Goal: Task Accomplishment & Management: Manage account settings

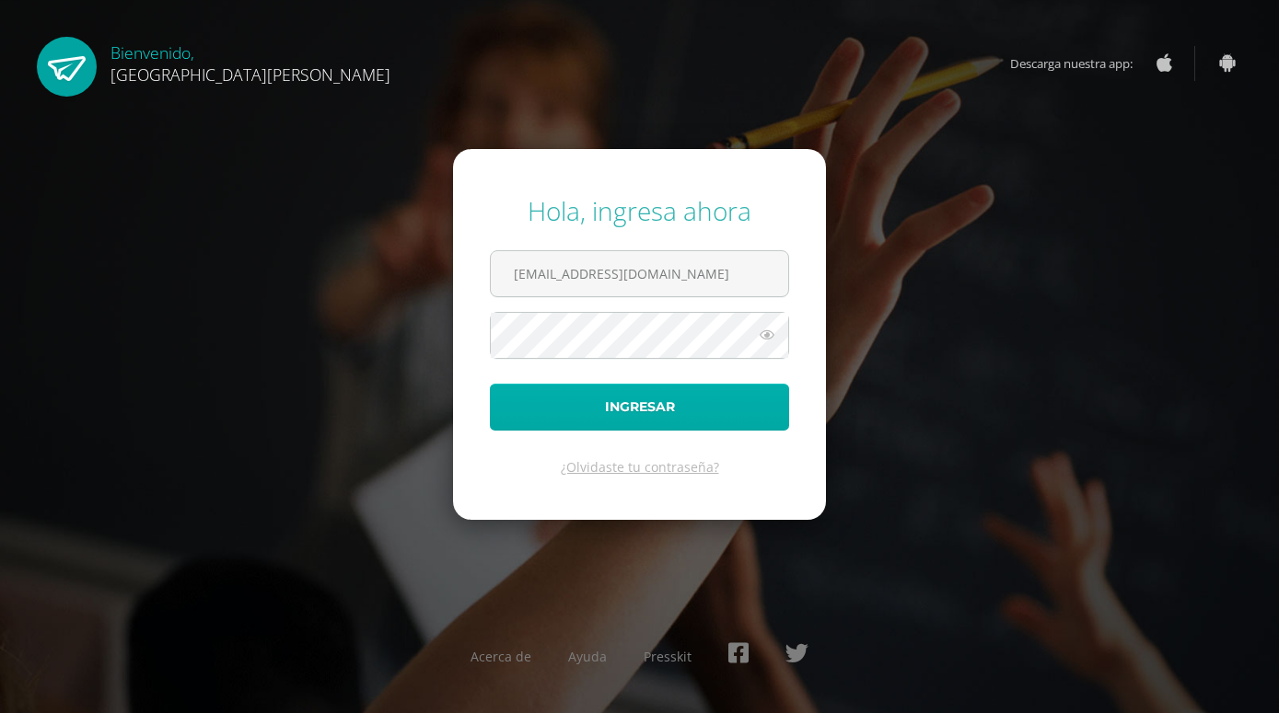
type input "[EMAIL_ADDRESS][DOMAIN_NAME]"
click at [689, 403] on button "Ingresar" at bounding box center [639, 407] width 299 height 47
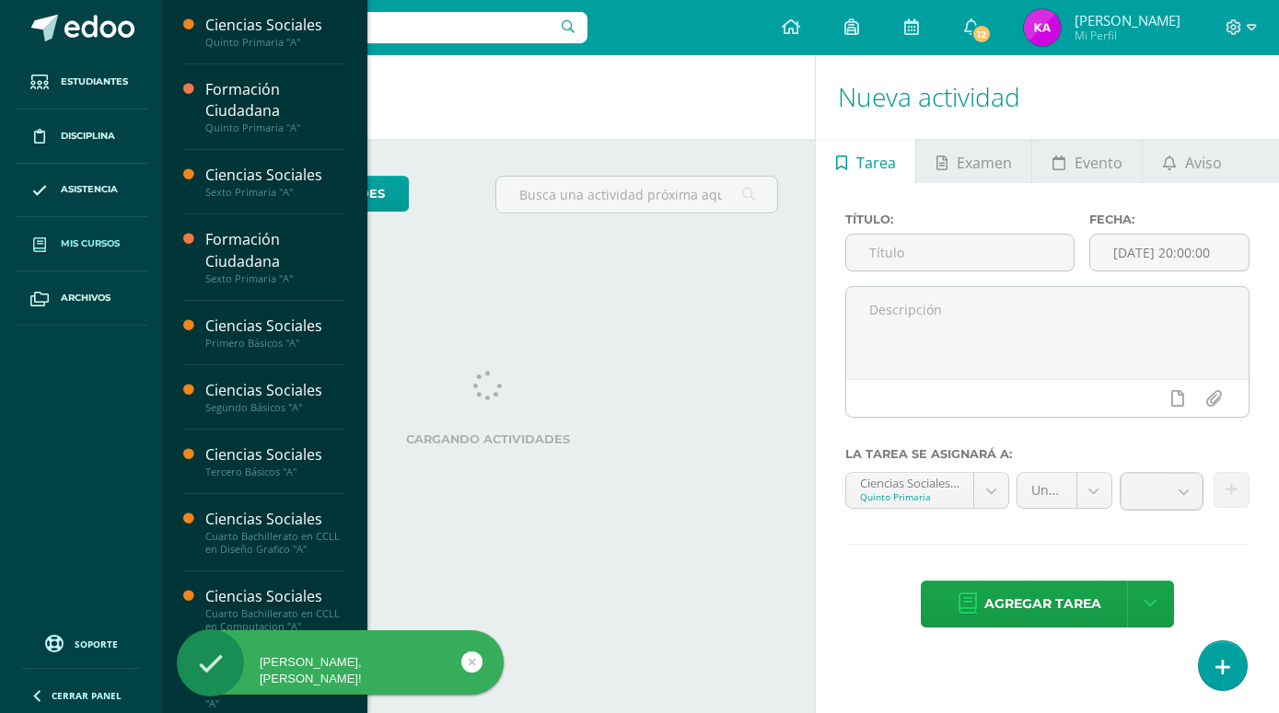
click at [95, 245] on span "Mis cursos" at bounding box center [90, 244] width 59 height 15
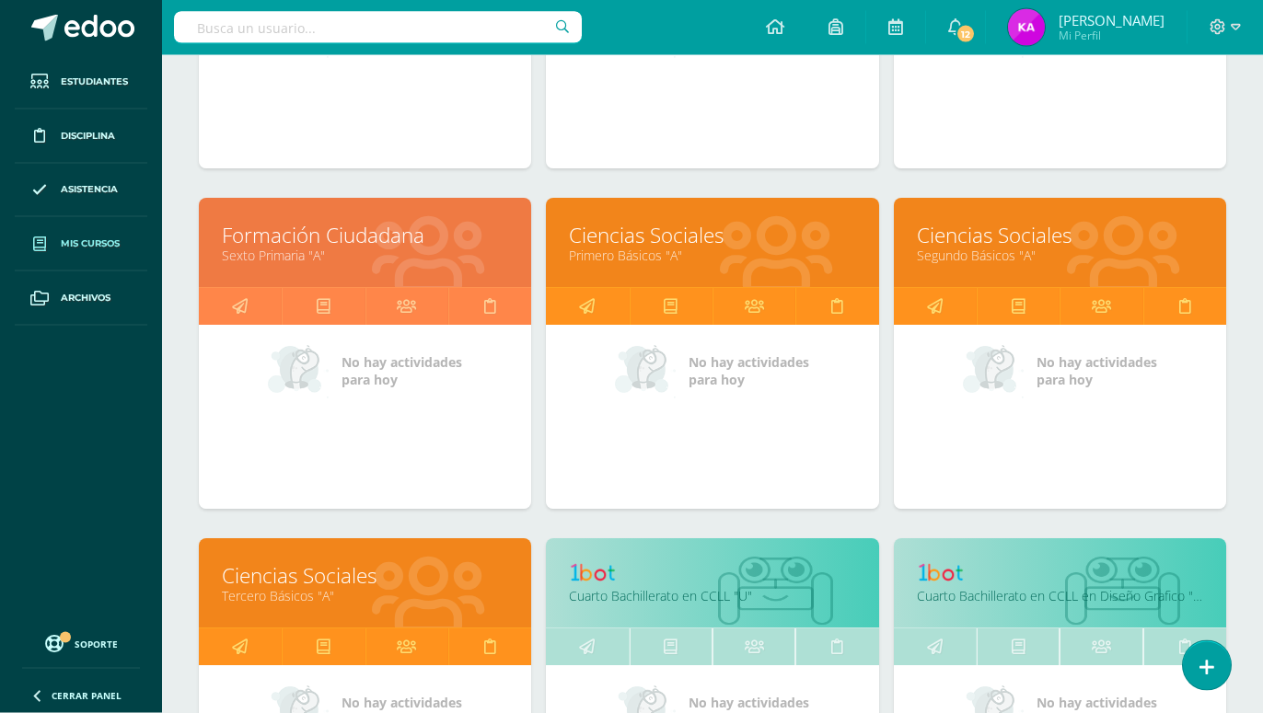
scroll to position [433, 0]
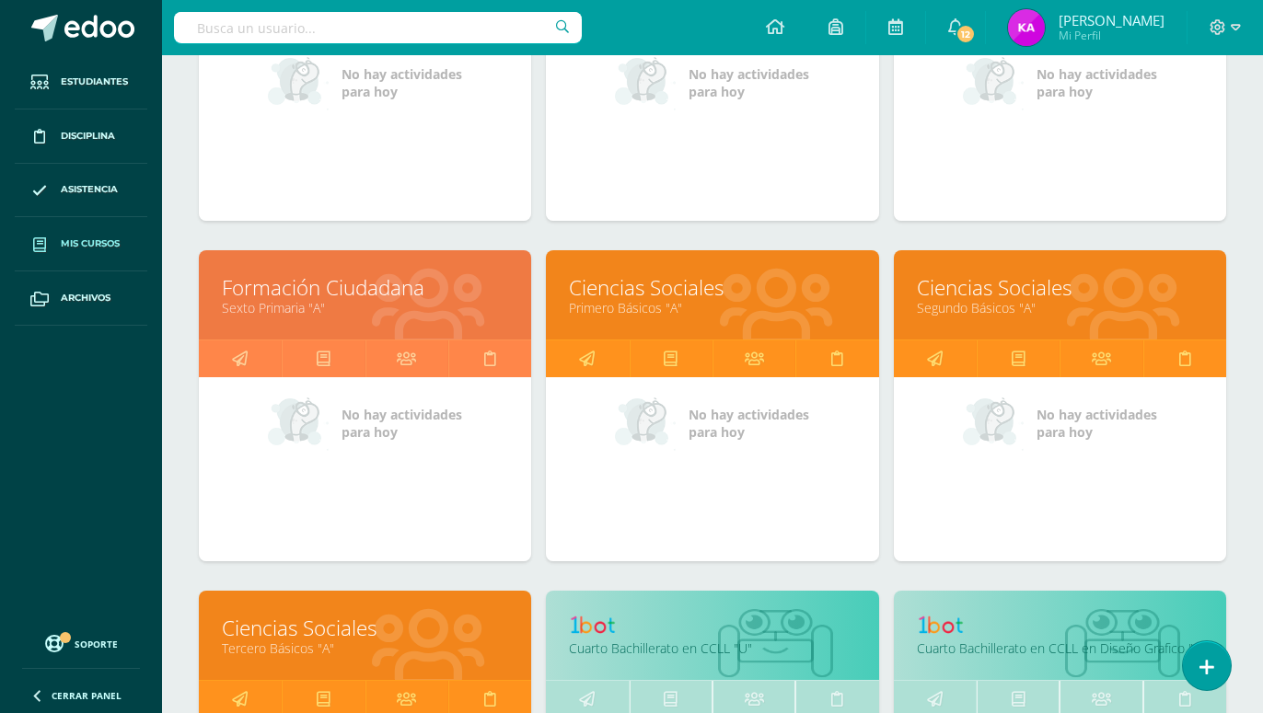
click at [993, 299] on link "Segundo Básicos "A"" at bounding box center [1060, 307] width 286 height 17
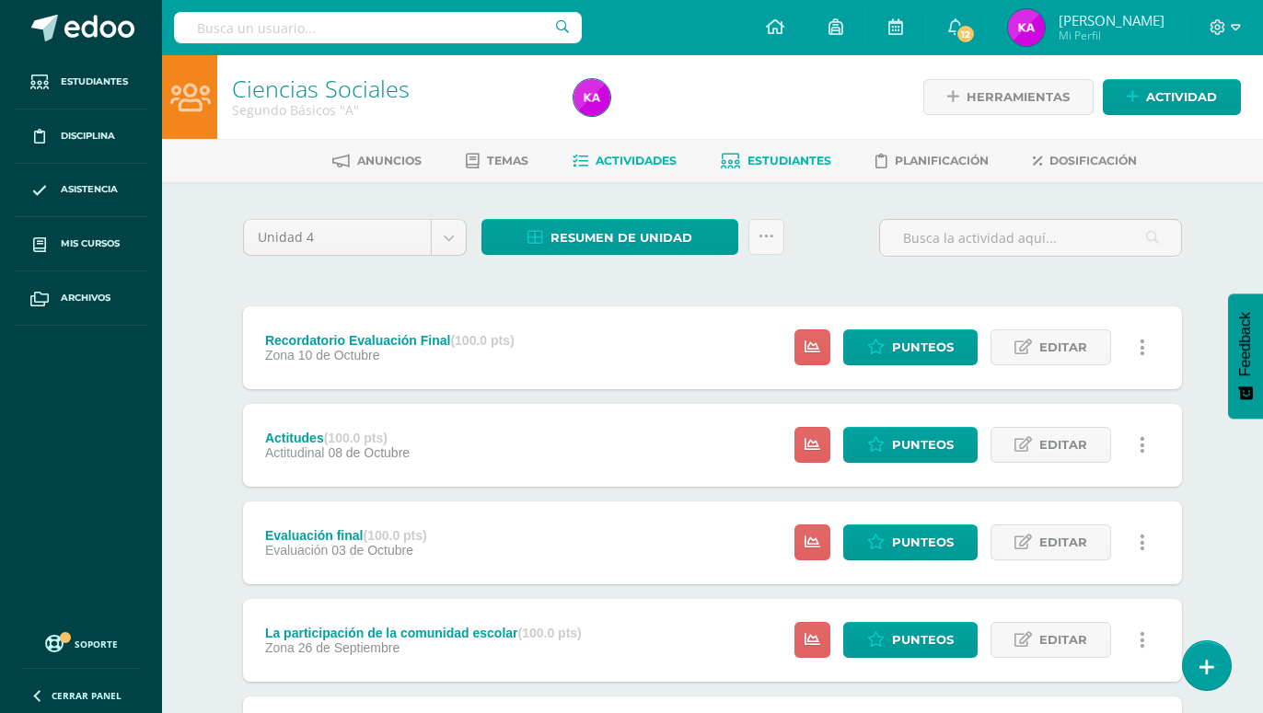
click at [788, 161] on span "Estudiantes" at bounding box center [789, 161] width 84 height 14
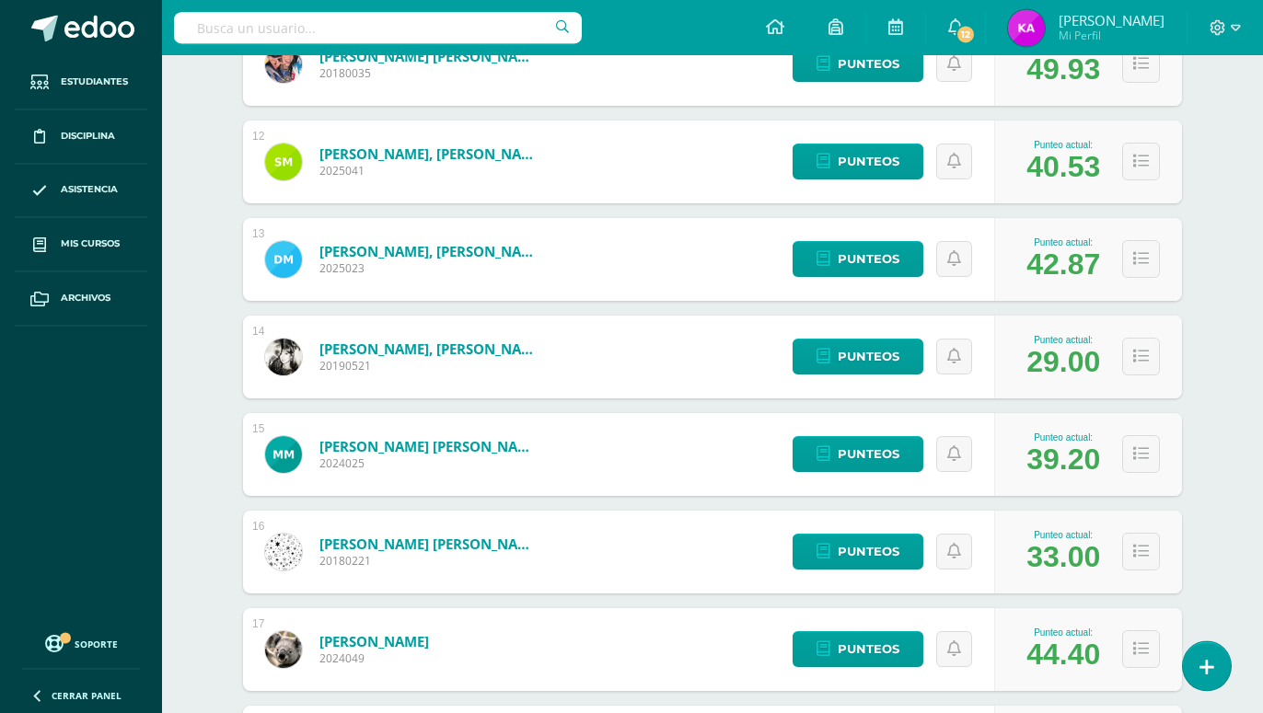
scroll to position [1314, 0]
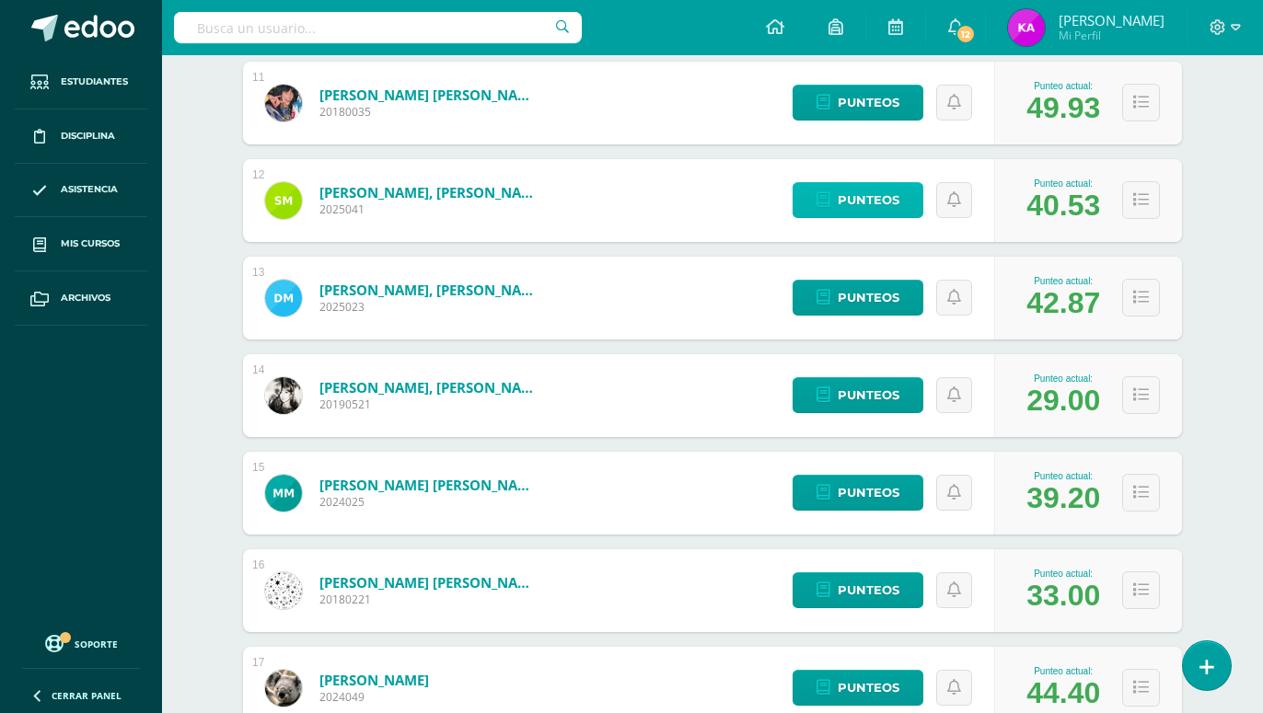
click at [877, 185] on span "Punteos" at bounding box center [869, 200] width 62 height 34
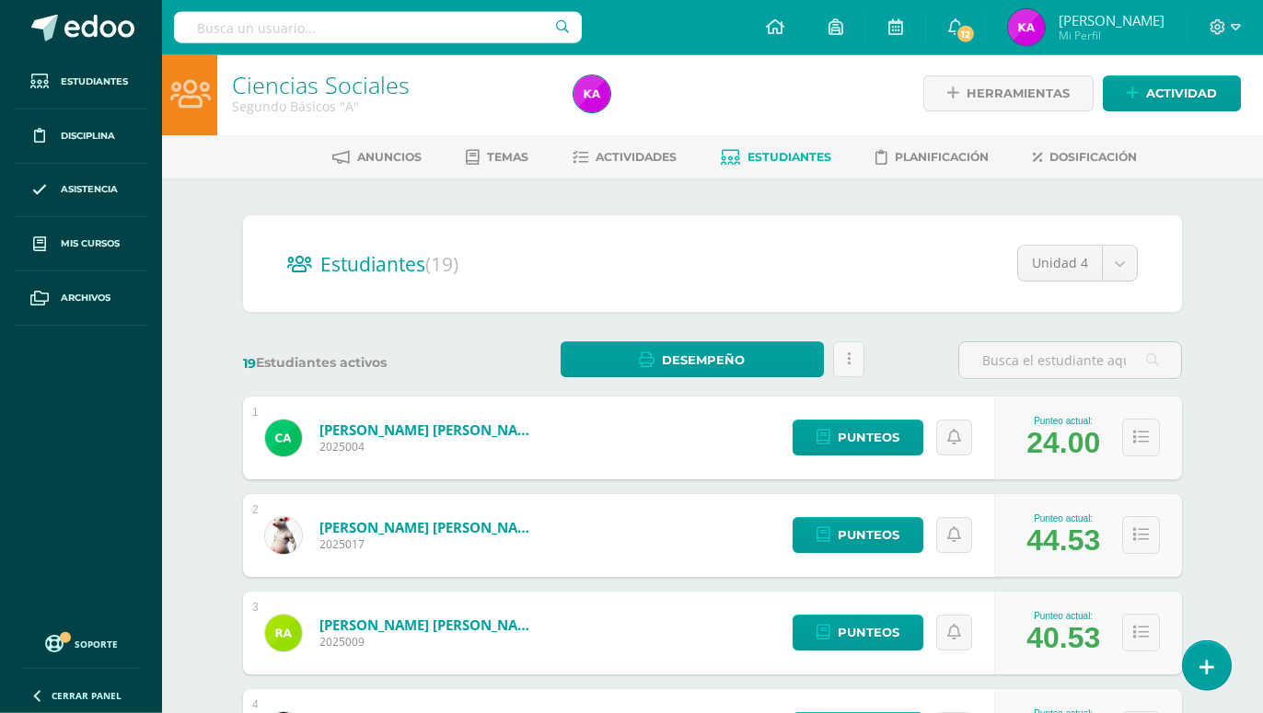
scroll to position [0, 0]
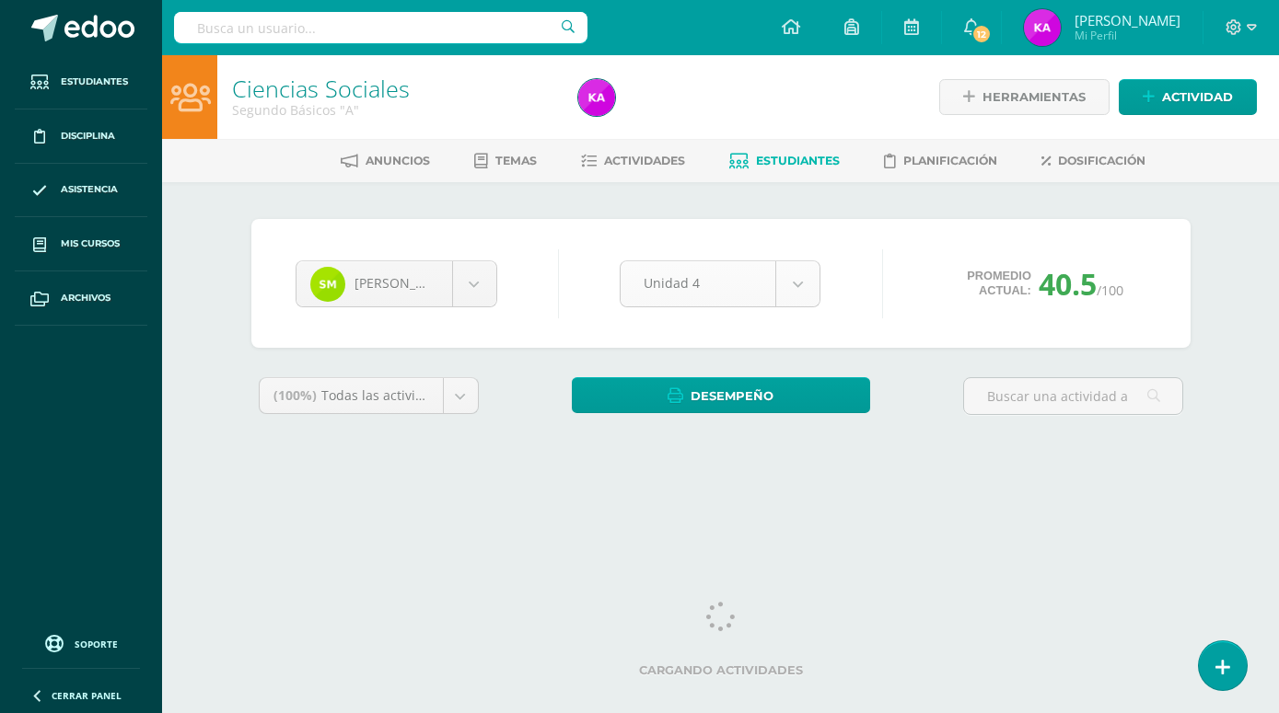
click at [800, 281] on body "Estudiantes Disciplina Asistencia Mis cursos Archivos Soporte Ayuda Reportar un…" at bounding box center [639, 248] width 1279 height 496
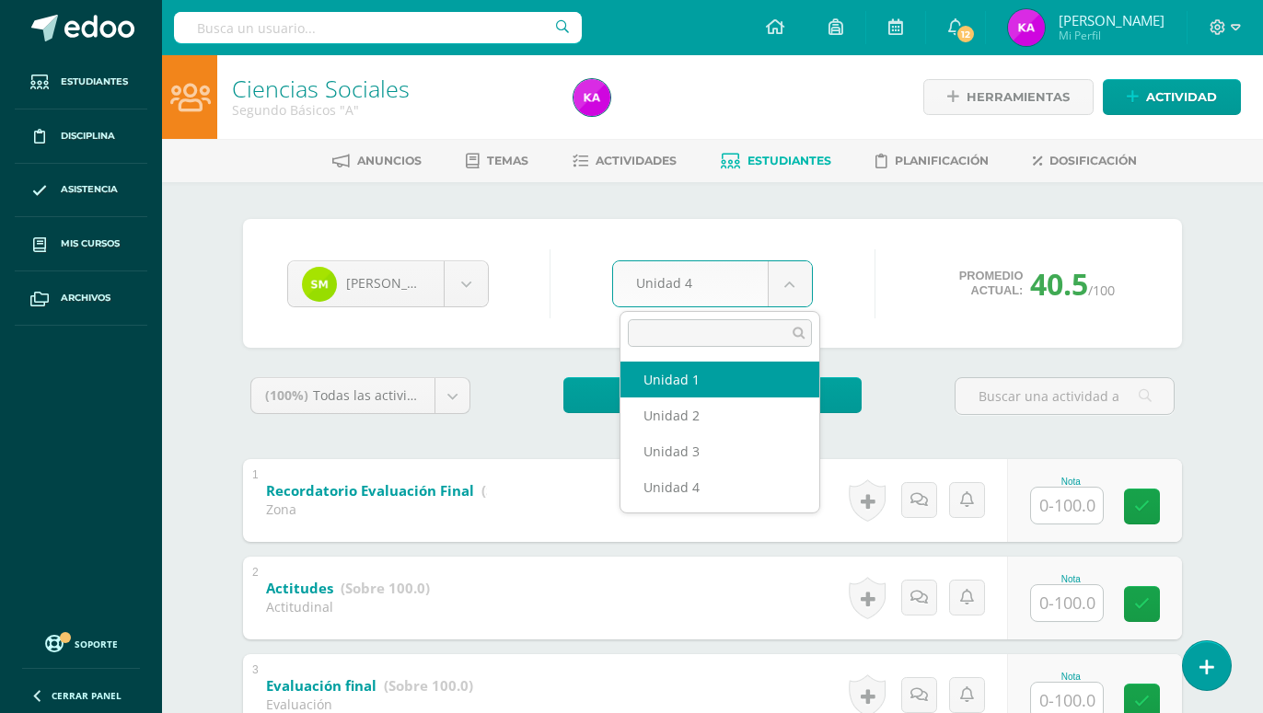
select select "Unidad 1"
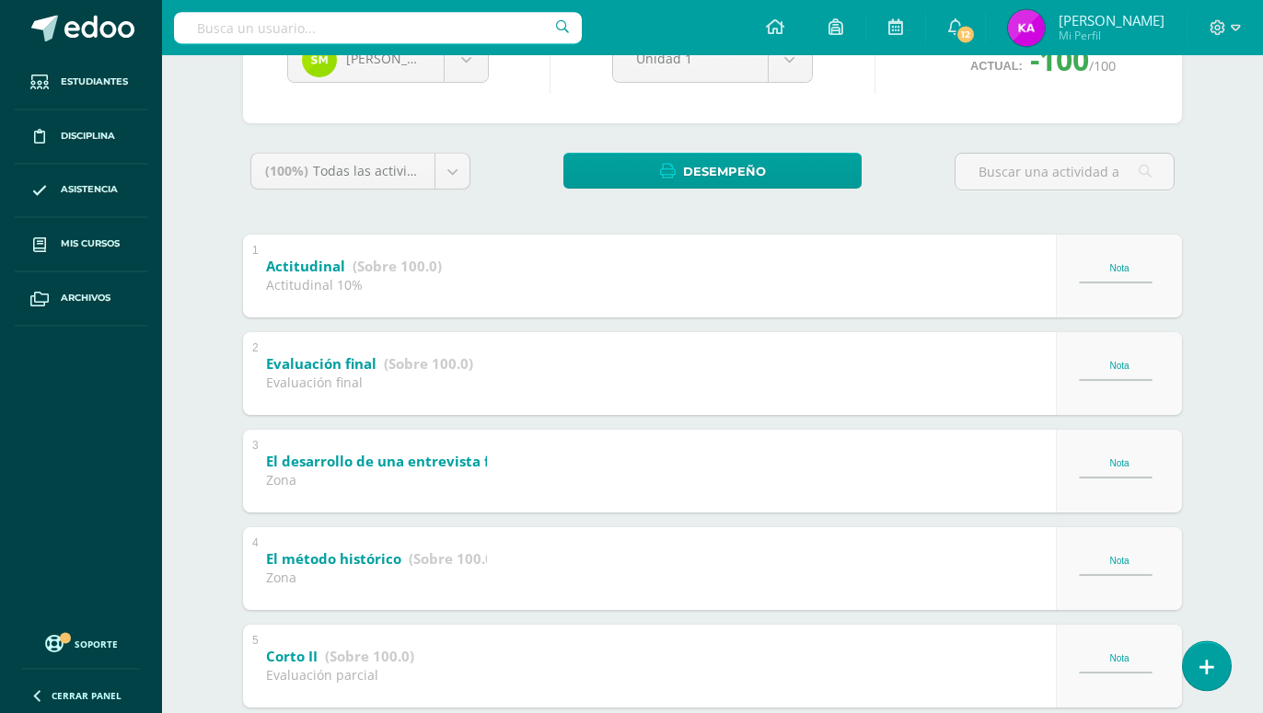
scroll to position [188, 0]
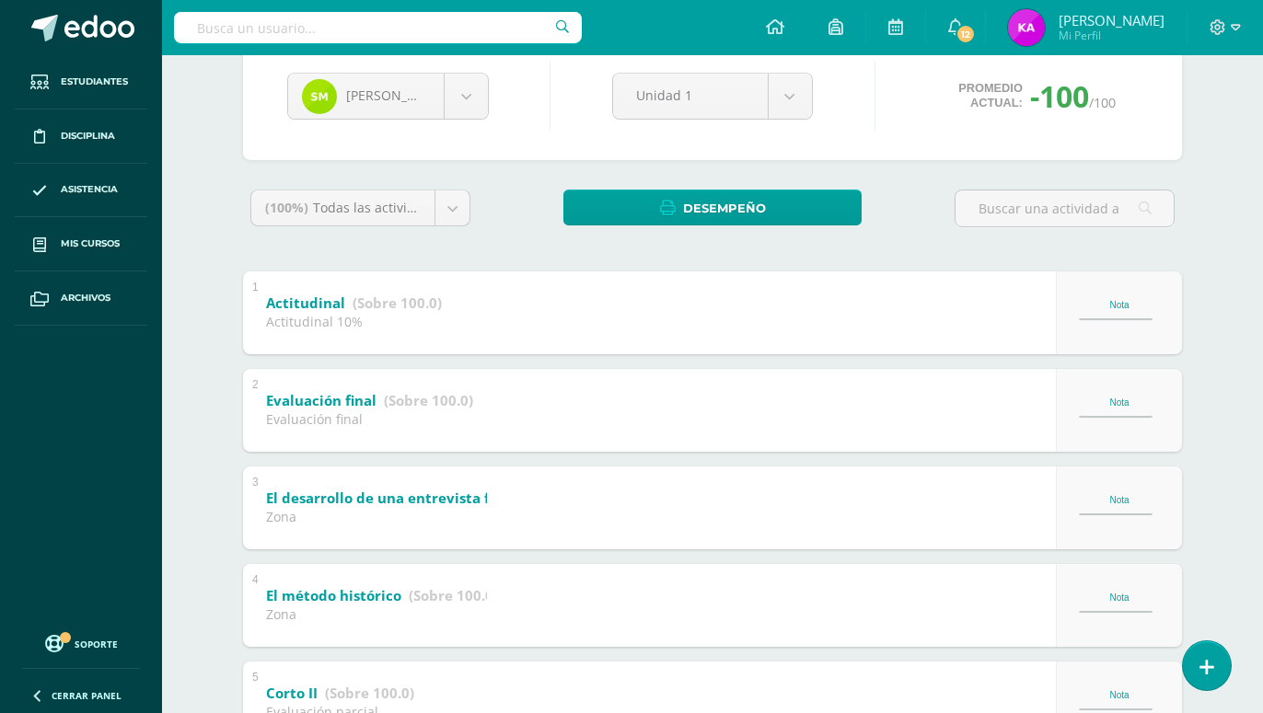
click at [1113, 322] on div "Nota" at bounding box center [1119, 312] width 81 height 25
click at [1124, 313] on div "Nota" at bounding box center [1119, 312] width 81 height 25
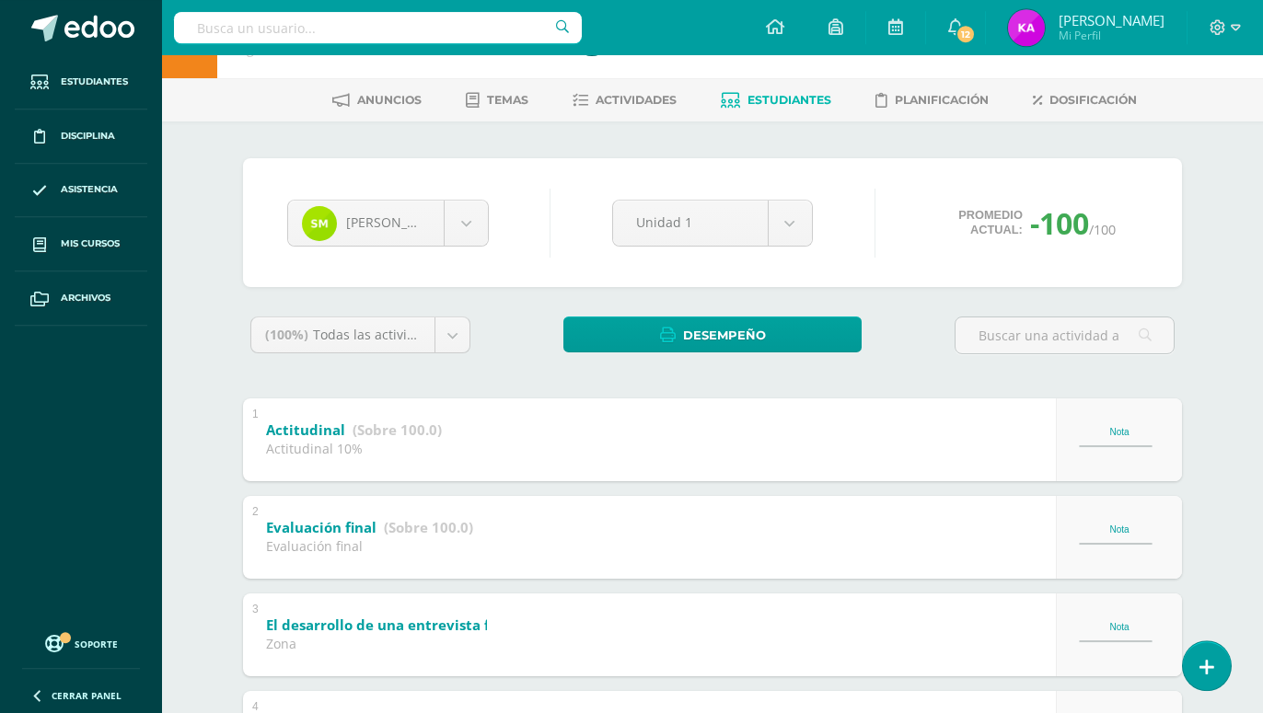
scroll to position [94, 0]
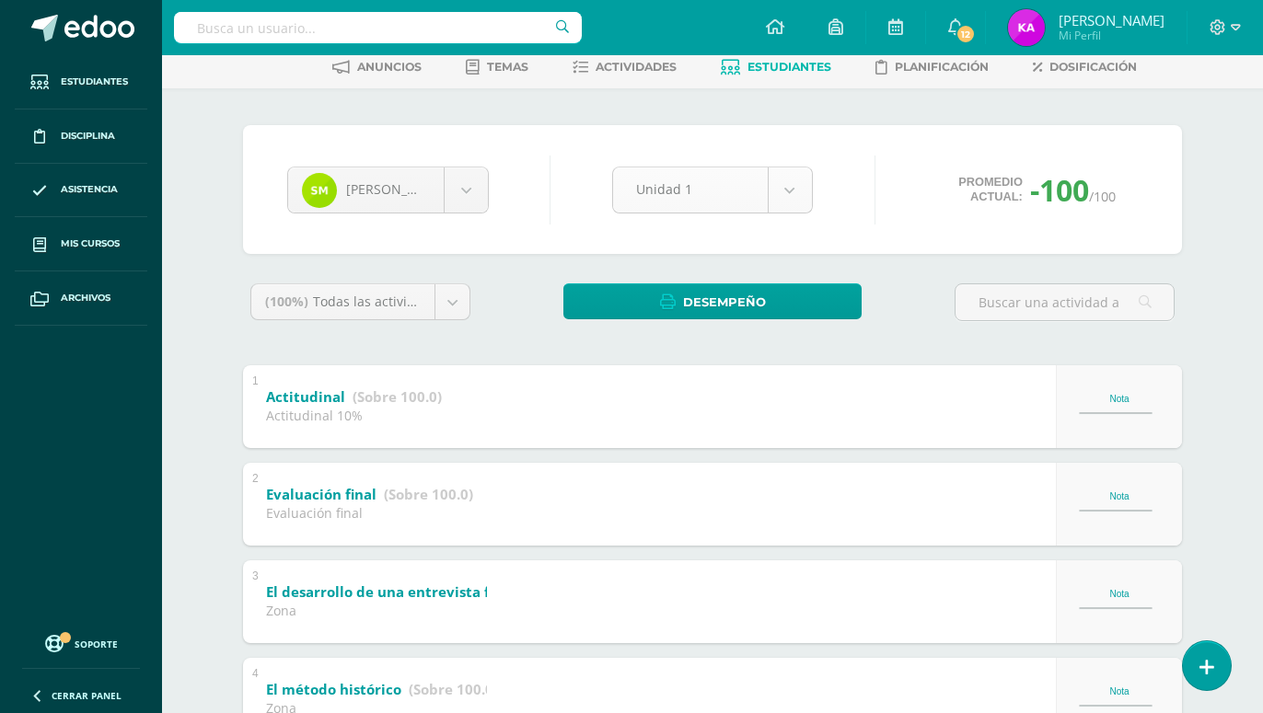
click at [793, 196] on body "Estudiantes Disciplina Asistencia Mis cursos Archivos Soporte Ayuda Reportar un…" at bounding box center [631, 726] width 1263 height 1640
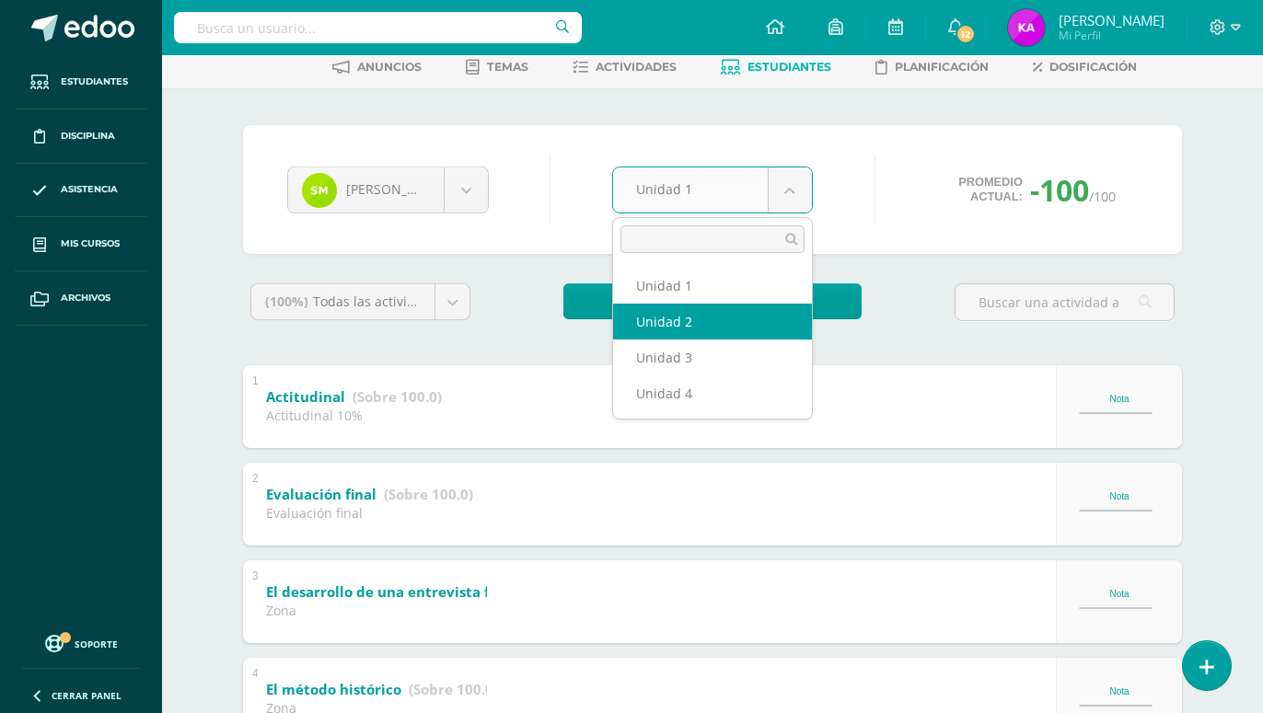
select select "Unidad 2"
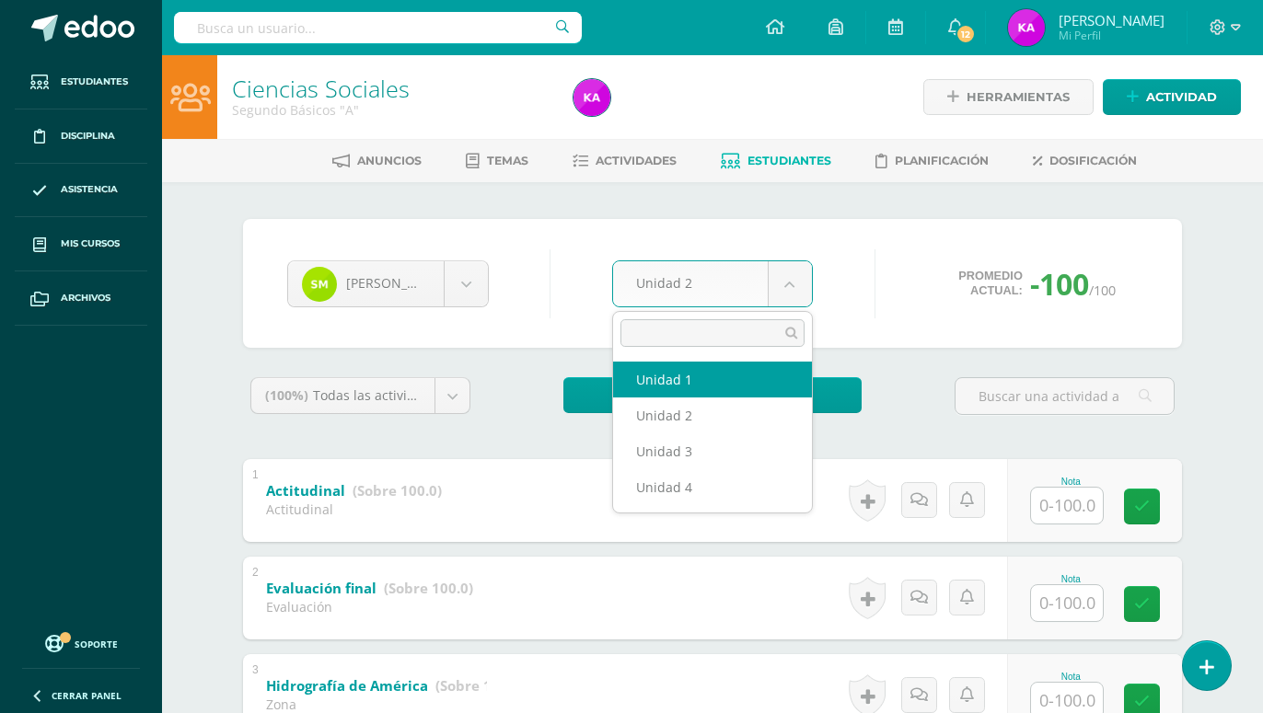
select select "Unidad 1"
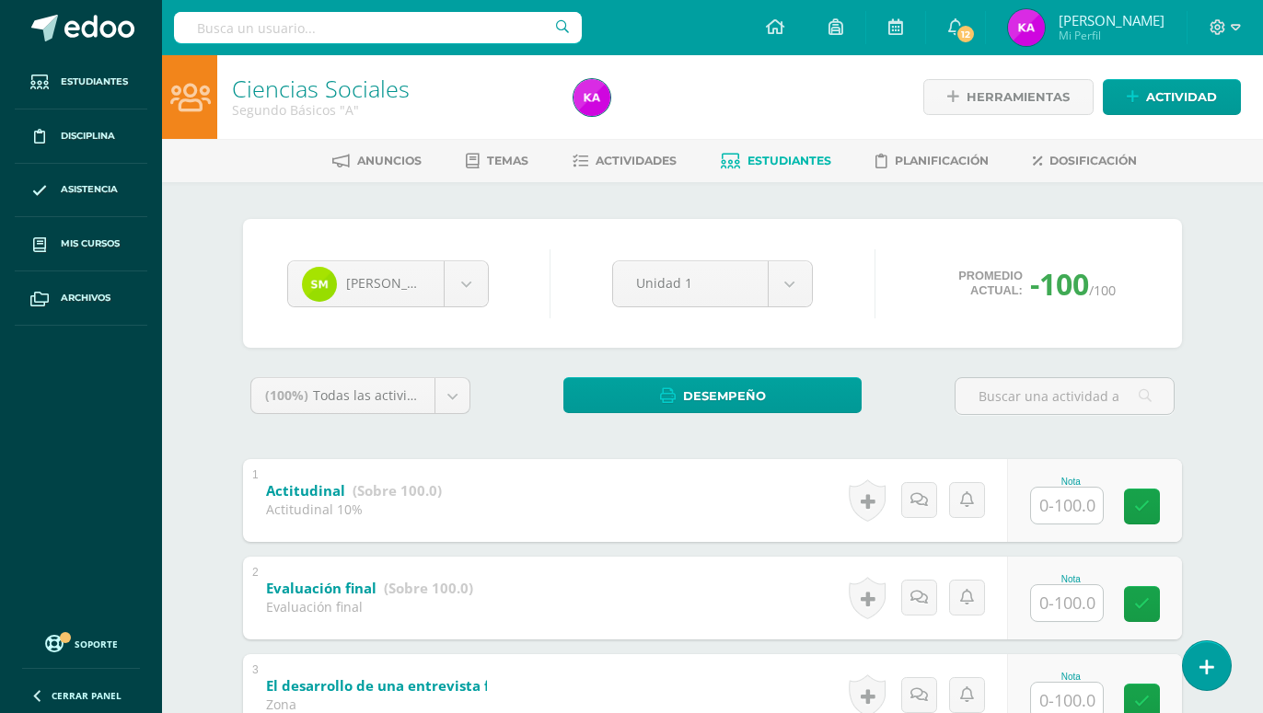
click at [1083, 507] on input "text" at bounding box center [1067, 506] width 72 height 36
click at [1071, 506] on input "text" at bounding box center [1067, 506] width 72 height 36
type input "64"
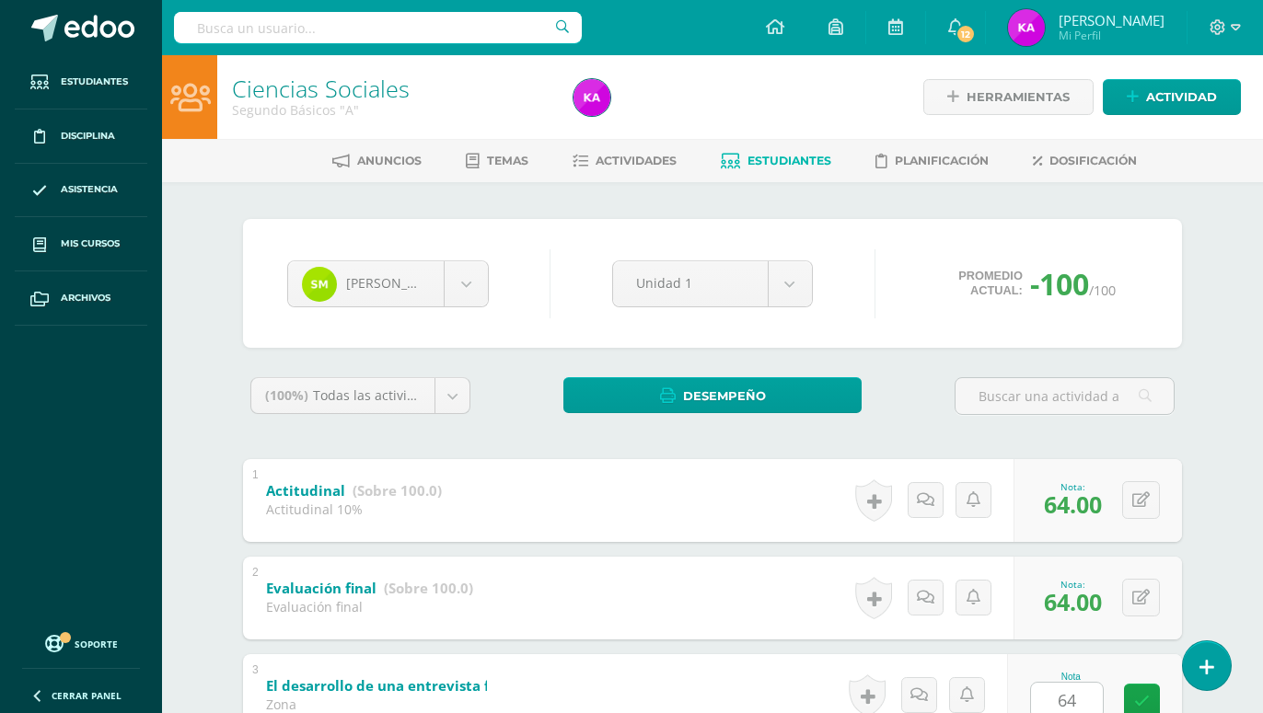
scroll to position [442, 0]
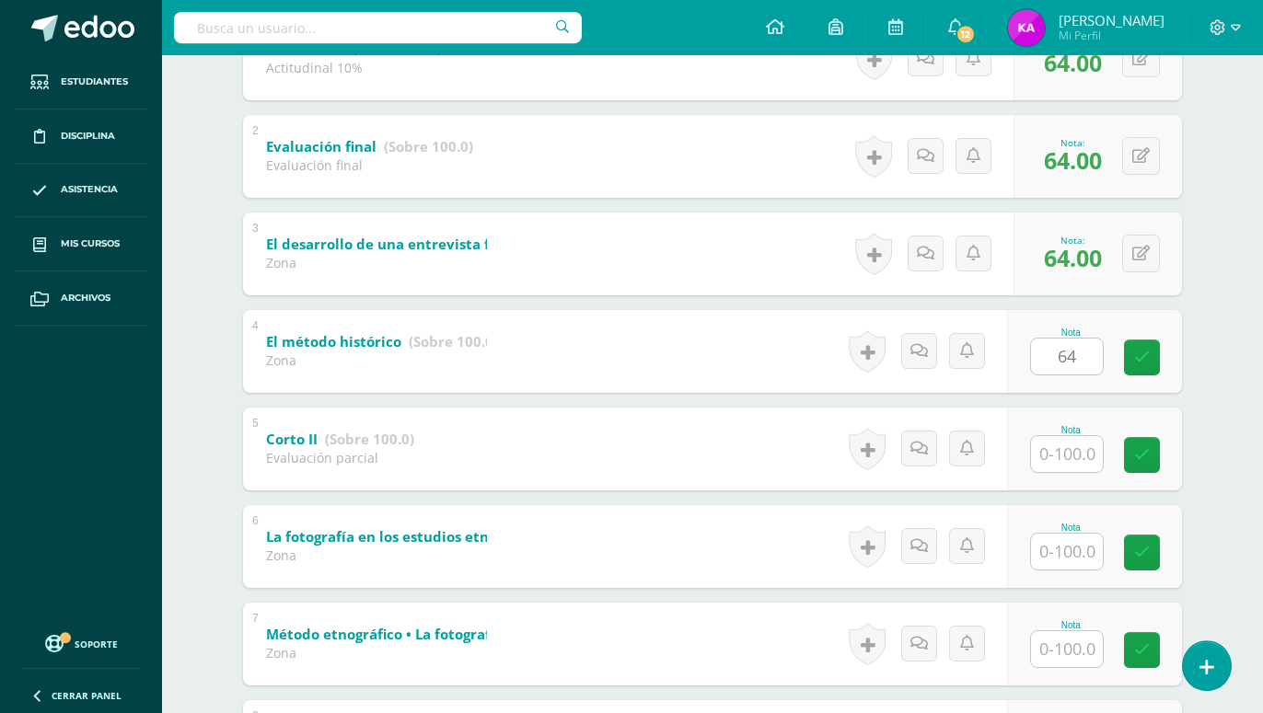
type input "64"
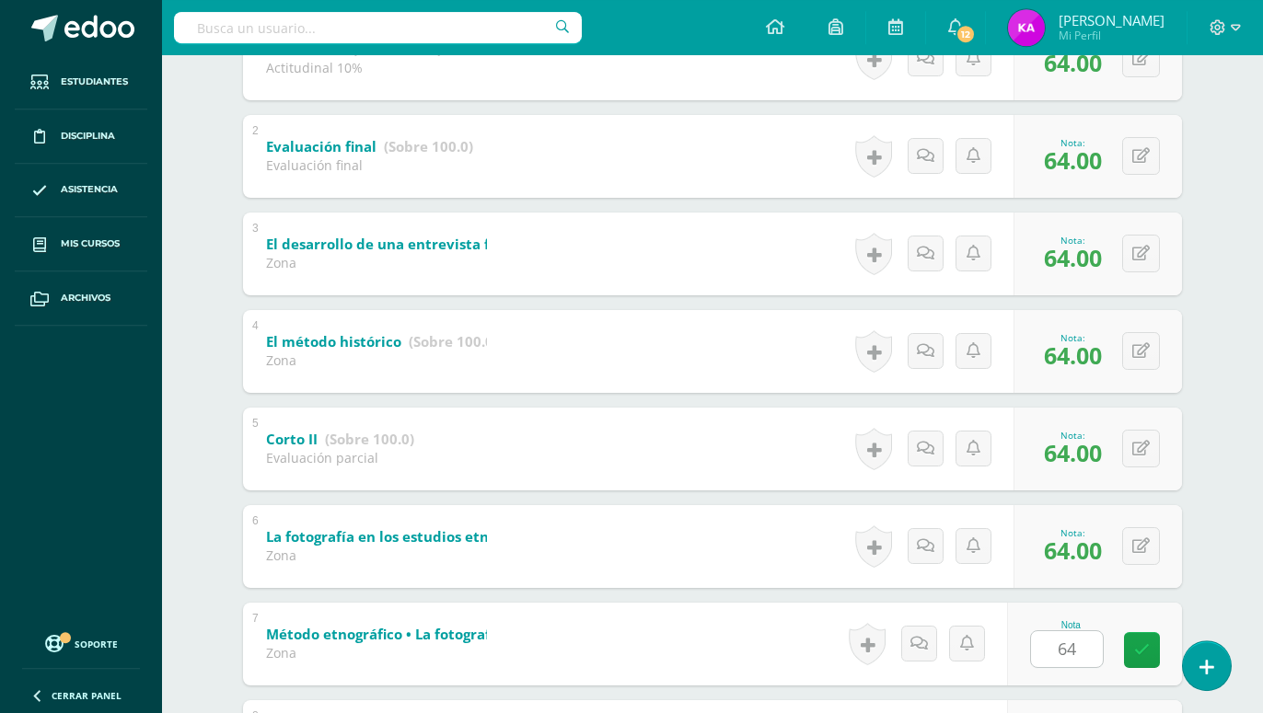
type input "64"
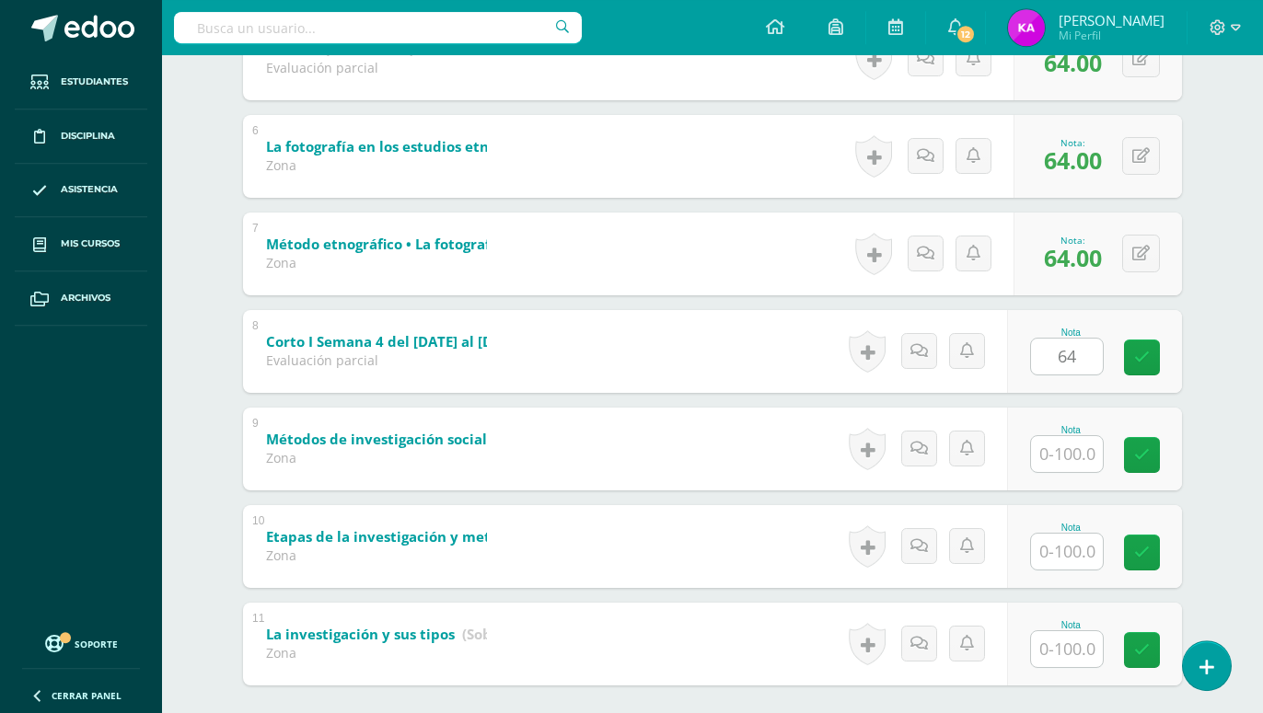
type input "64"
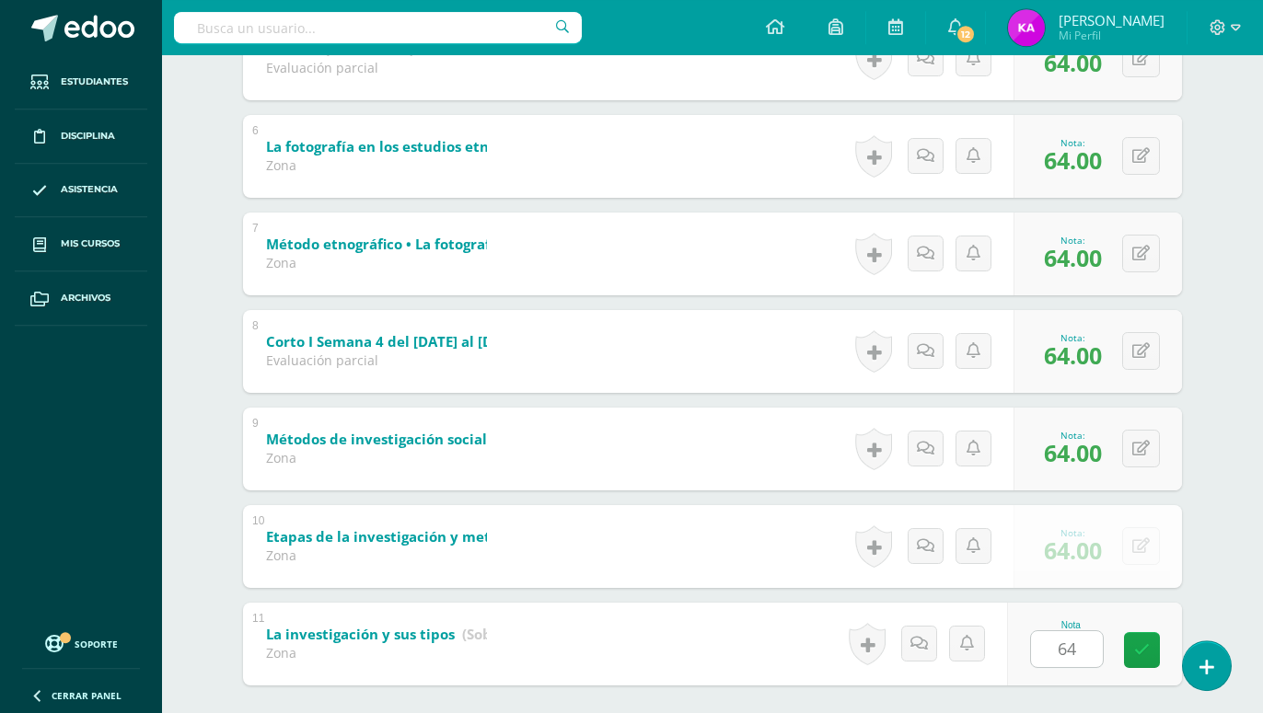
type input "64"
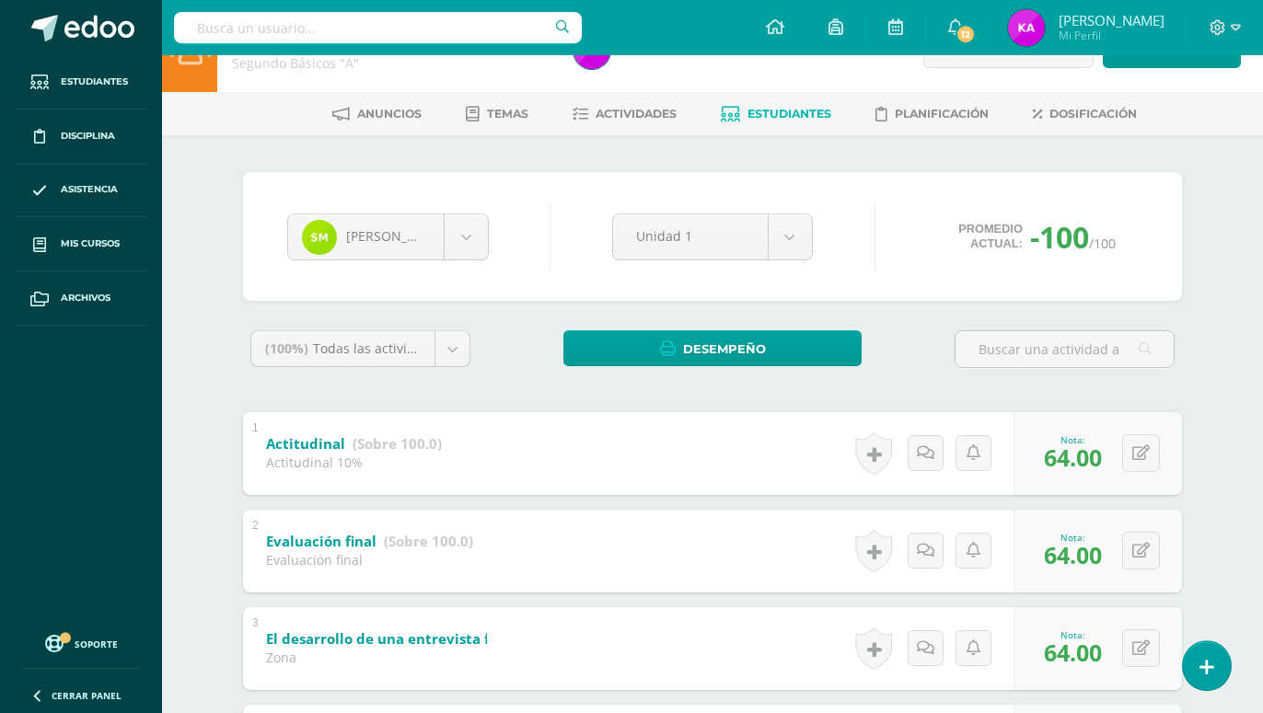
scroll to position [46, 0]
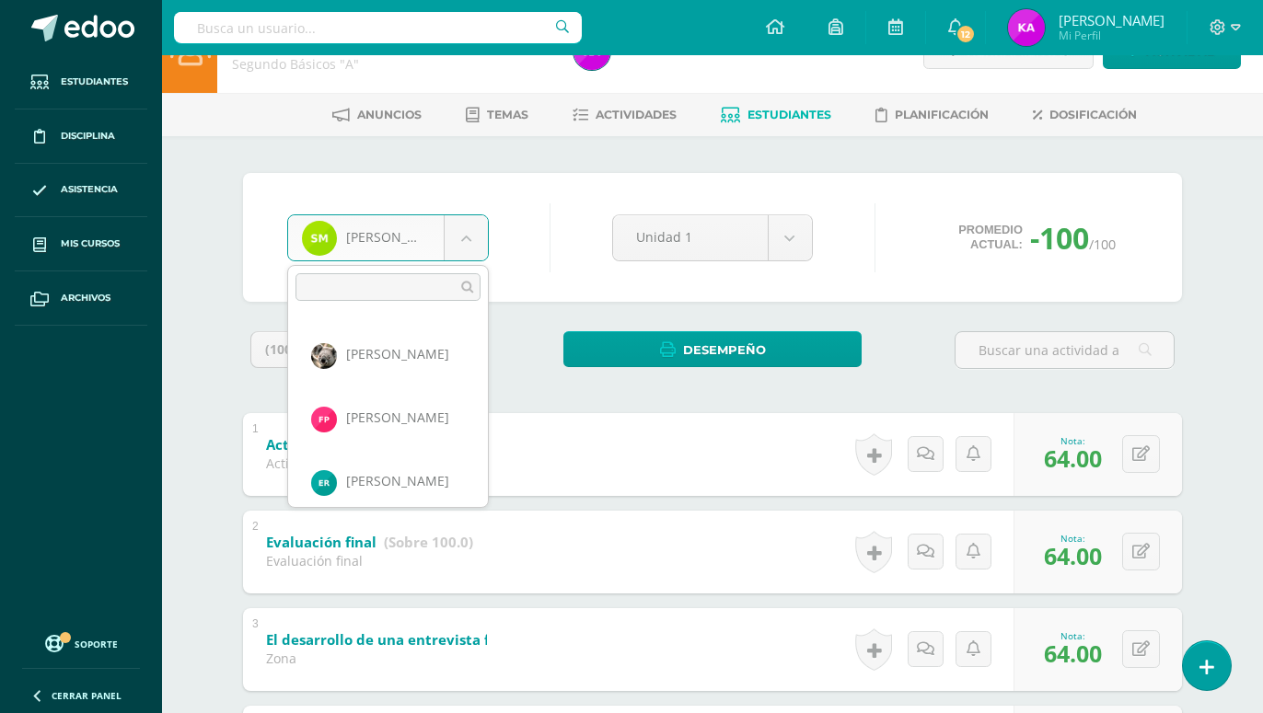
scroll to position [1023, 0]
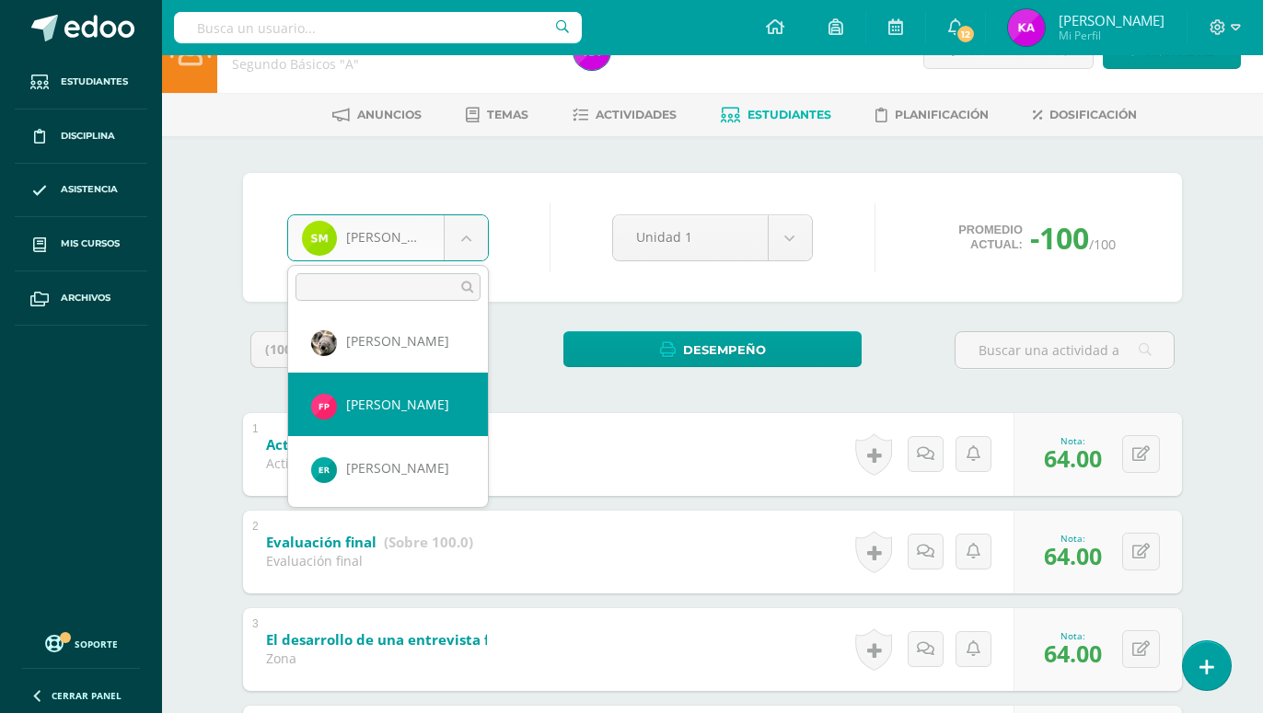
select select "637"
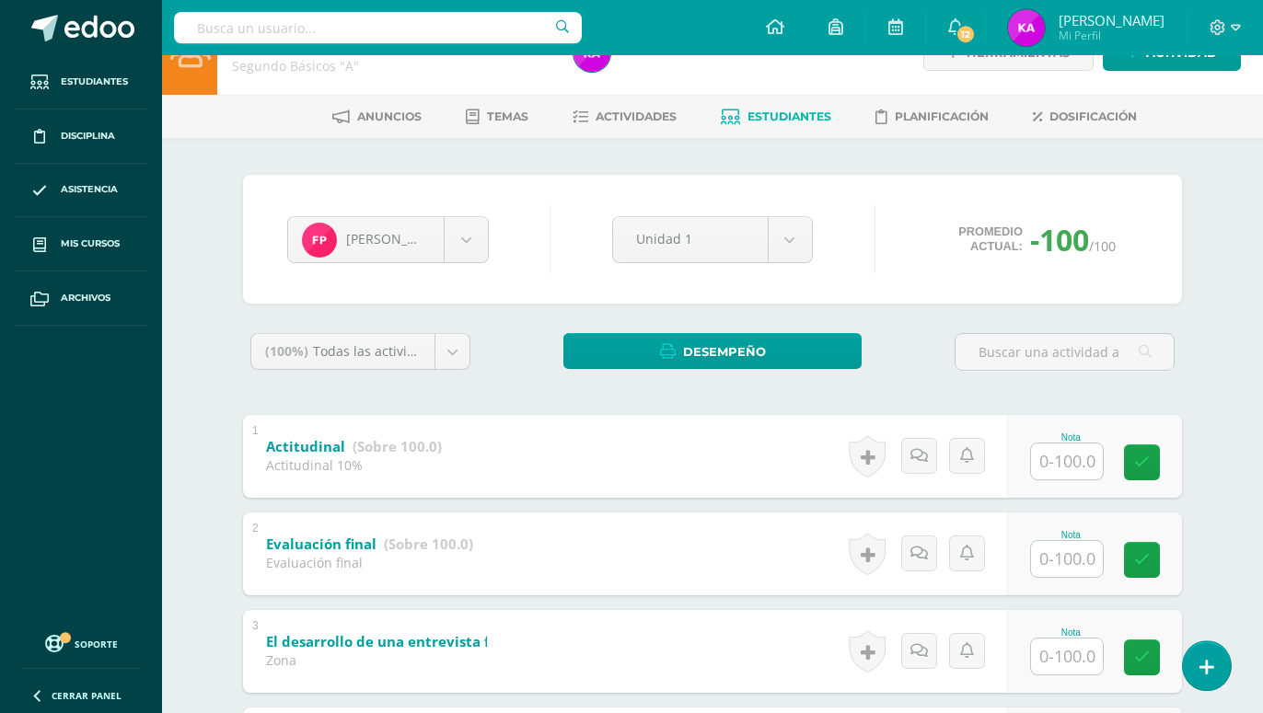
scroll to position [94, 0]
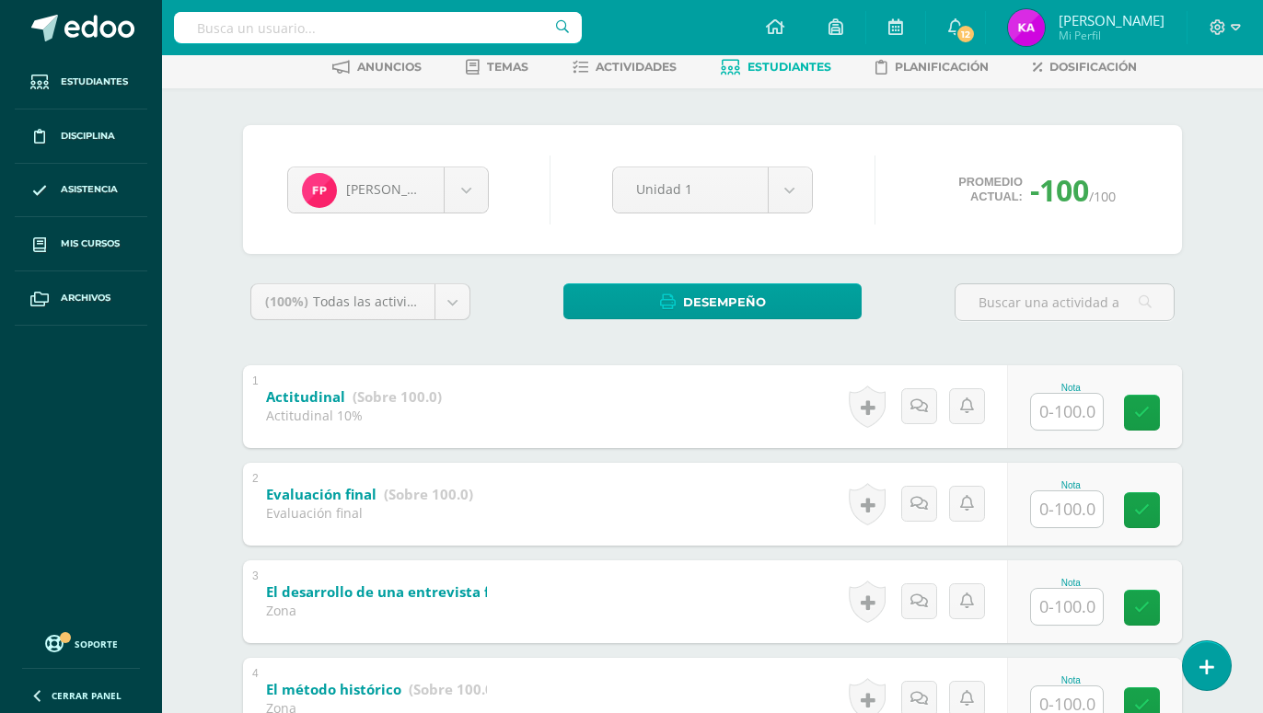
click at [1058, 415] on input "text" at bounding box center [1067, 412] width 72 height 36
type input "71"
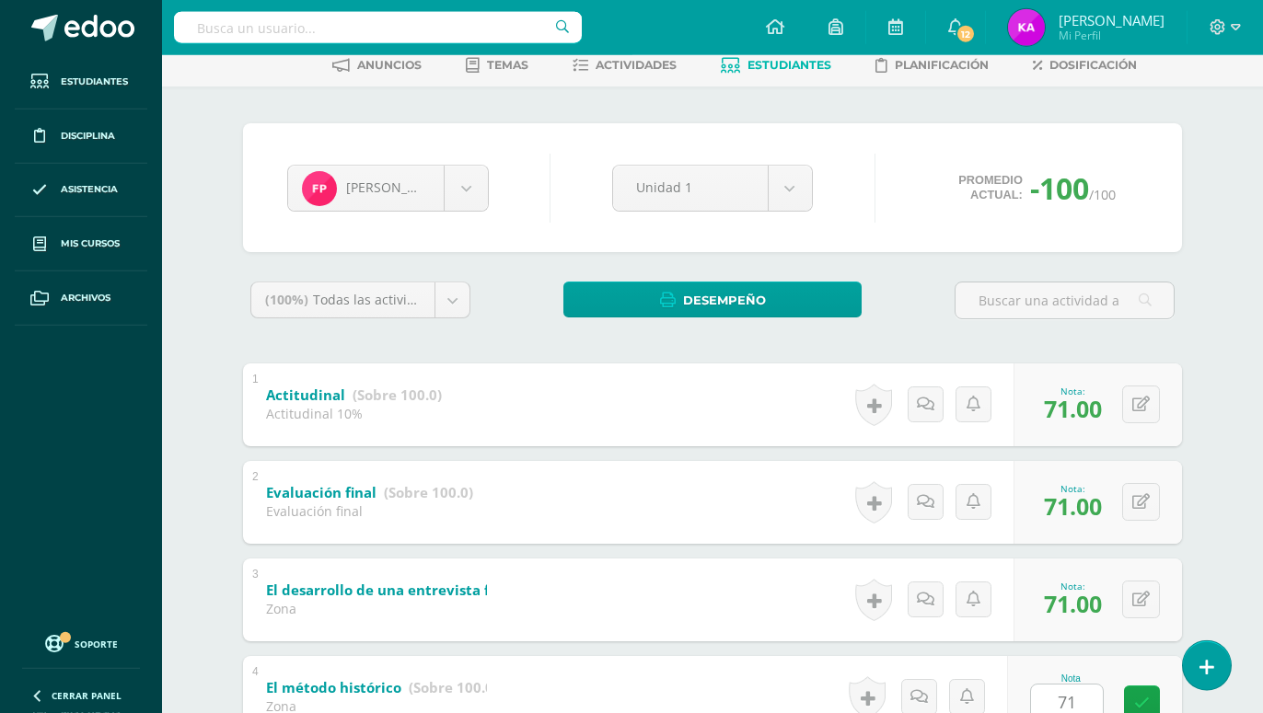
type input "71"
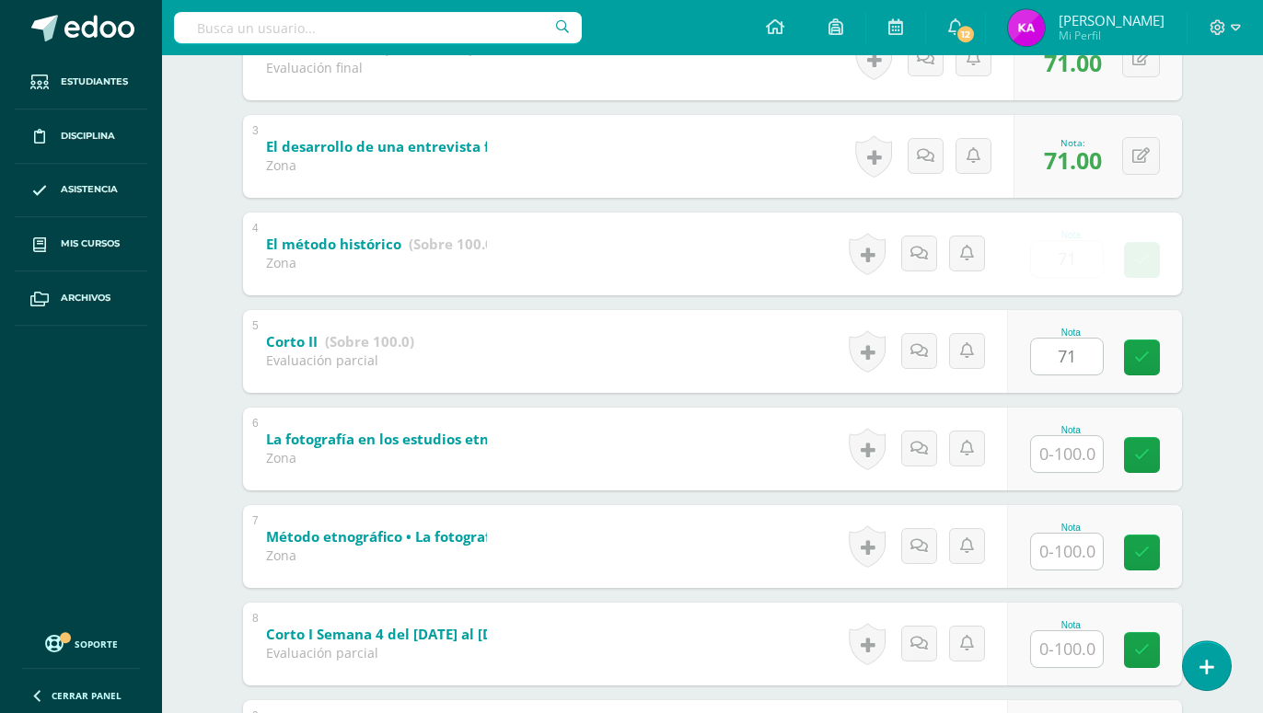
type input "71"
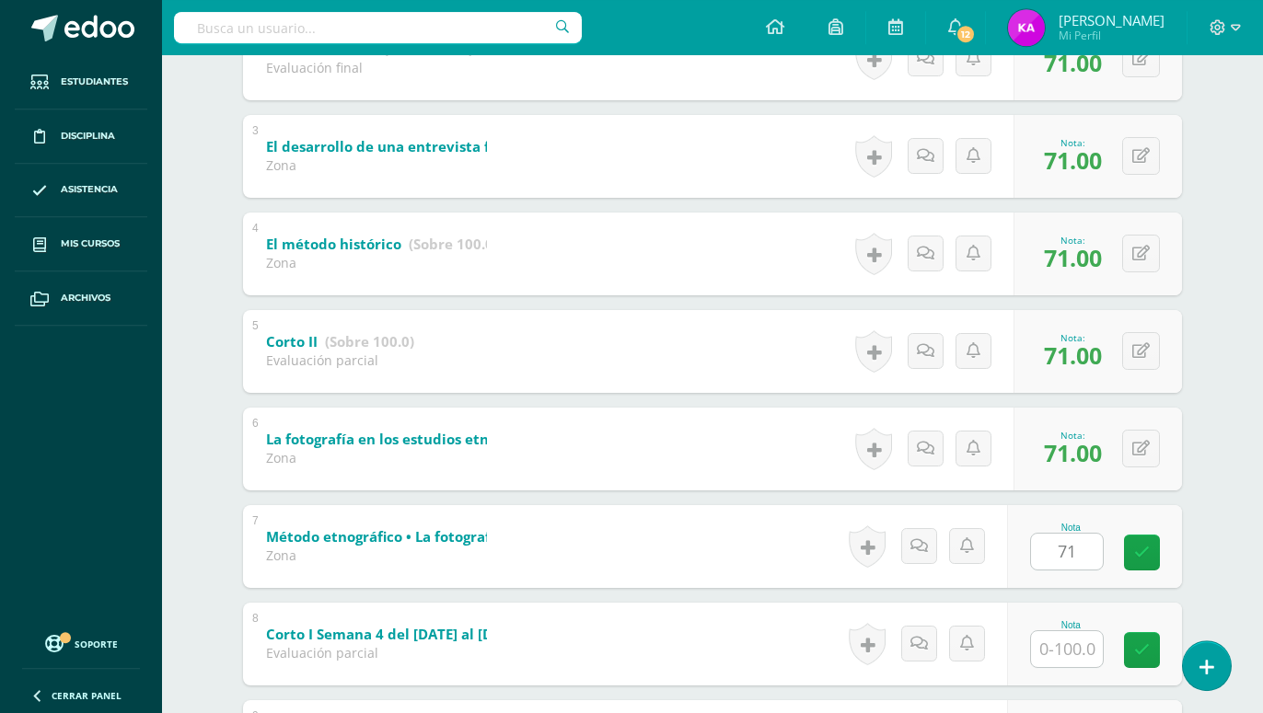
type input "71"
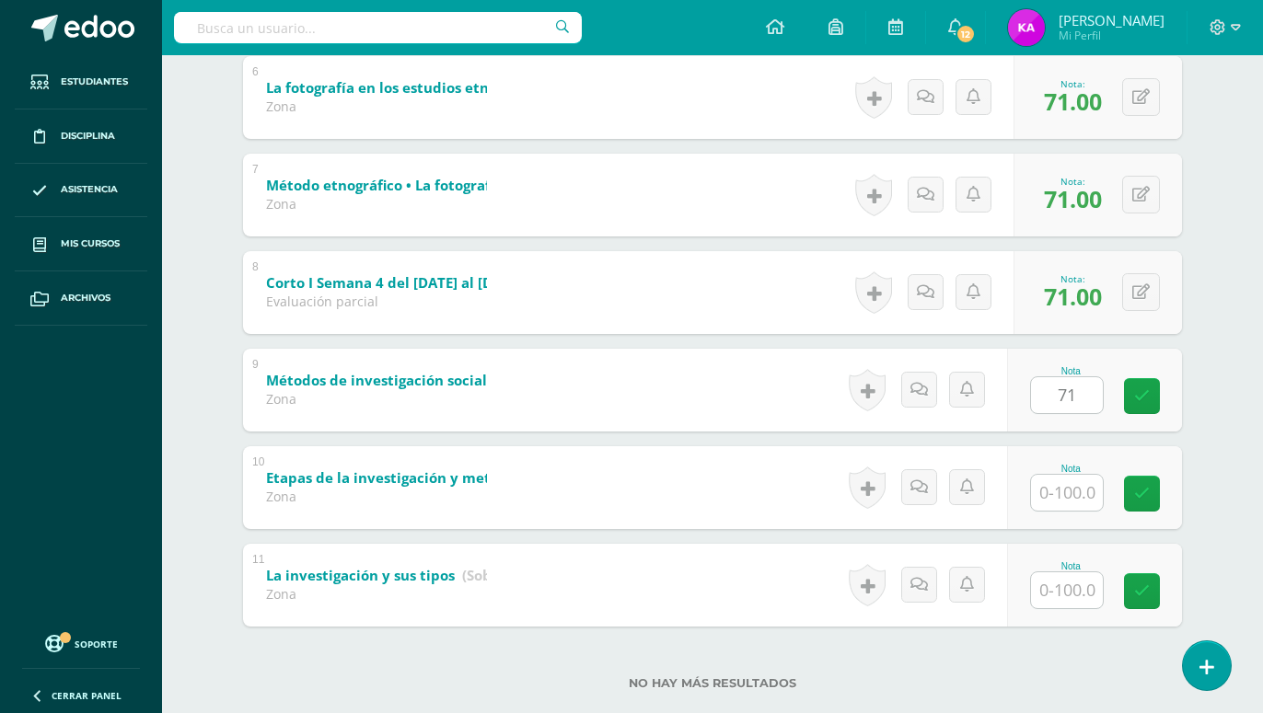
type input "71"
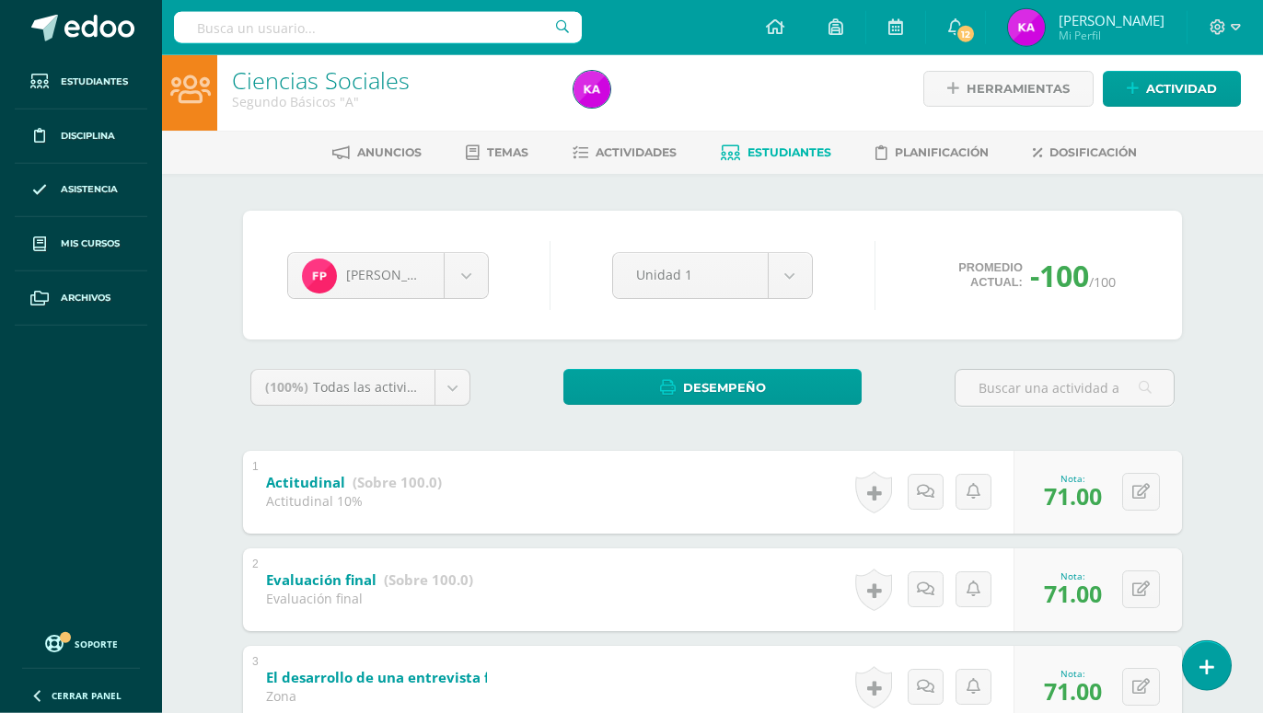
scroll to position [0, 0]
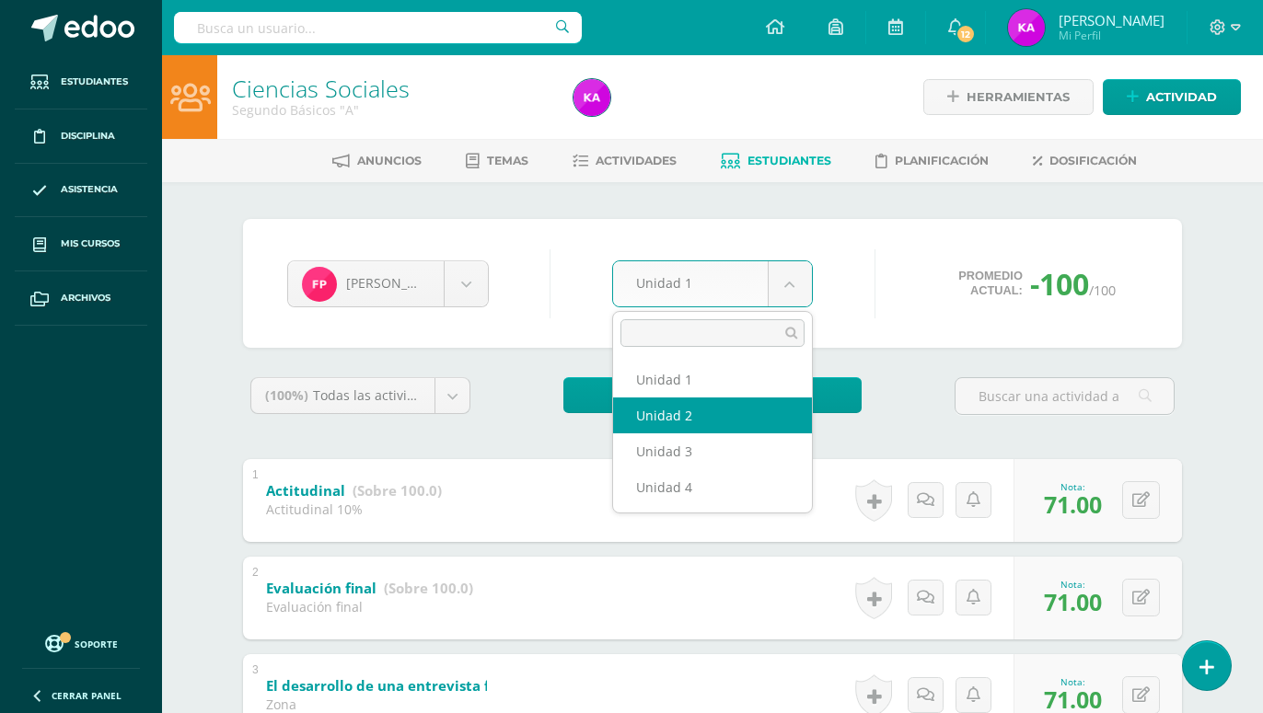
select select "Unidad 2"
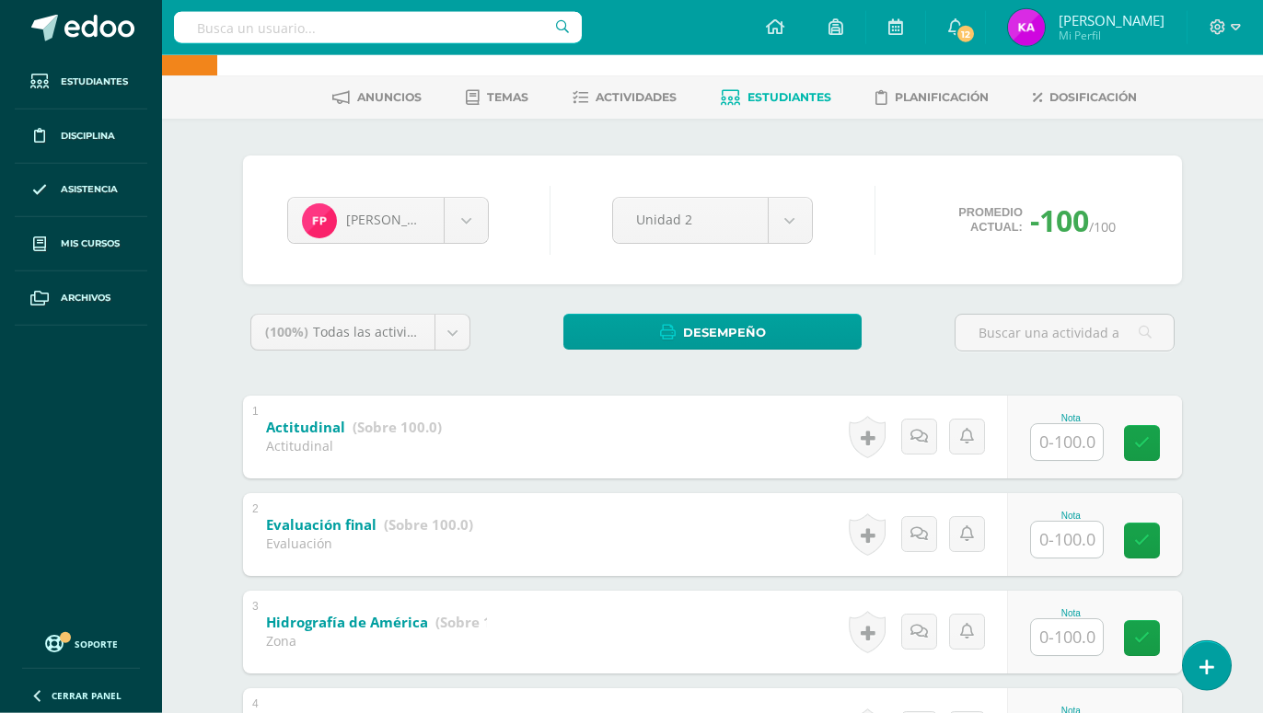
scroll to position [94, 0]
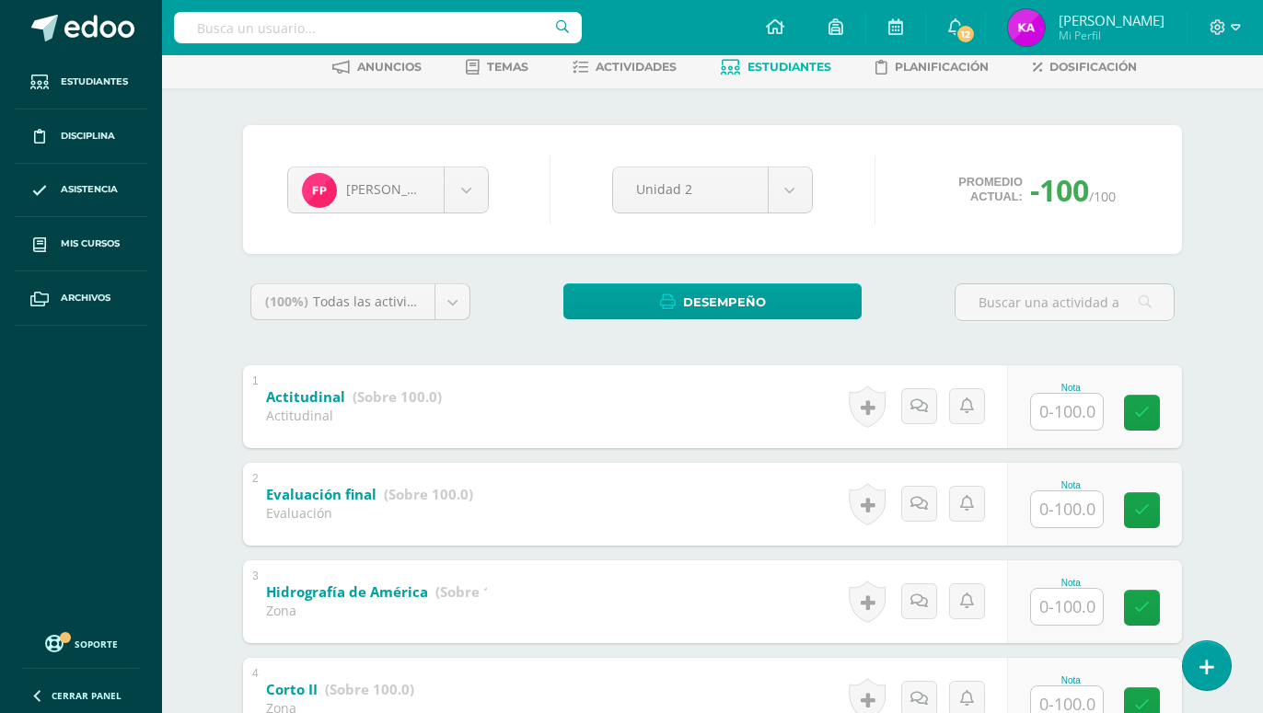
click at [1073, 405] on input "text" at bounding box center [1067, 412] width 72 height 36
type input "89"
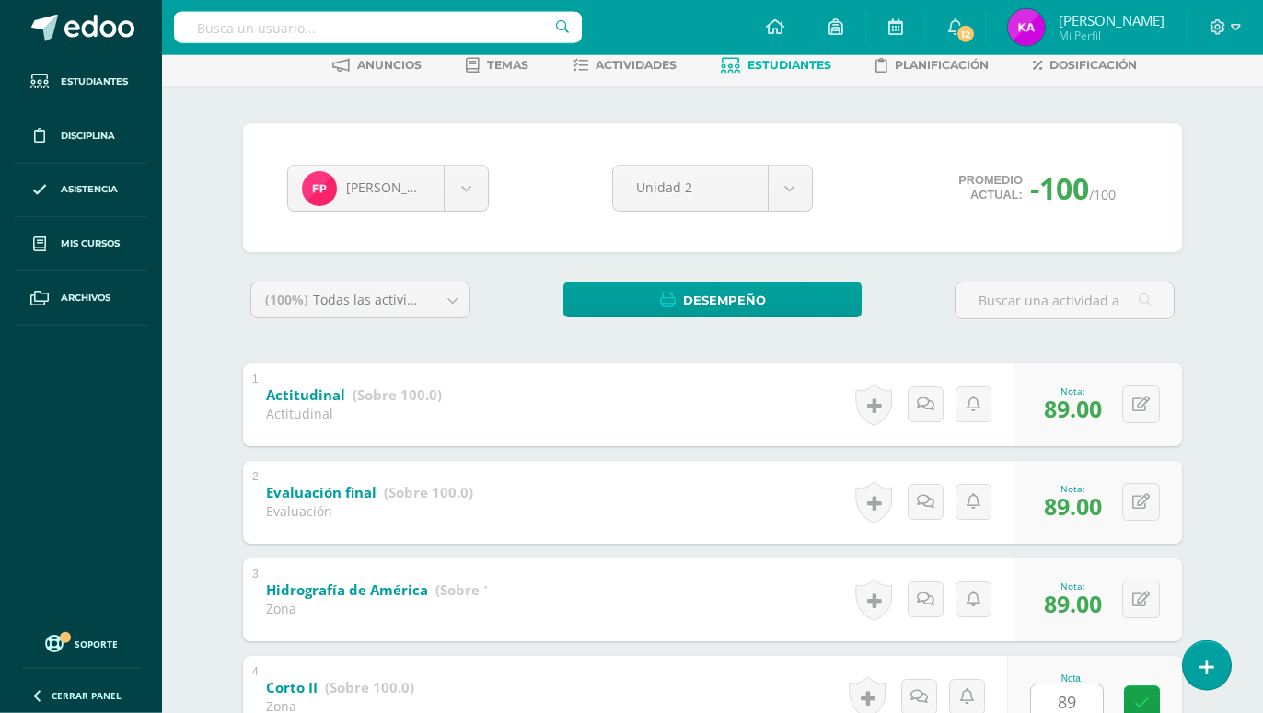
type input "89"
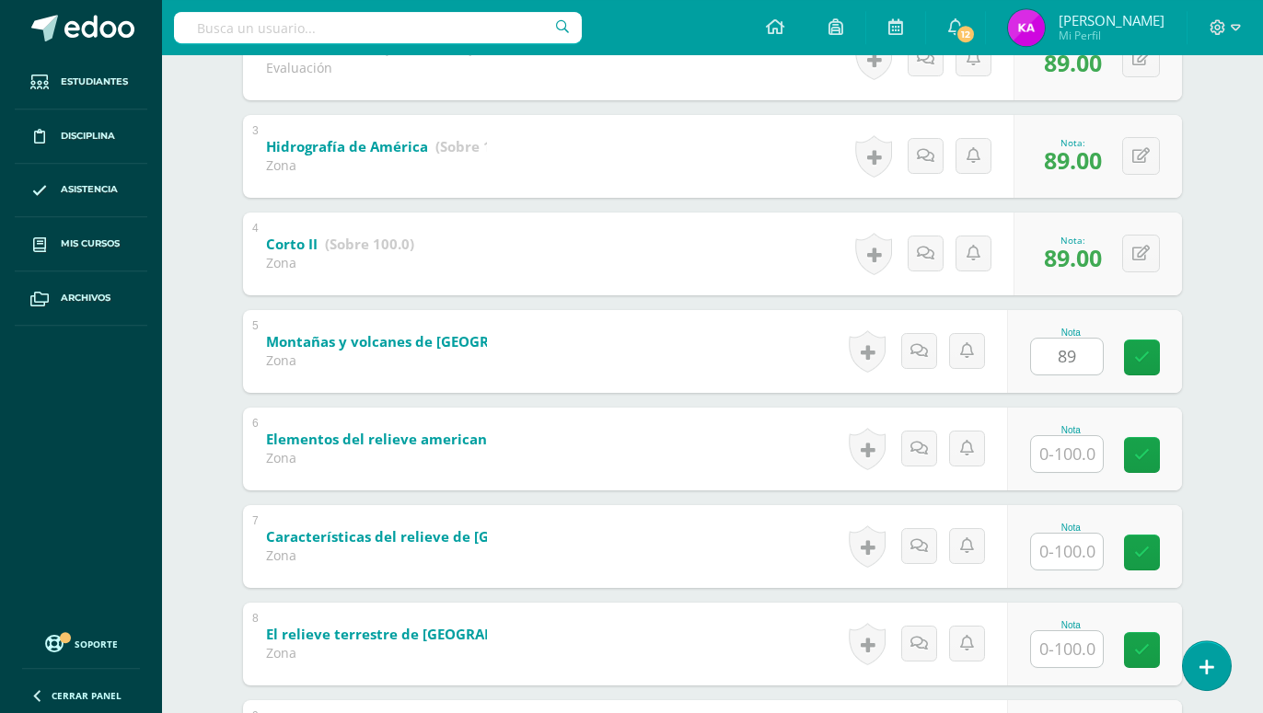
type input "89"
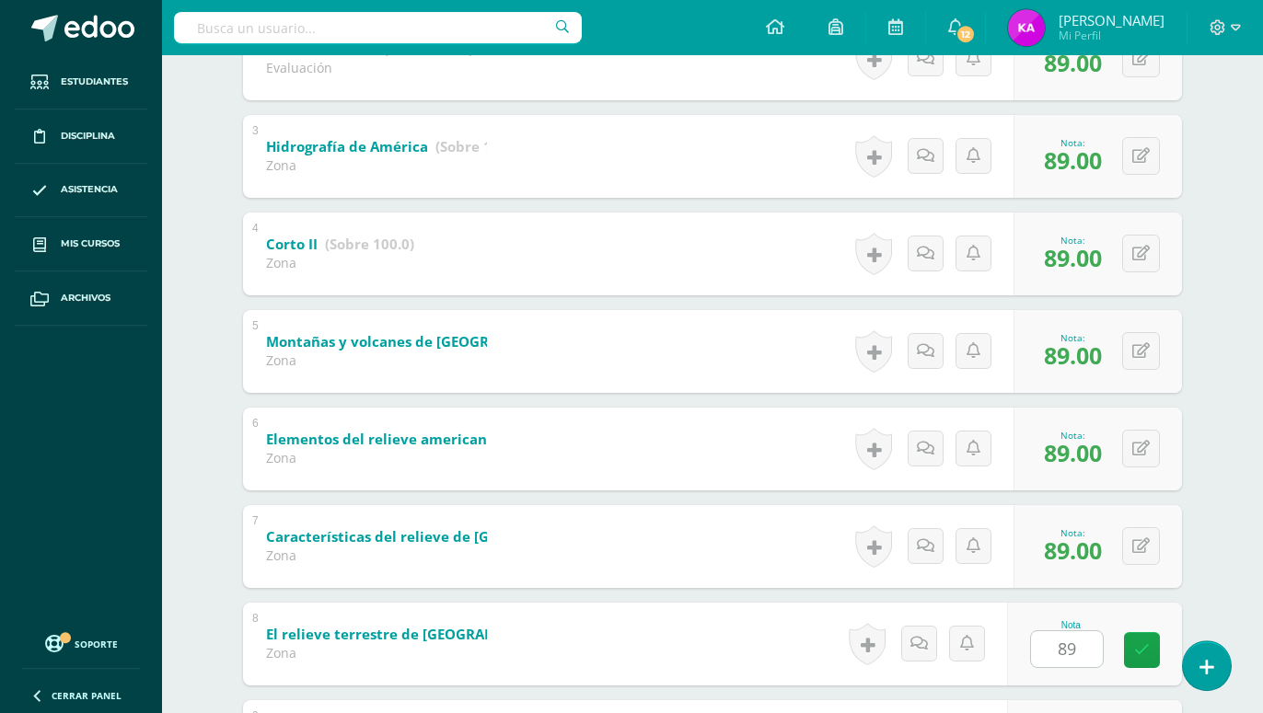
type input "89"
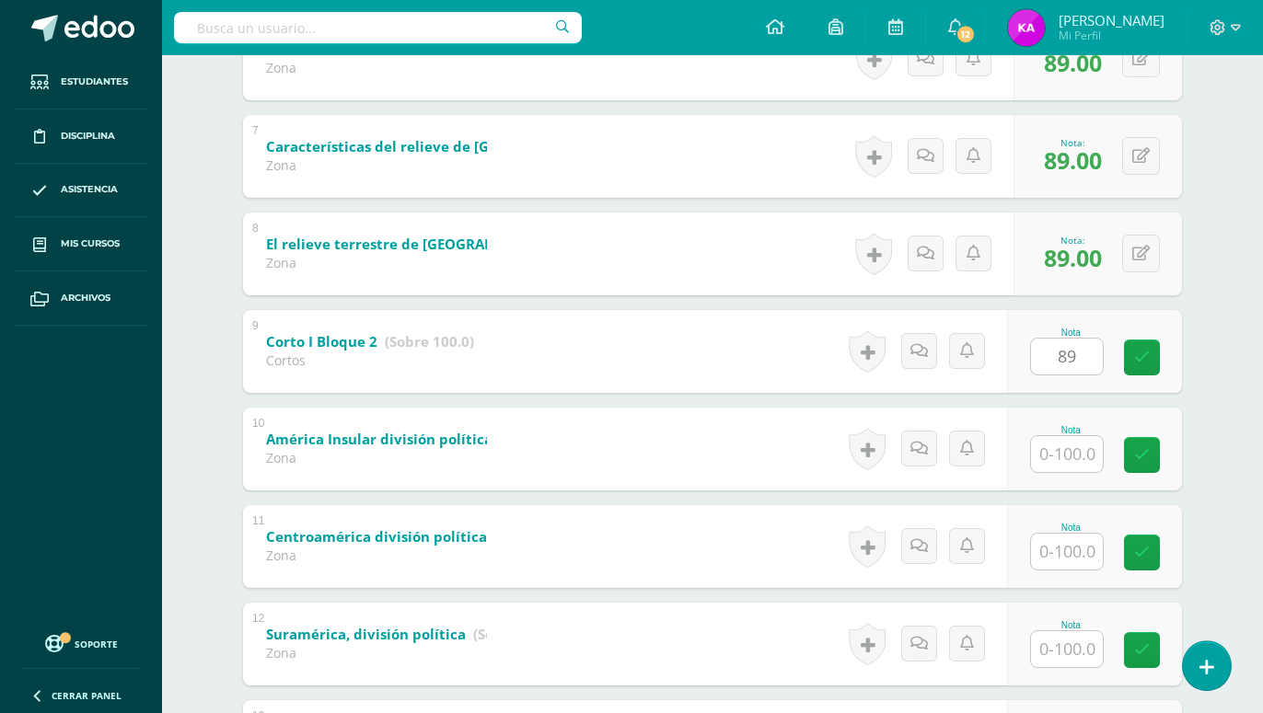
type input "89"
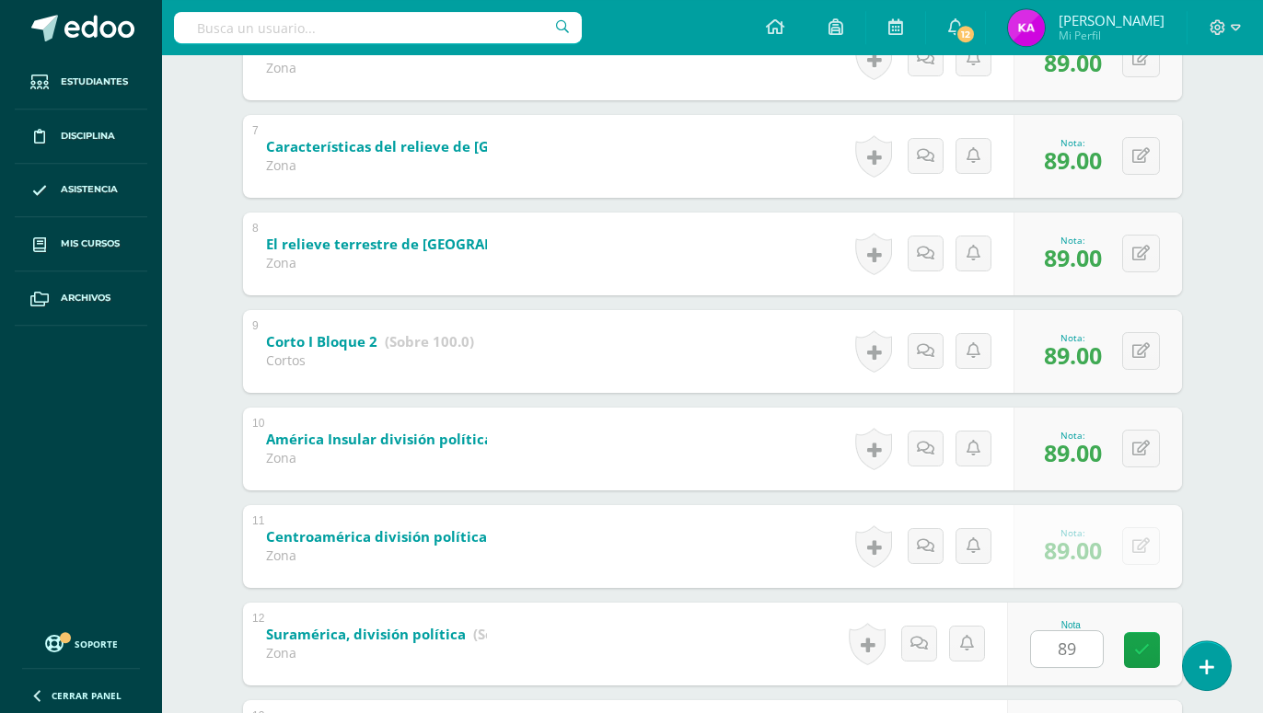
type input "89"
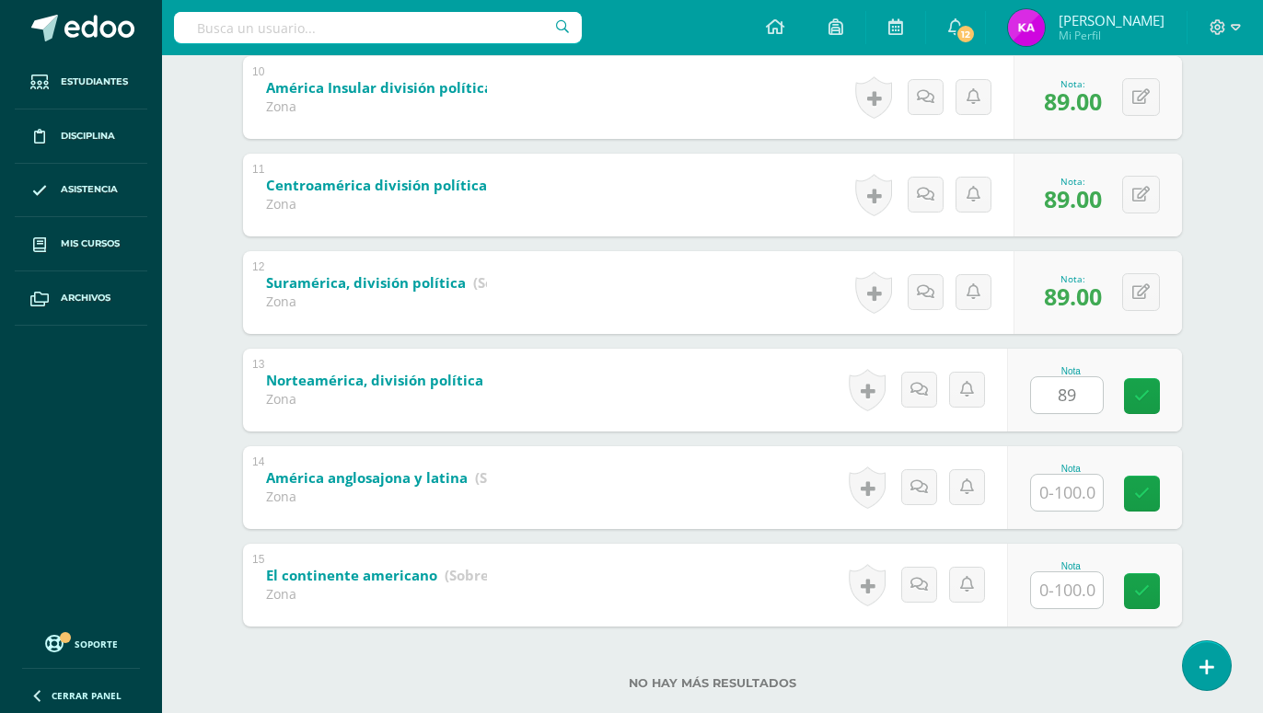
type input "89"
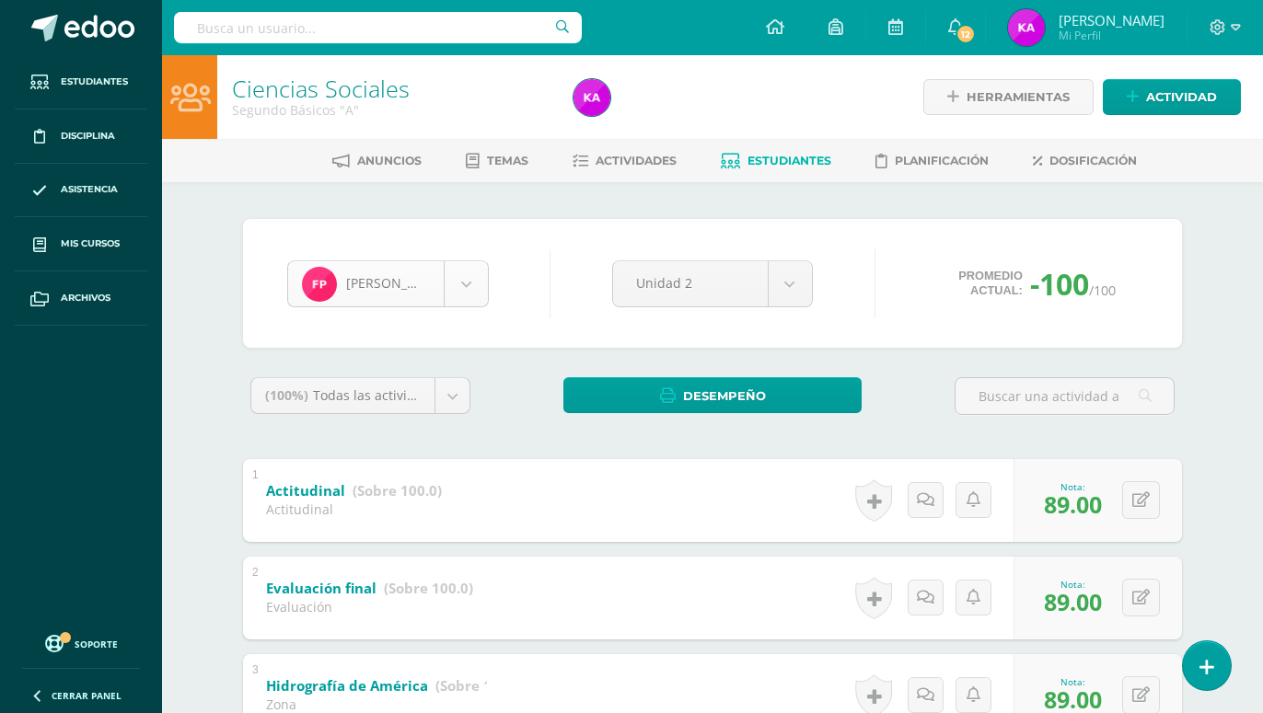
scroll to position [952, 0]
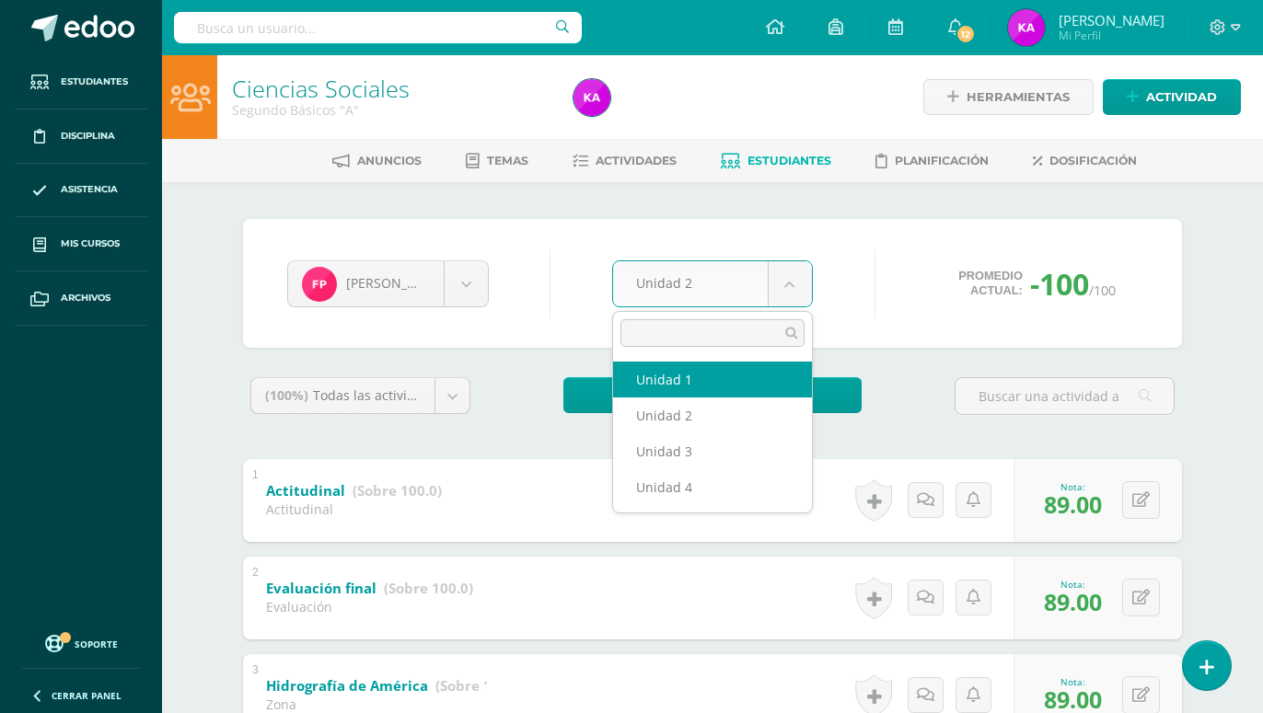
select select "Unidad 1"
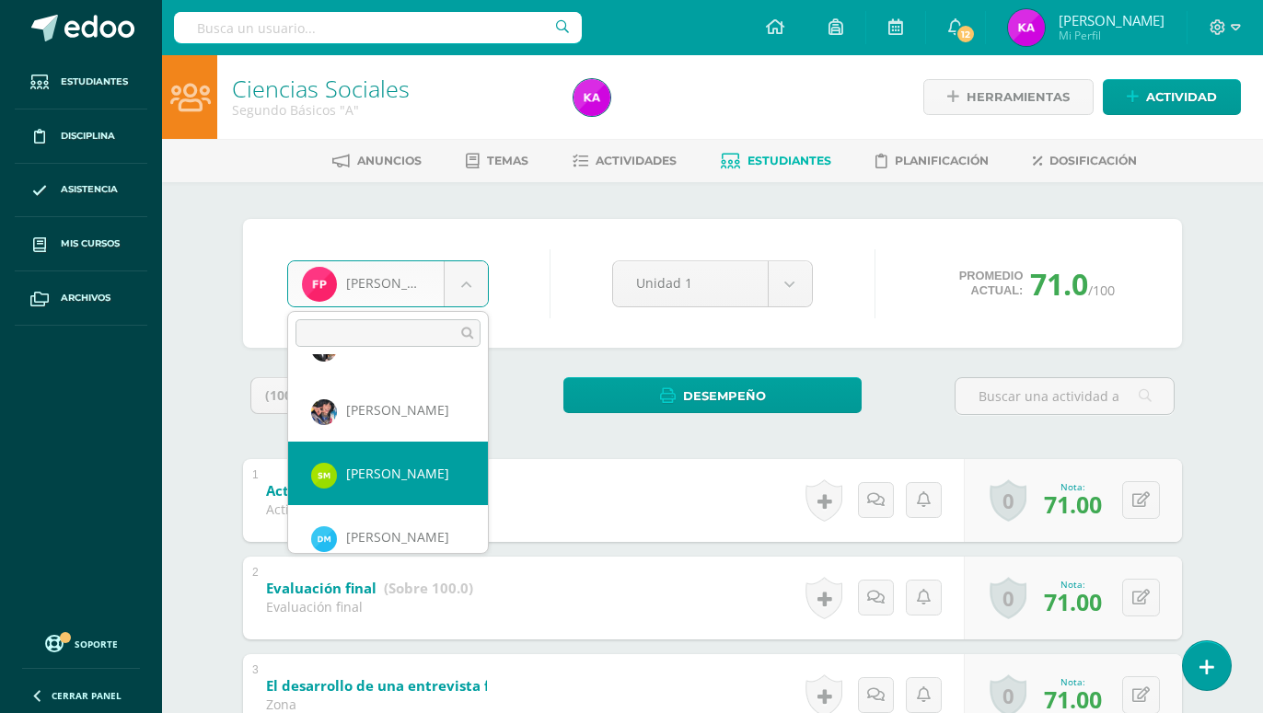
select select "638"
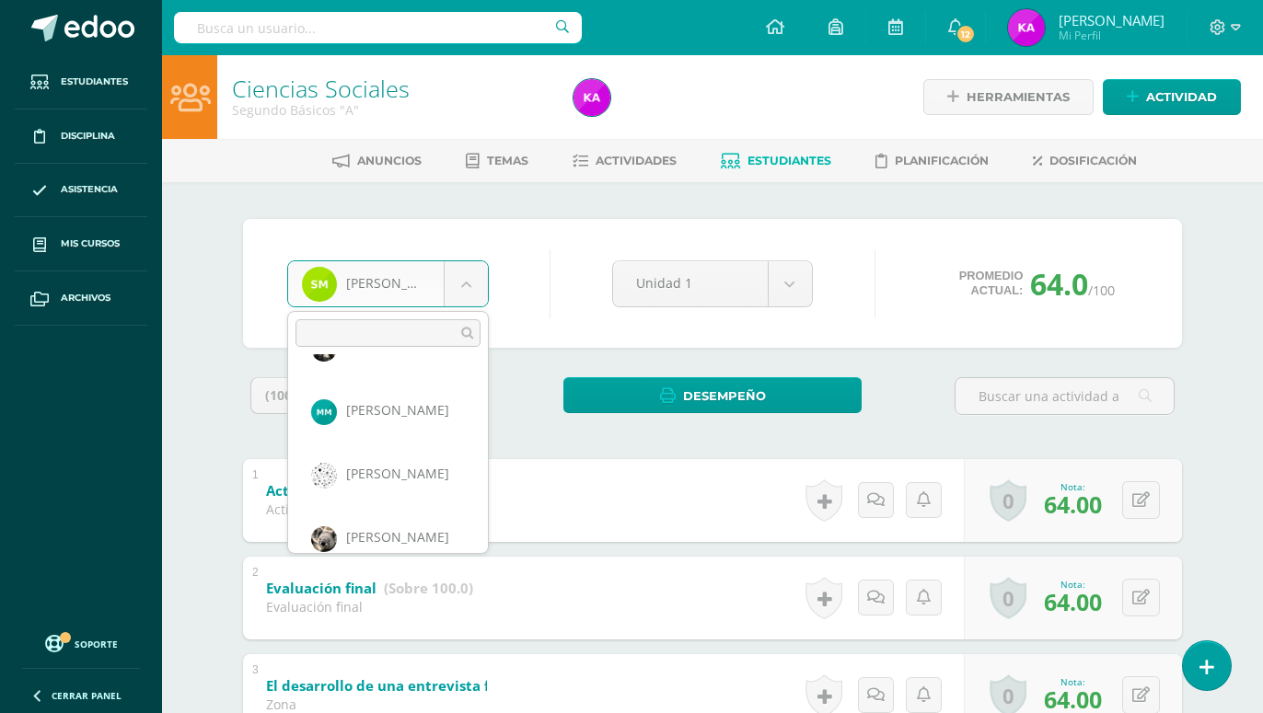
scroll to position [1016, 0]
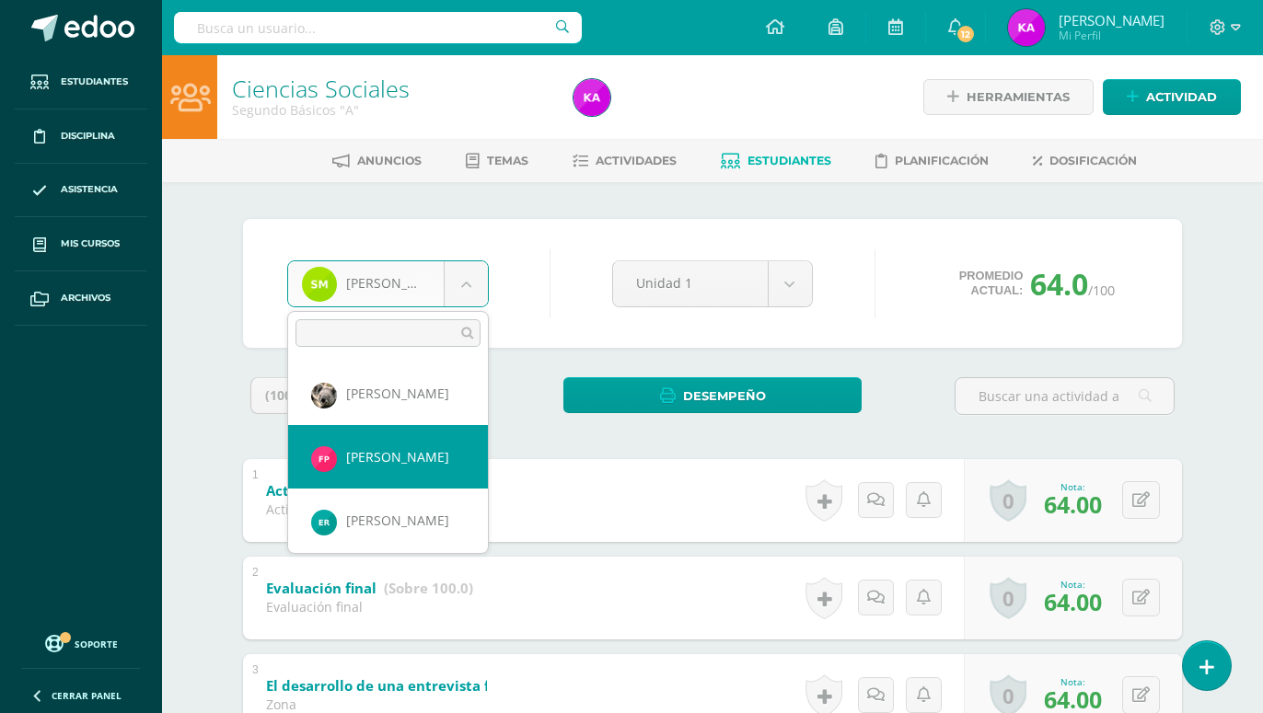
select select "637"
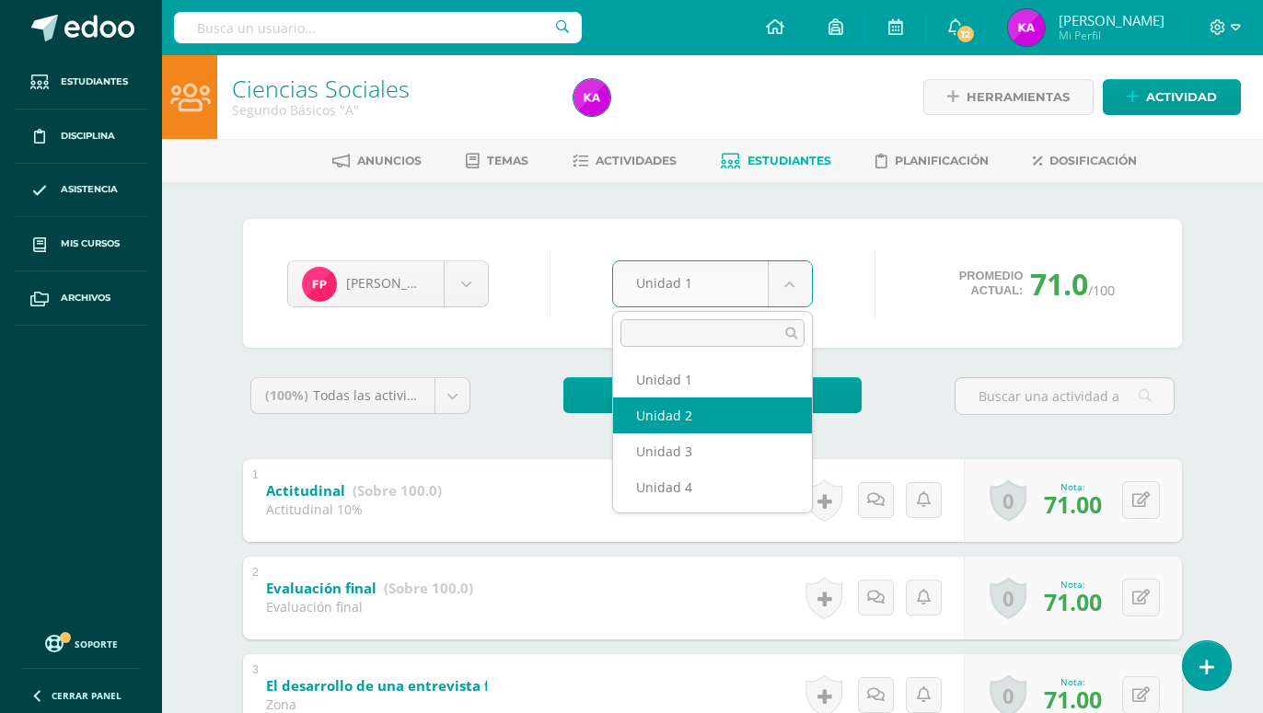
select select "Unidad 2"
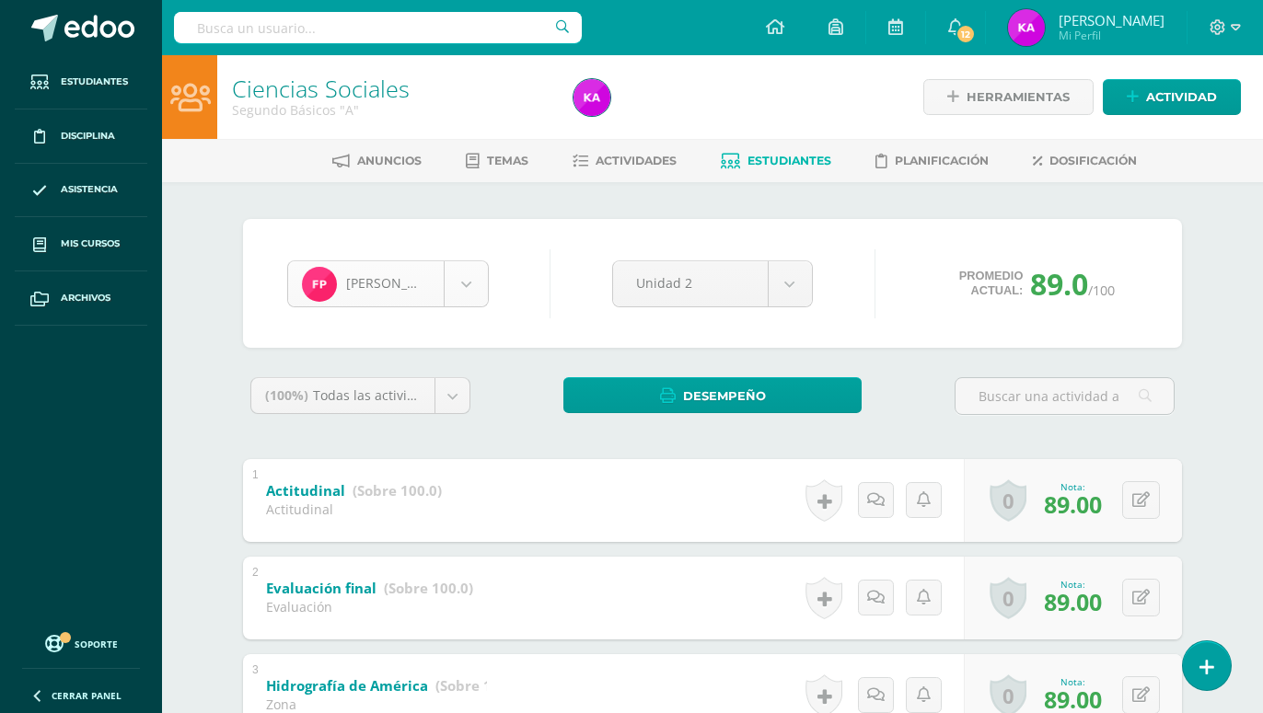
scroll to position [952, 0]
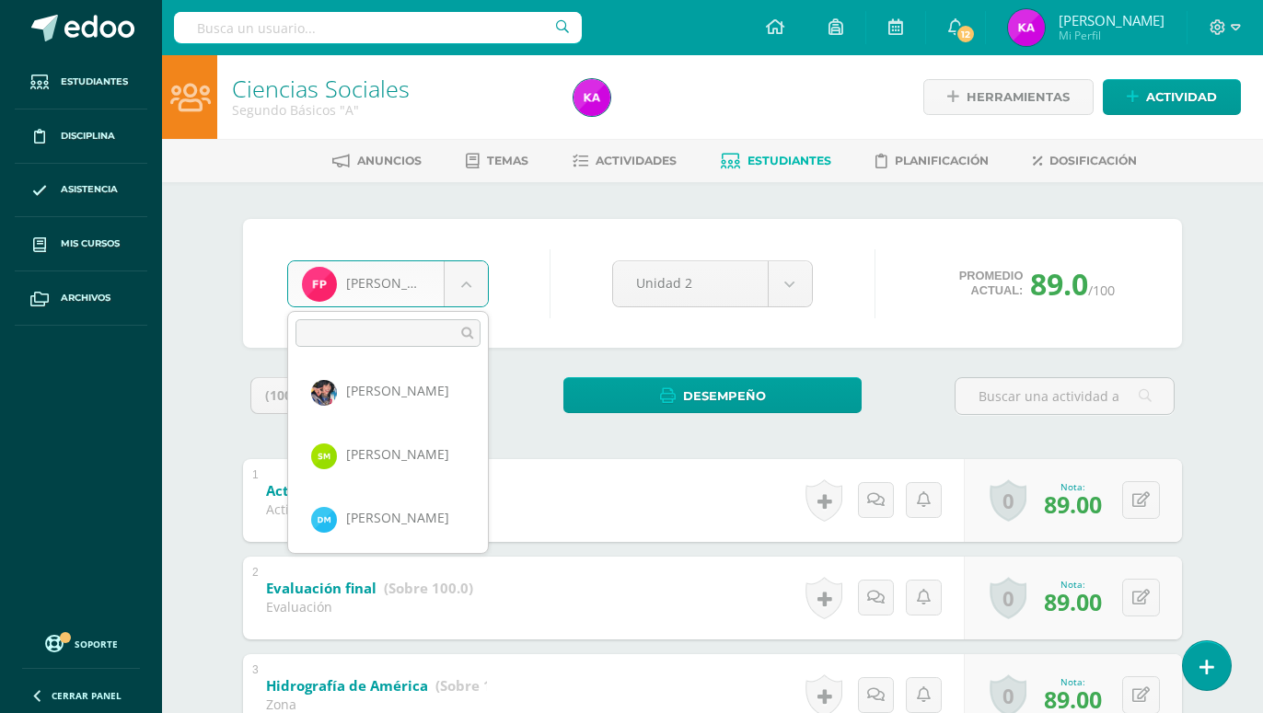
scroll to position [599, 0]
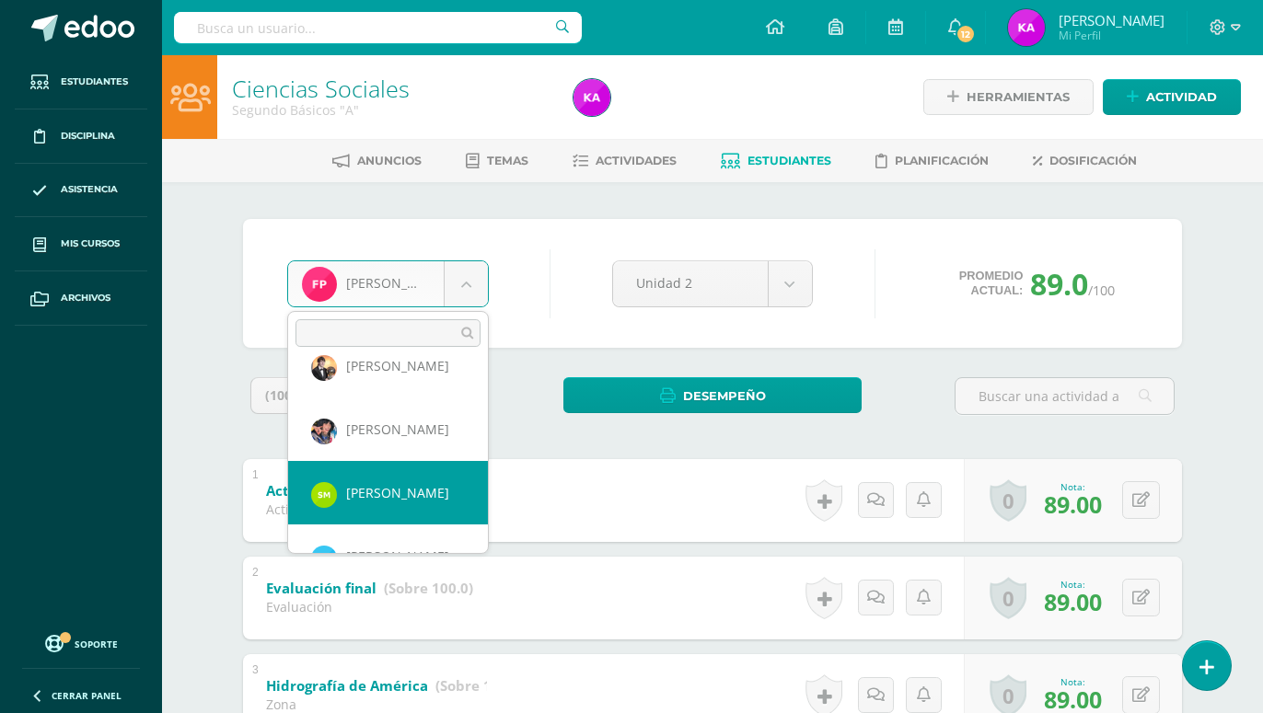
select select "638"
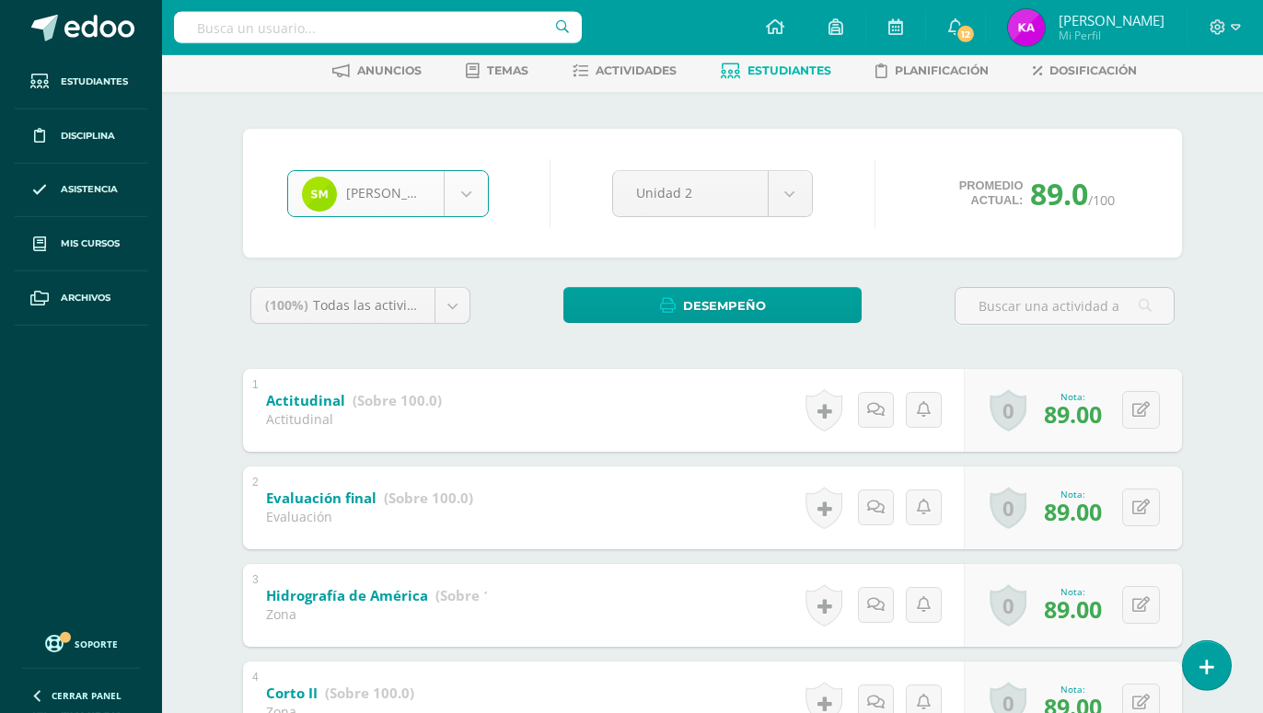
scroll to position [94, 0]
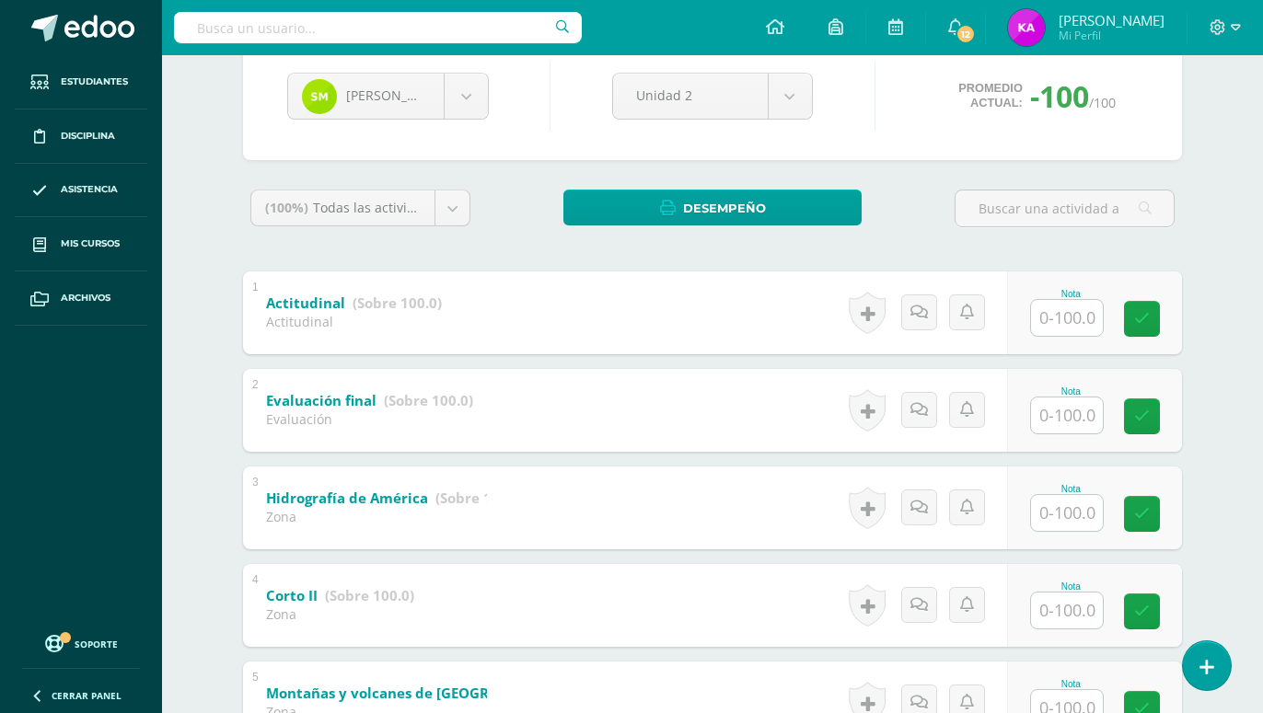
scroll to position [94, 0]
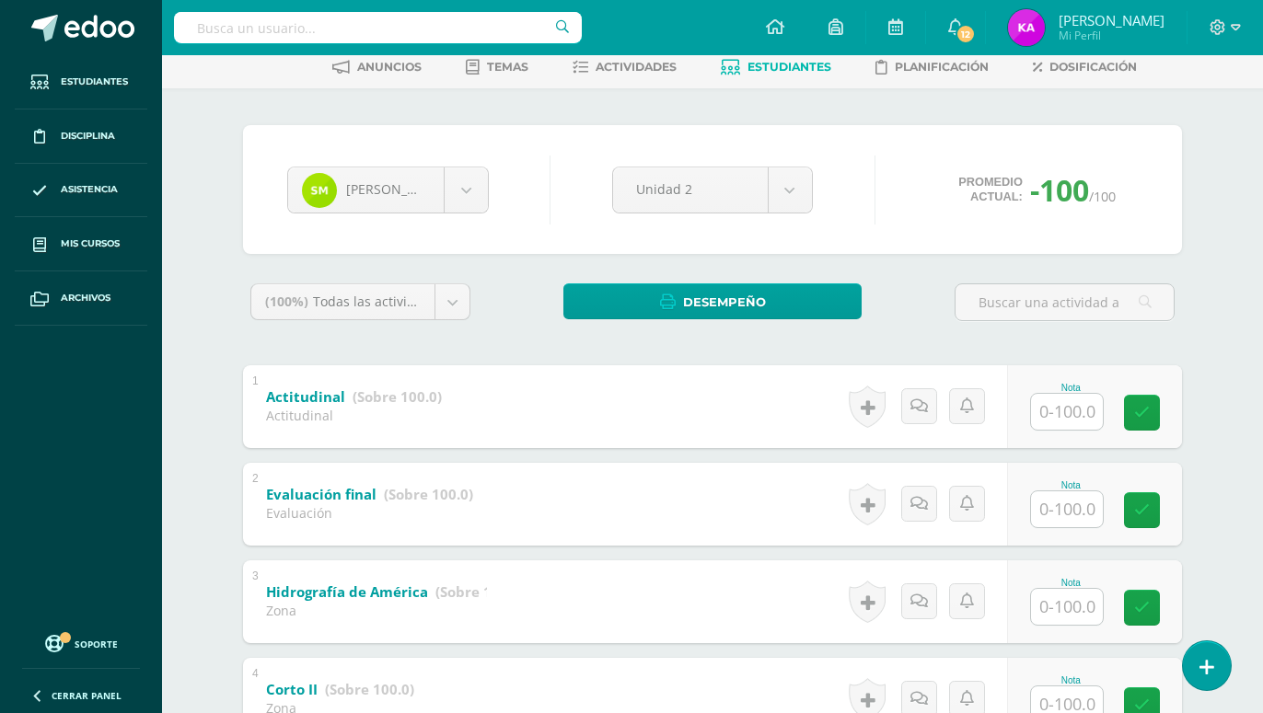
click at [1063, 415] on input "text" at bounding box center [1067, 412] width 72 height 36
type input "64"
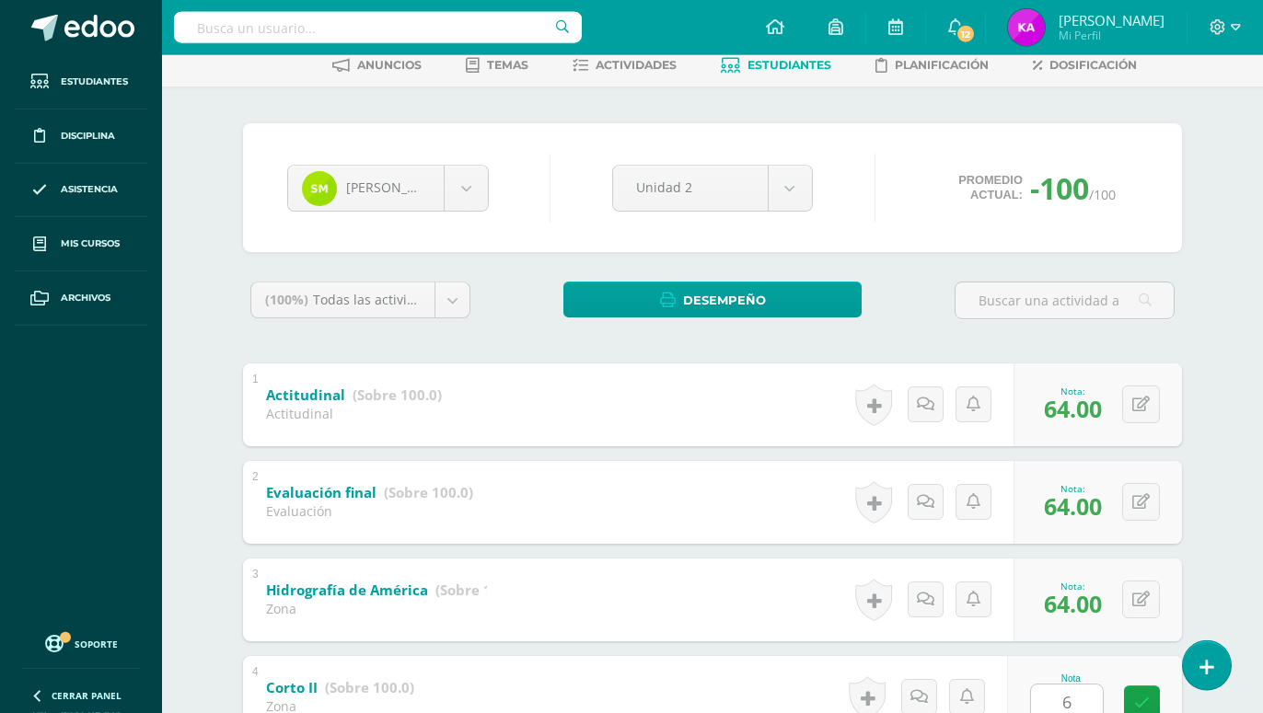
scroll to position [539, 0]
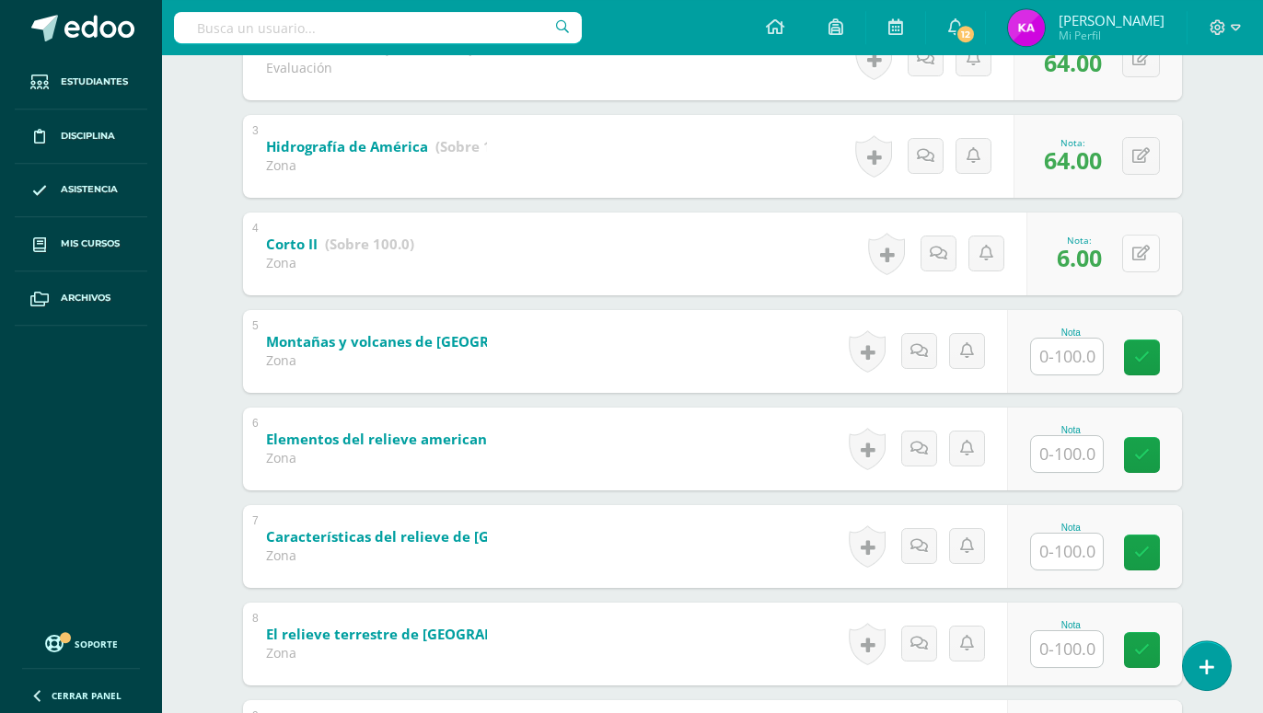
click at [1138, 256] on icon at bounding box center [1140, 254] width 17 height 16
type input "64"
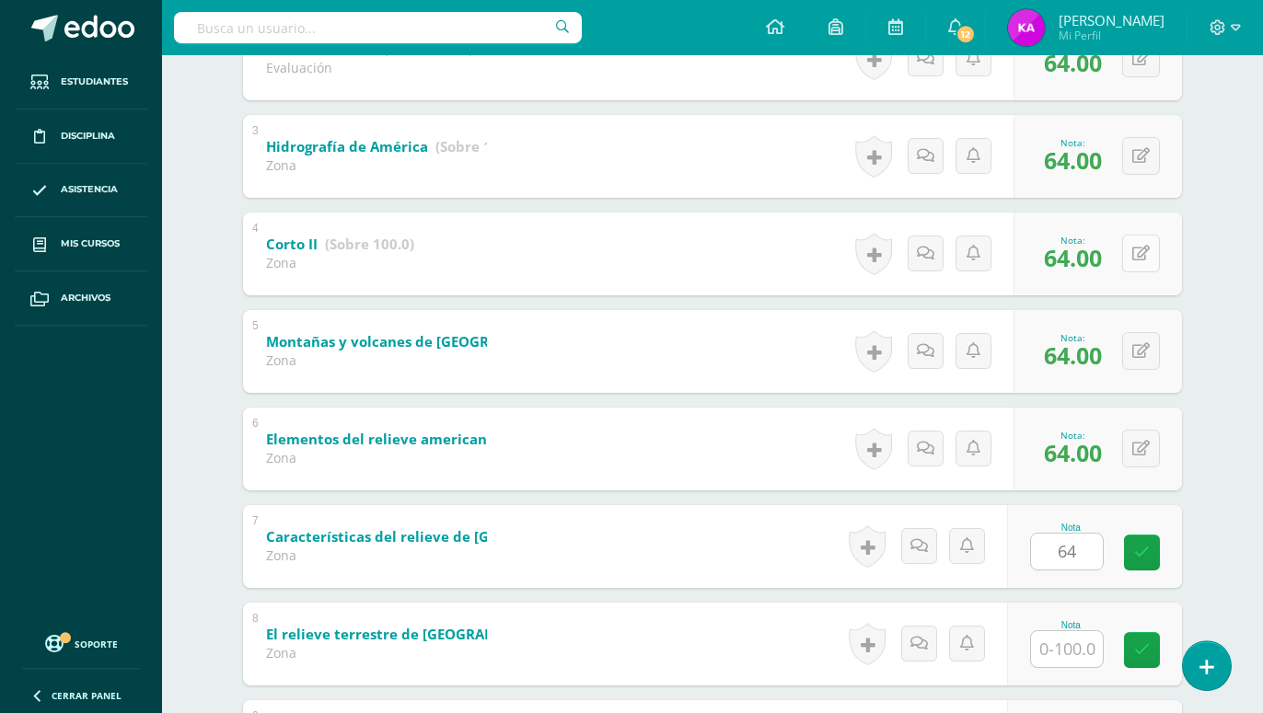
type input "64"
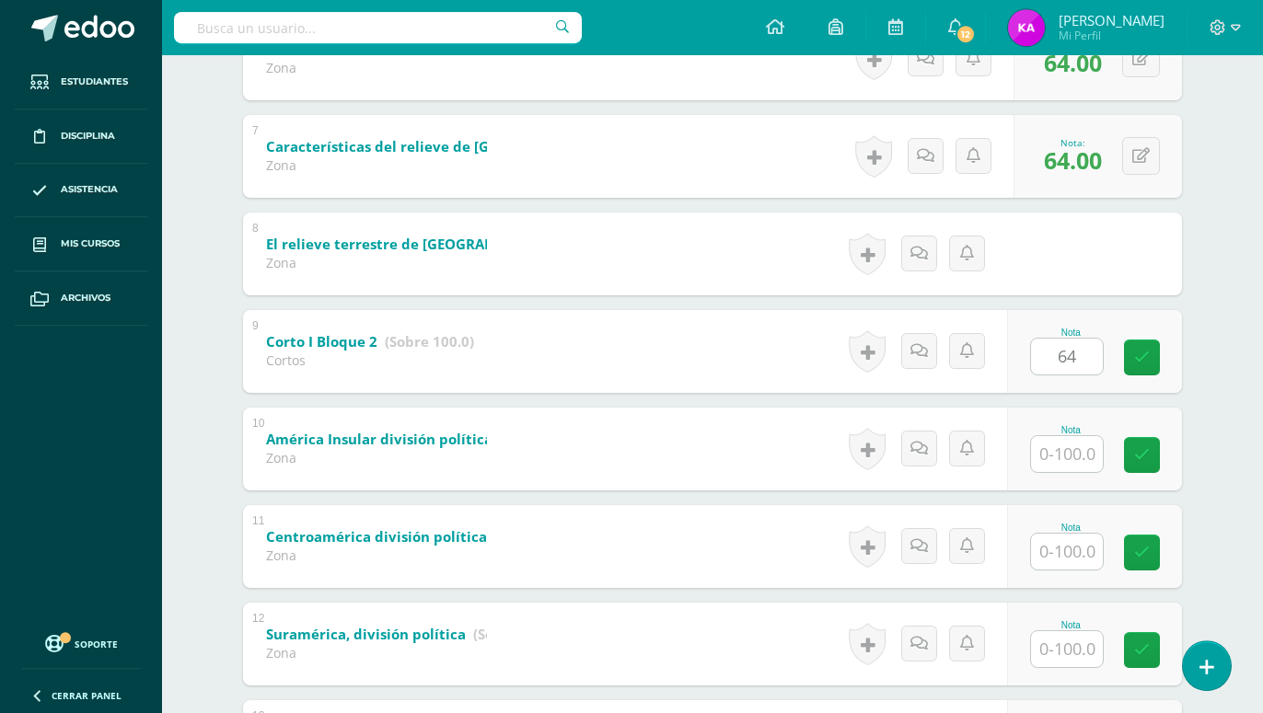
type input "64"
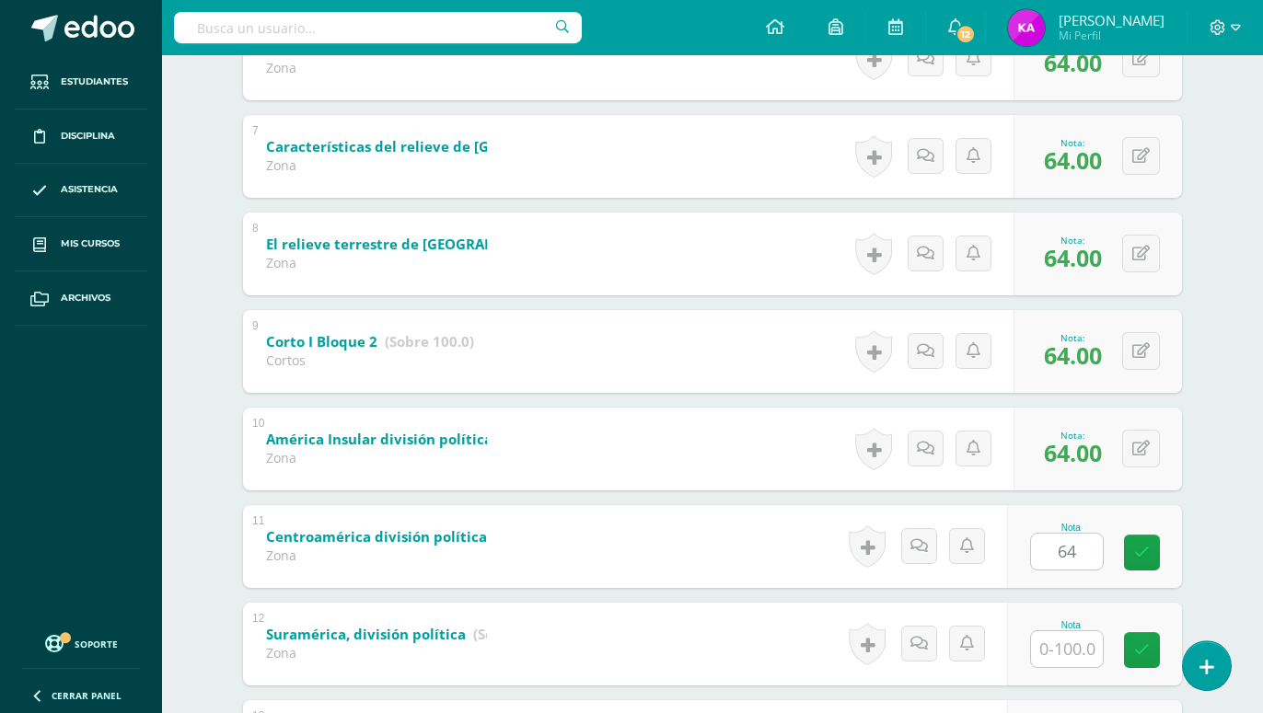
type input "64"
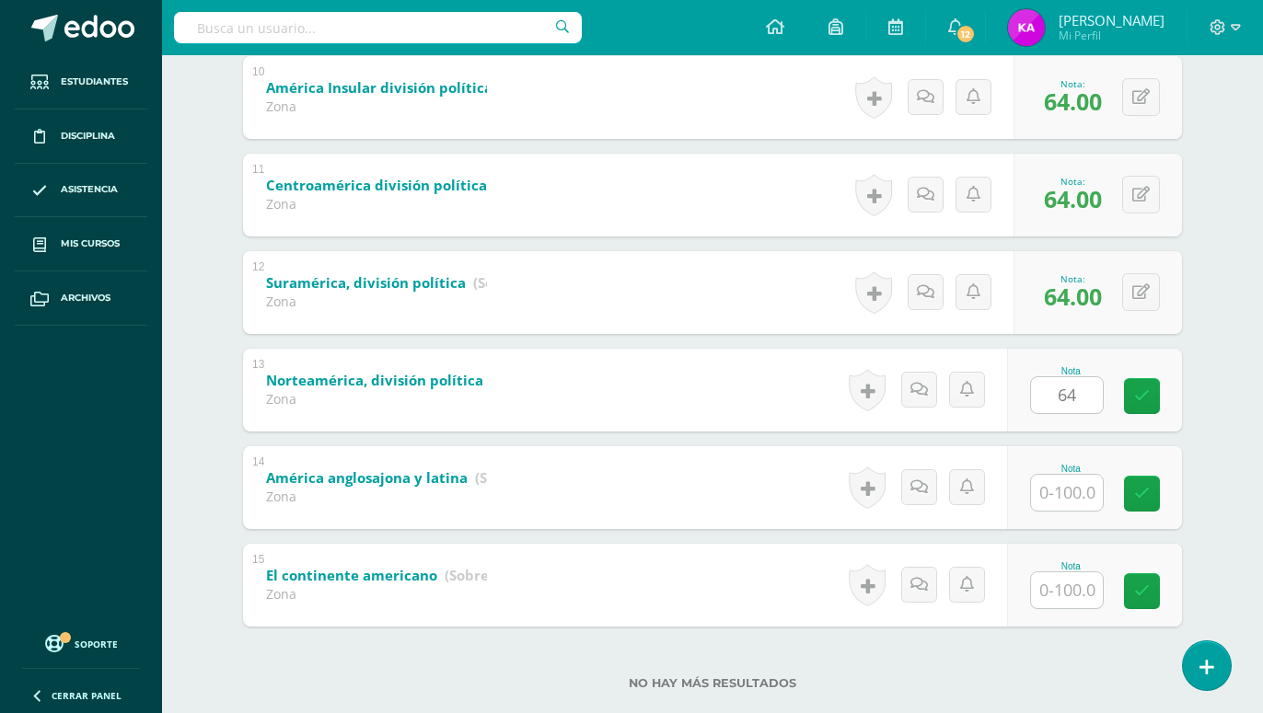
type input "64"
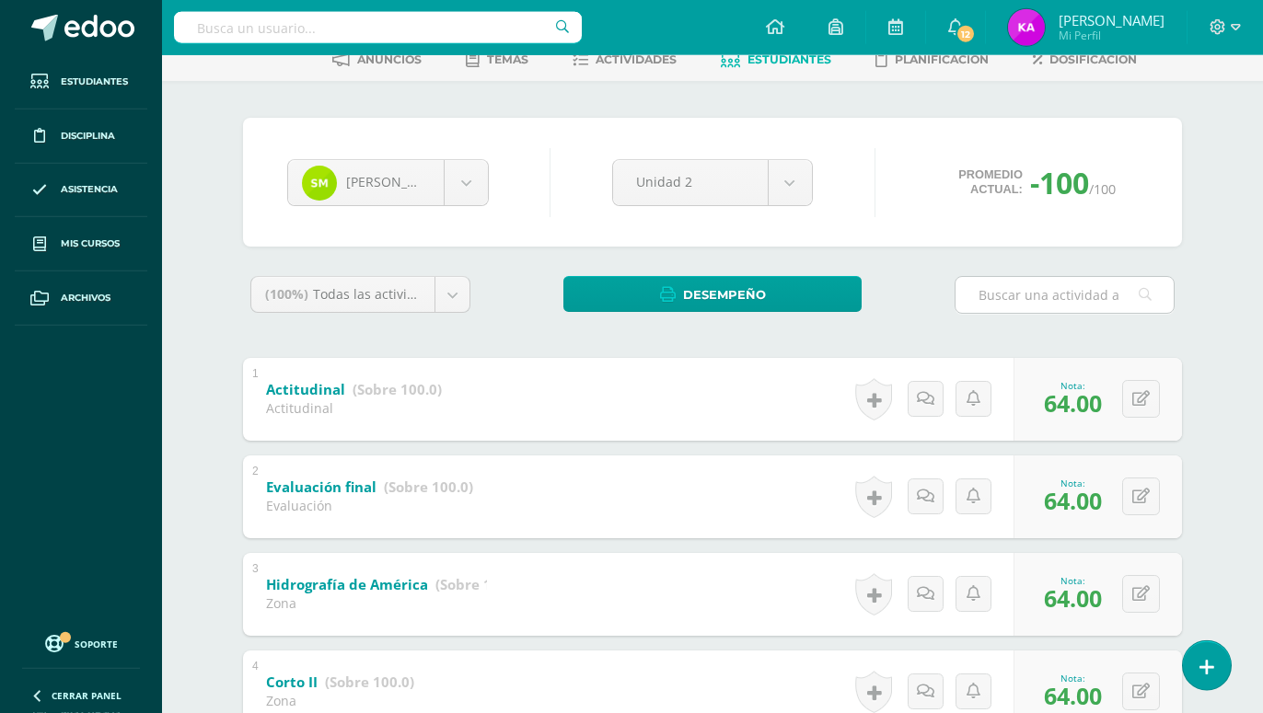
scroll to position [61, 0]
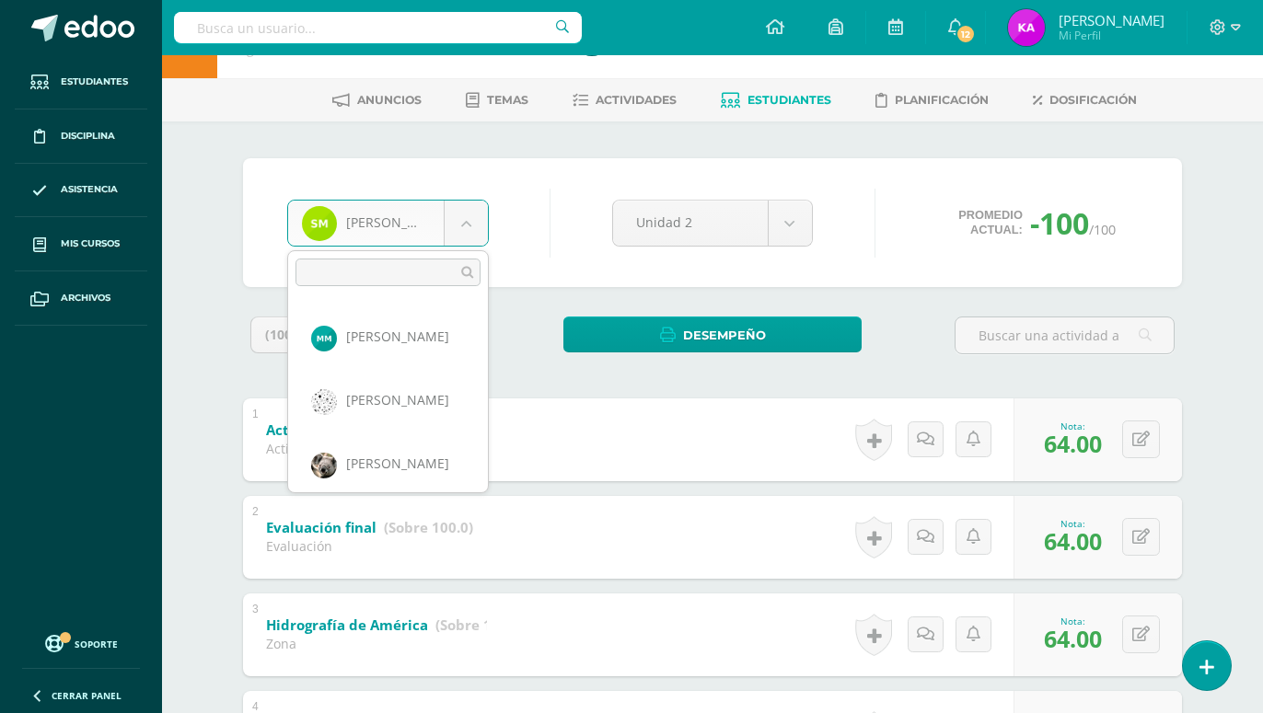
scroll to position [1023, 0]
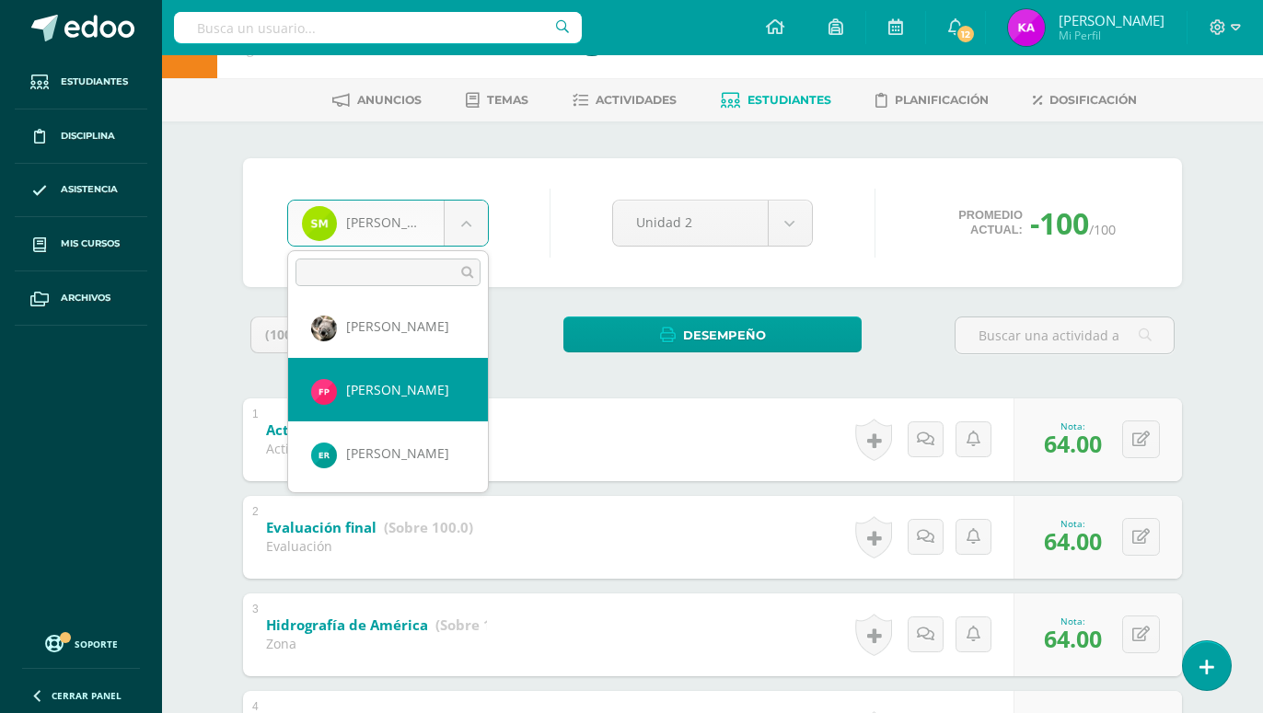
select select "637"
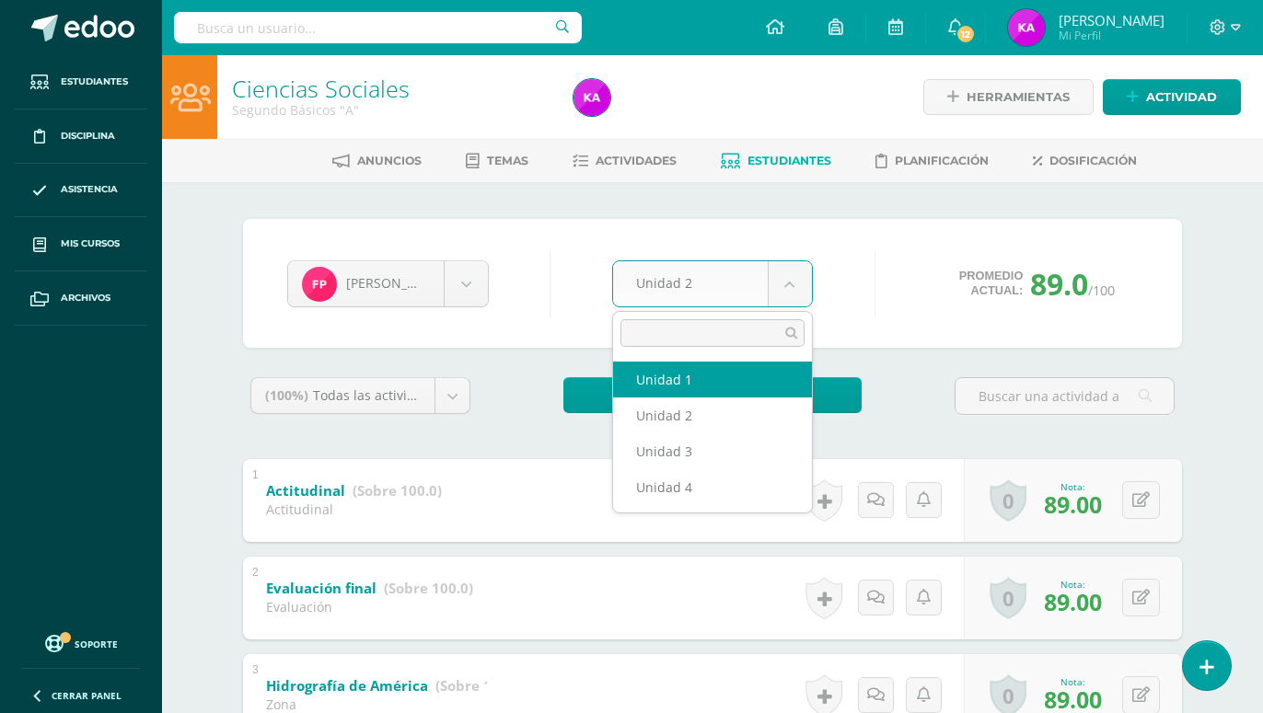
select select "Unidad 1"
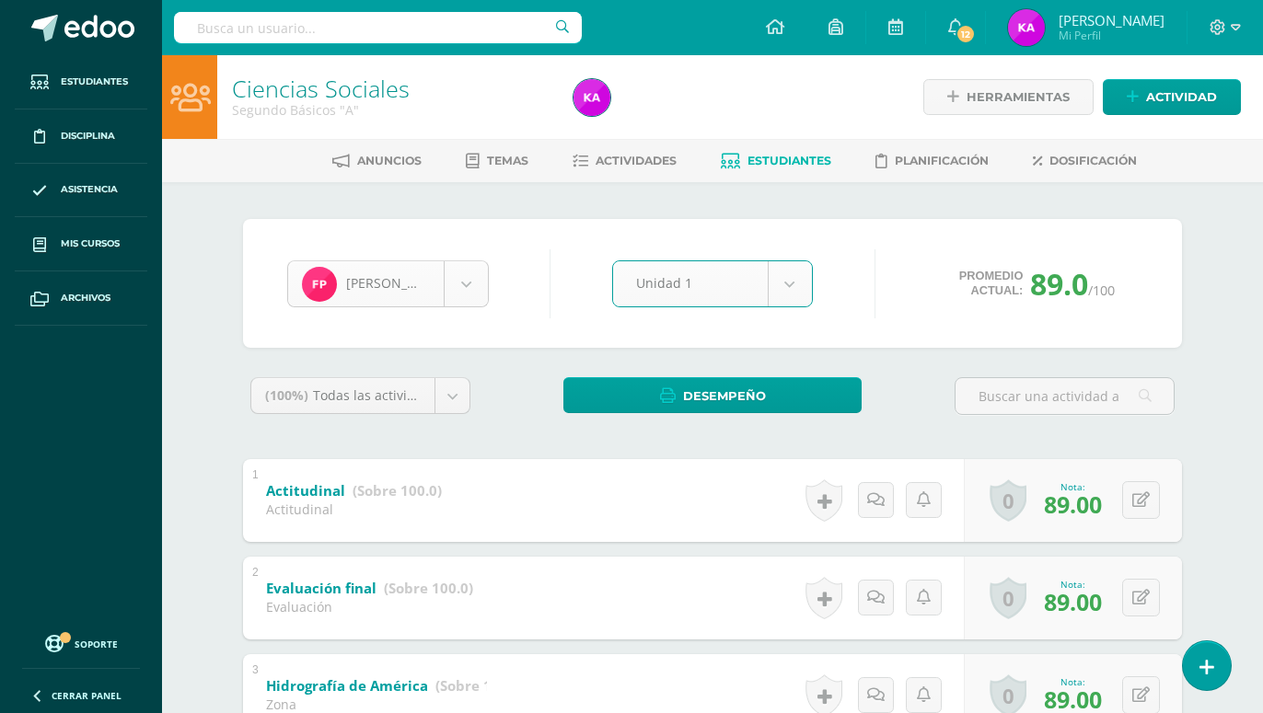
scroll to position [952, 0]
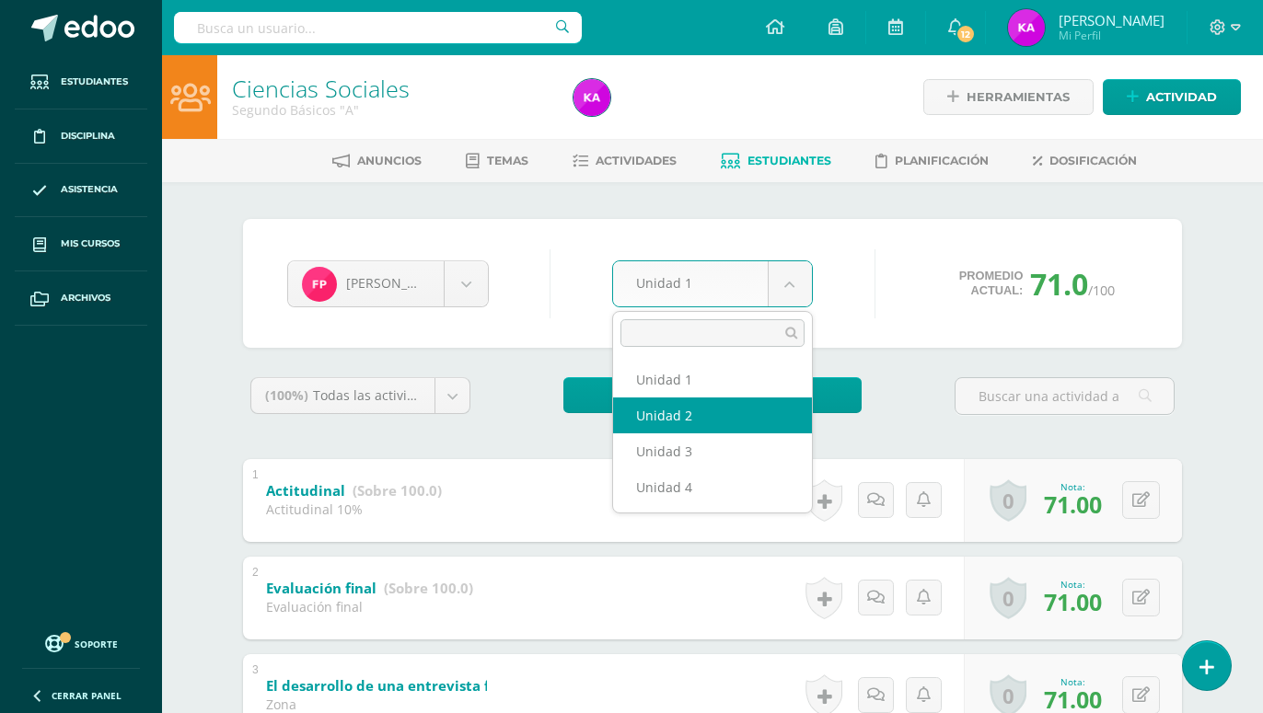
select select "Unidad 2"
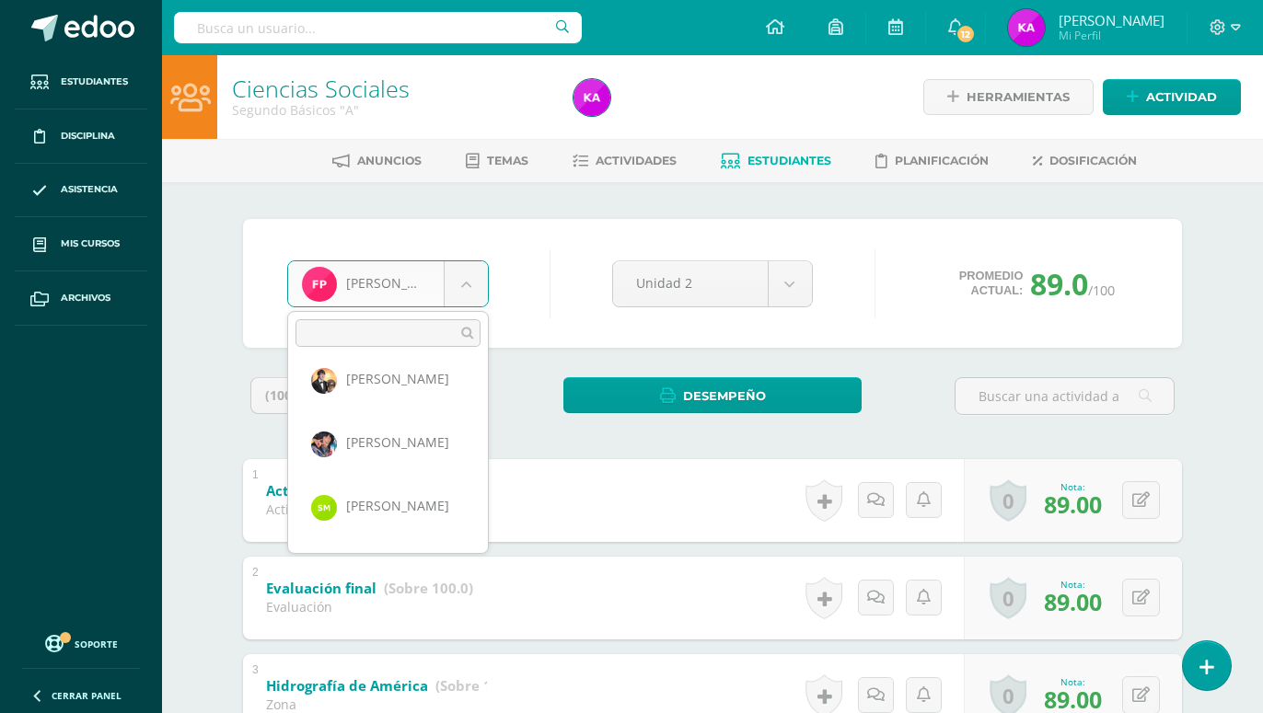
scroll to position [580, 0]
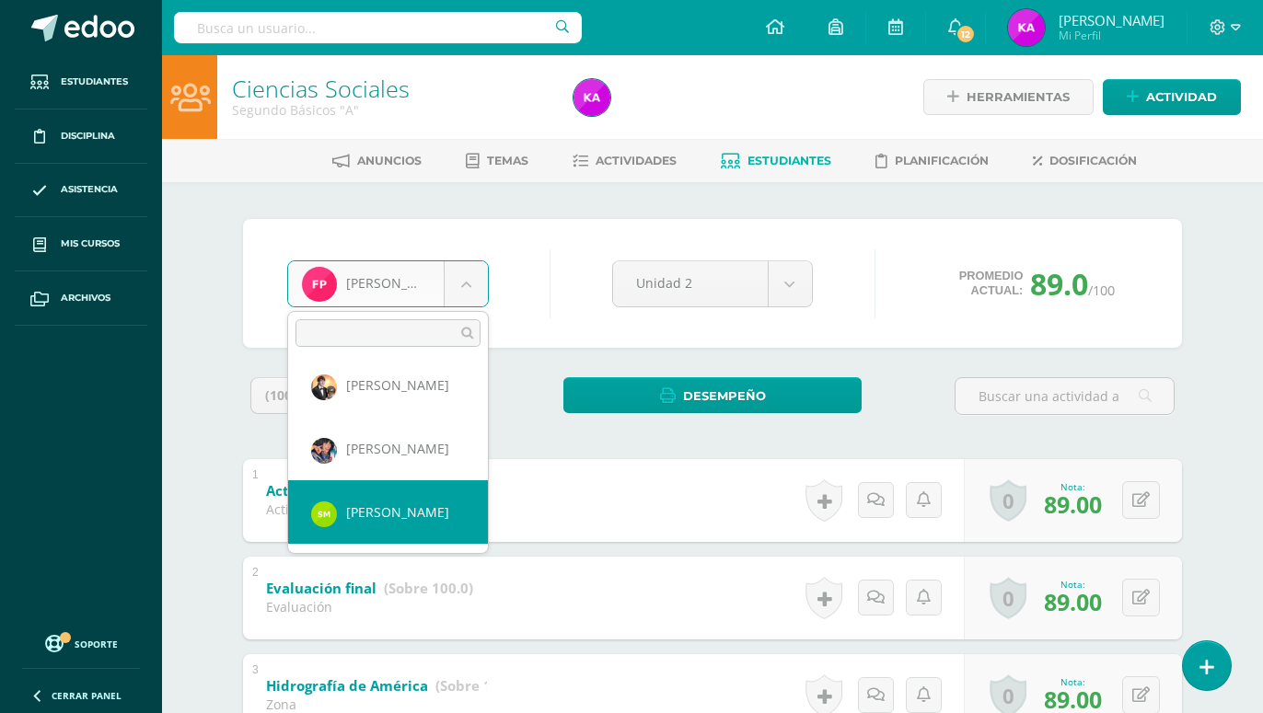
select select "638"
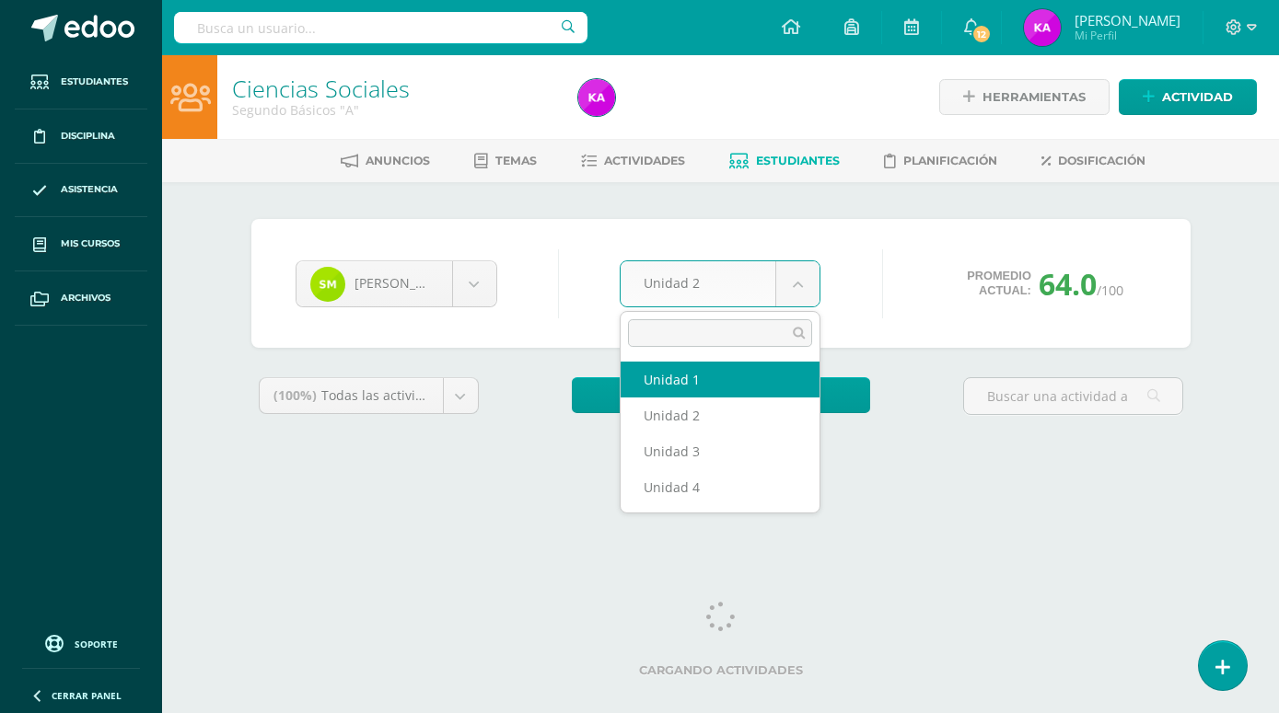
select select "Unidad 1"
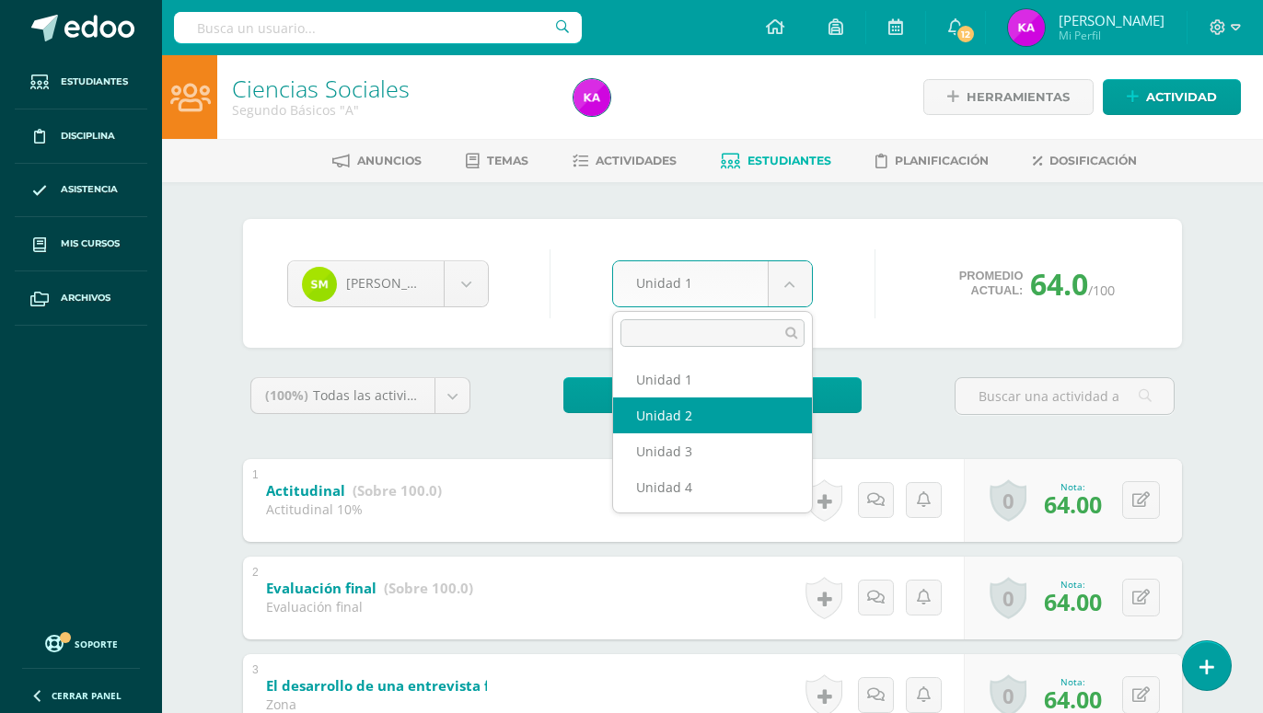
select select "Unidad 2"
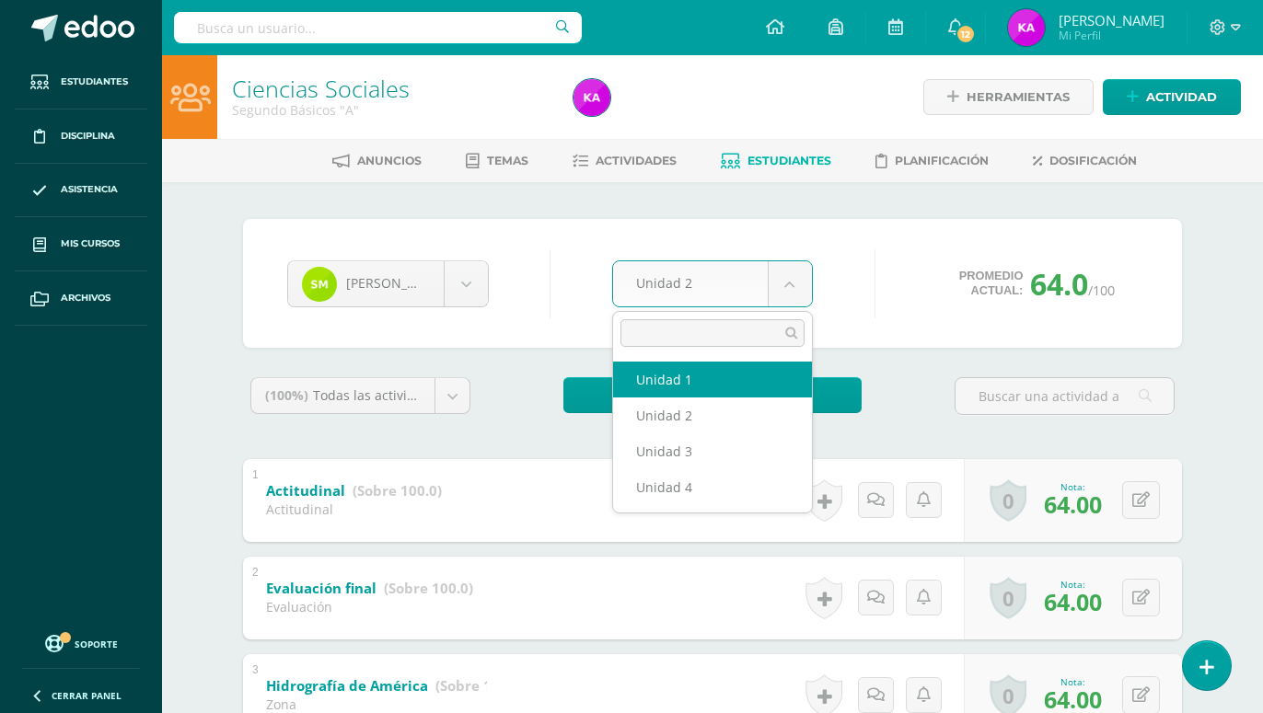
select select "Unidad 1"
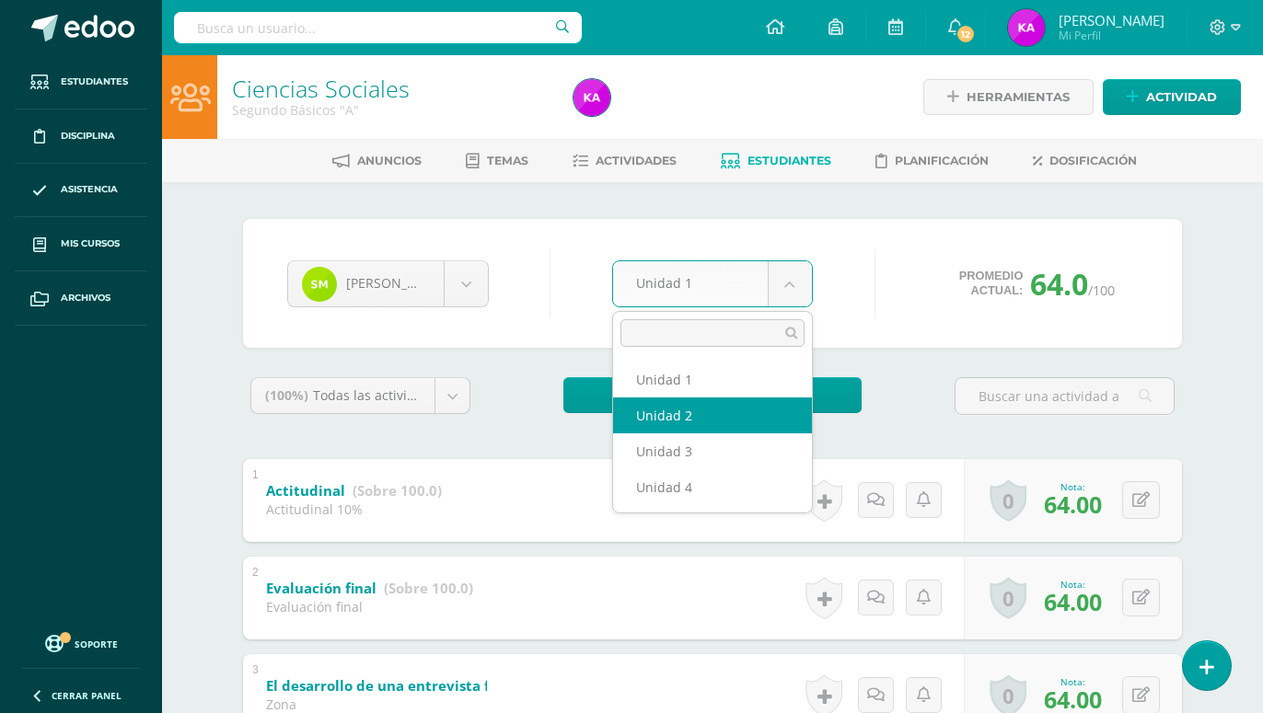
select select "Unidad 2"
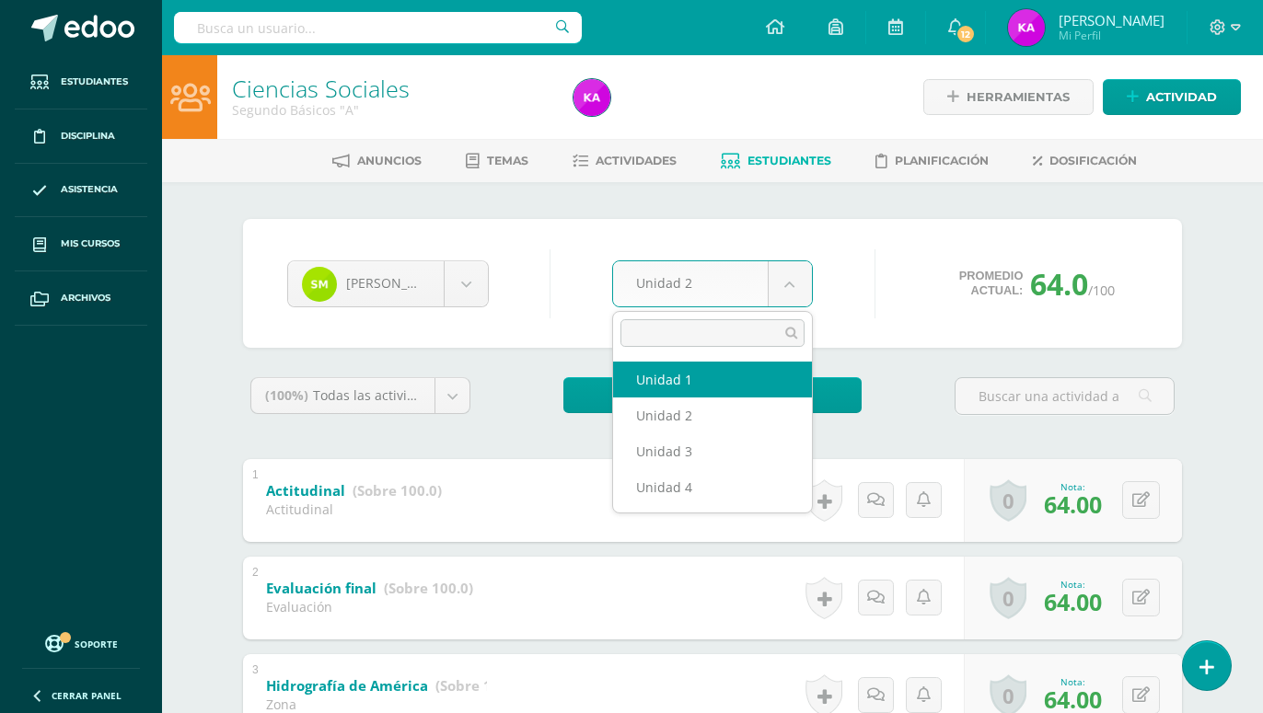
select select "Unidad 1"
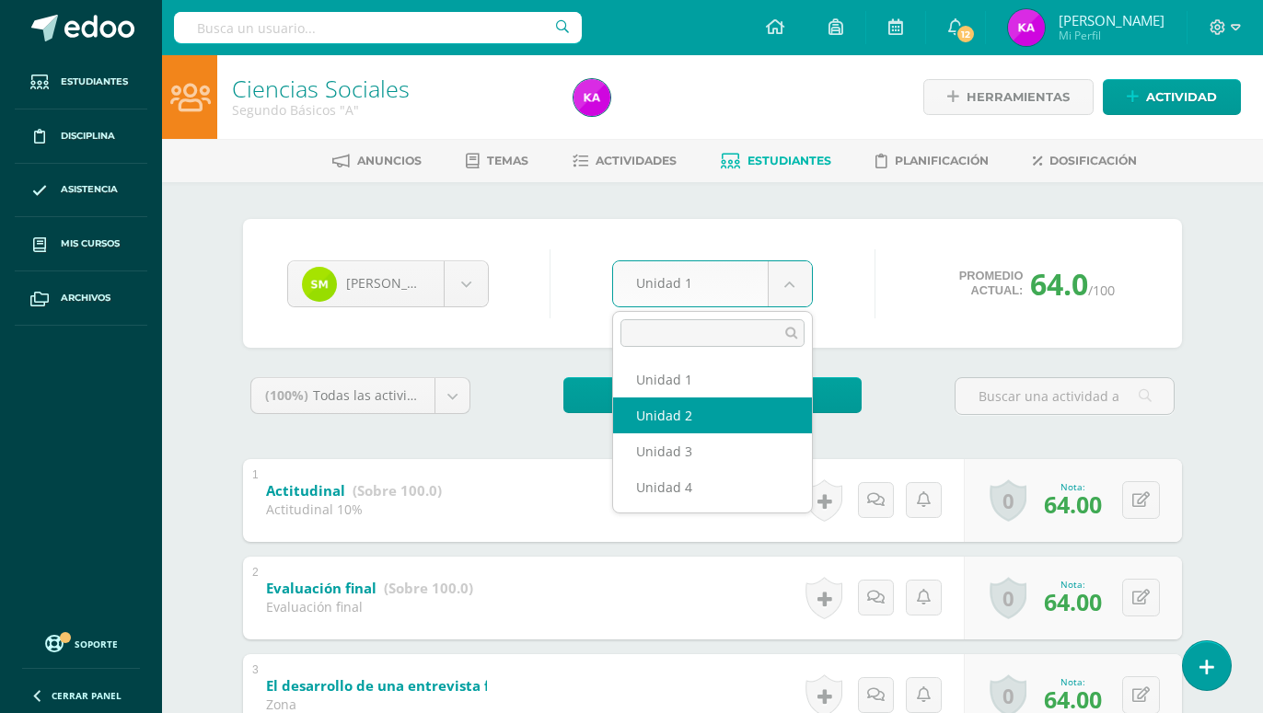
select select "Unidad 2"
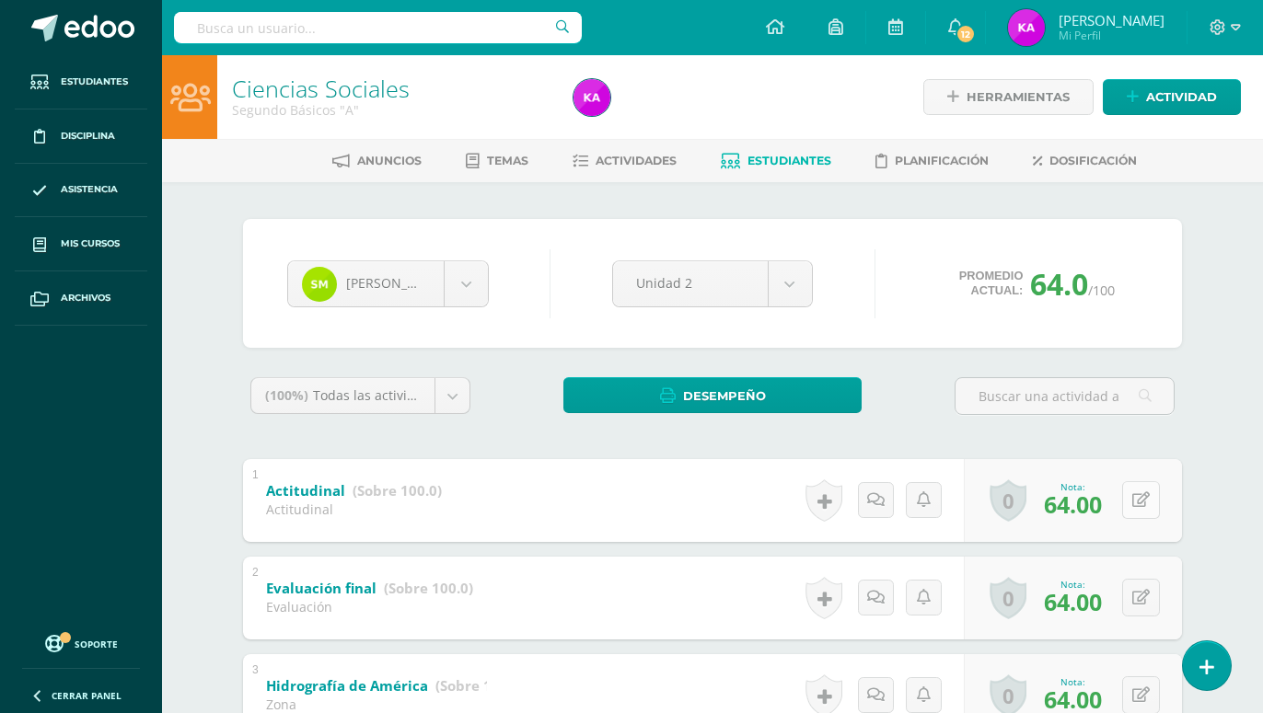
click at [1140, 505] on icon at bounding box center [1140, 500] width 17 height 16
type input "67"
click at [1141, 601] on icon at bounding box center [1140, 598] width 17 height 16
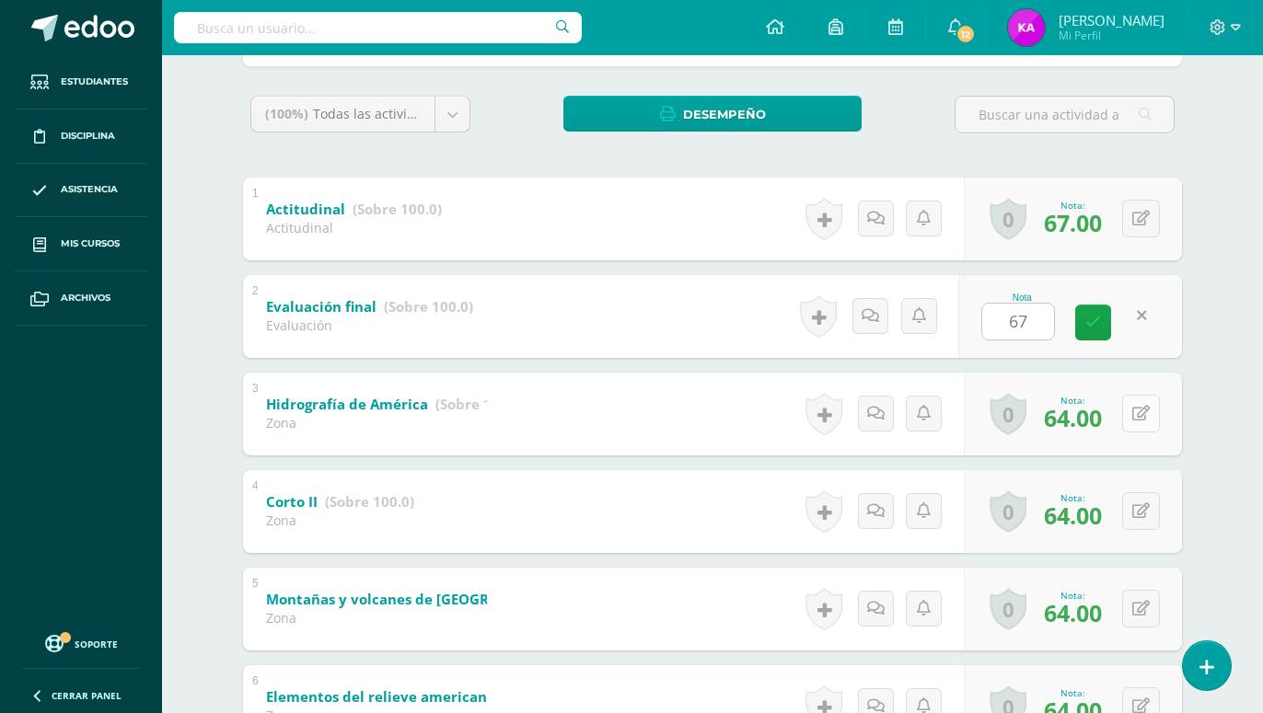
type input "67"
click at [1145, 415] on icon at bounding box center [1140, 414] width 17 height 16
type input "67"
click at [1127, 507] on button at bounding box center [1141, 511] width 38 height 38
type input "67"
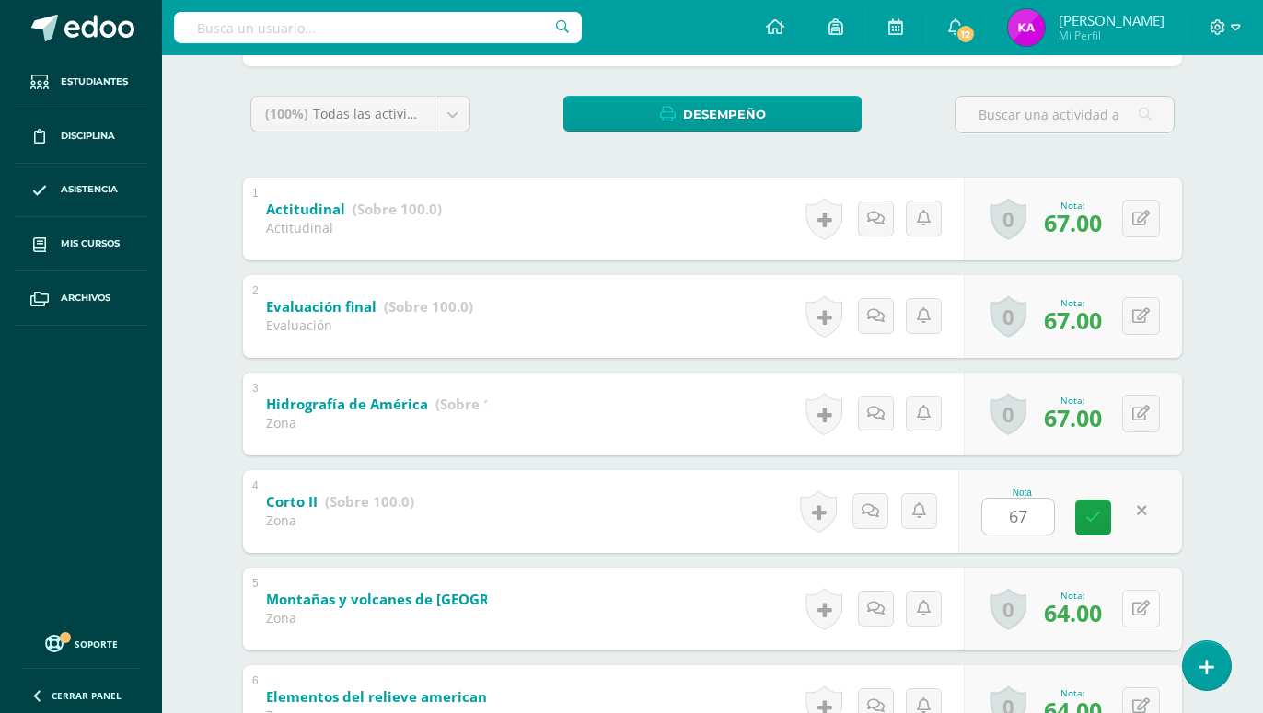
click at [1147, 615] on icon at bounding box center [1140, 609] width 17 height 16
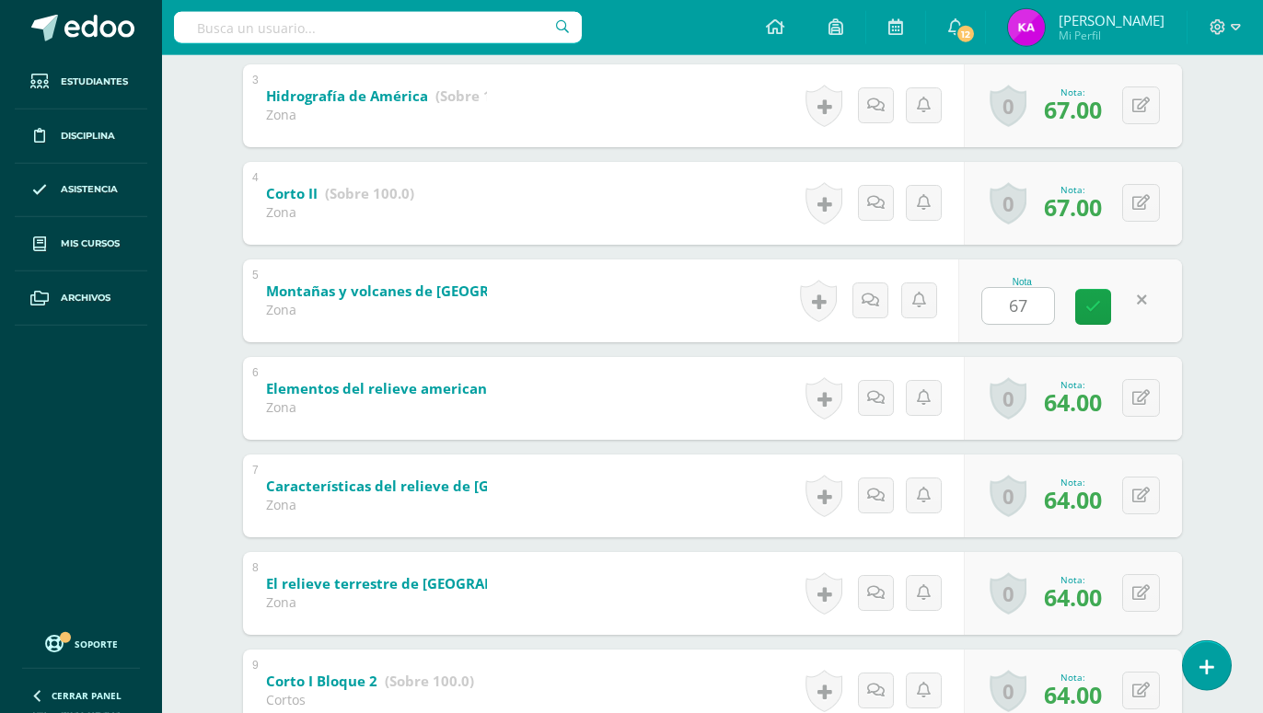
scroll to position [657, 0]
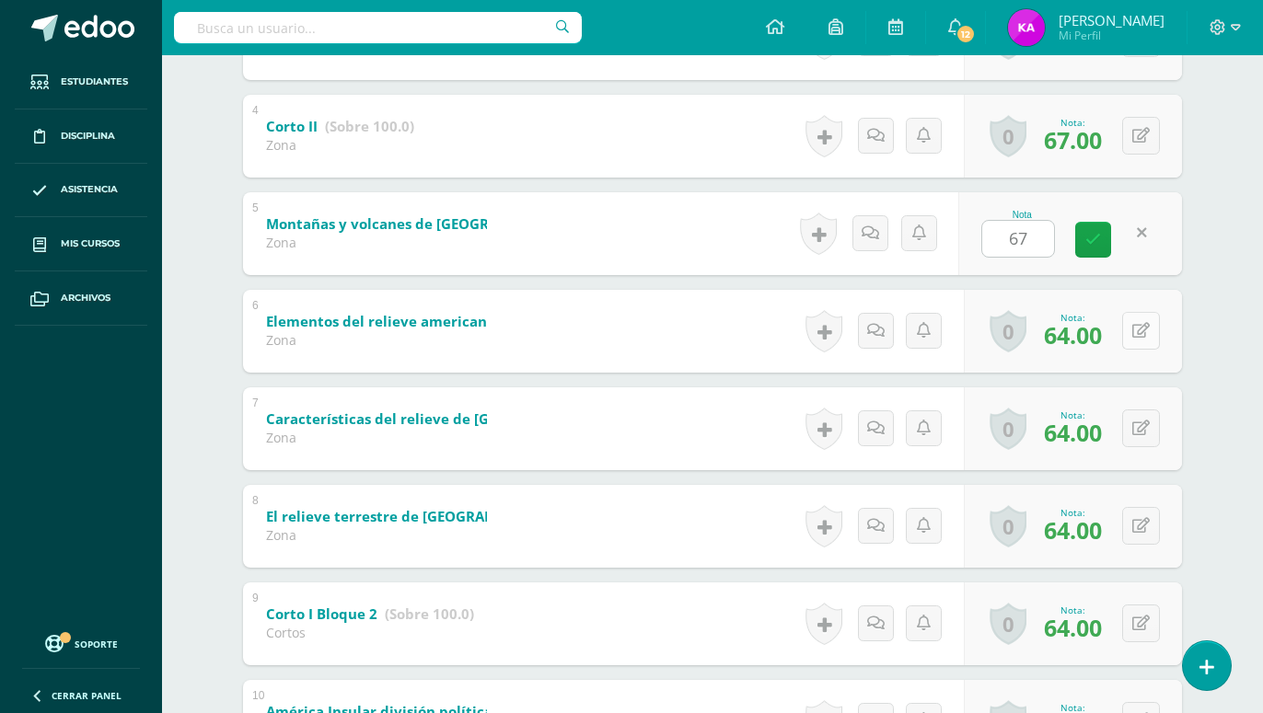
type input "67"
drag, startPoint x: 1141, startPoint y: 335, endPoint x: 1140, endPoint y: 345, distance: 10.2
click at [1140, 334] on icon at bounding box center [1140, 331] width 17 height 16
type input "67"
click at [1133, 416] on button at bounding box center [1141, 429] width 38 height 38
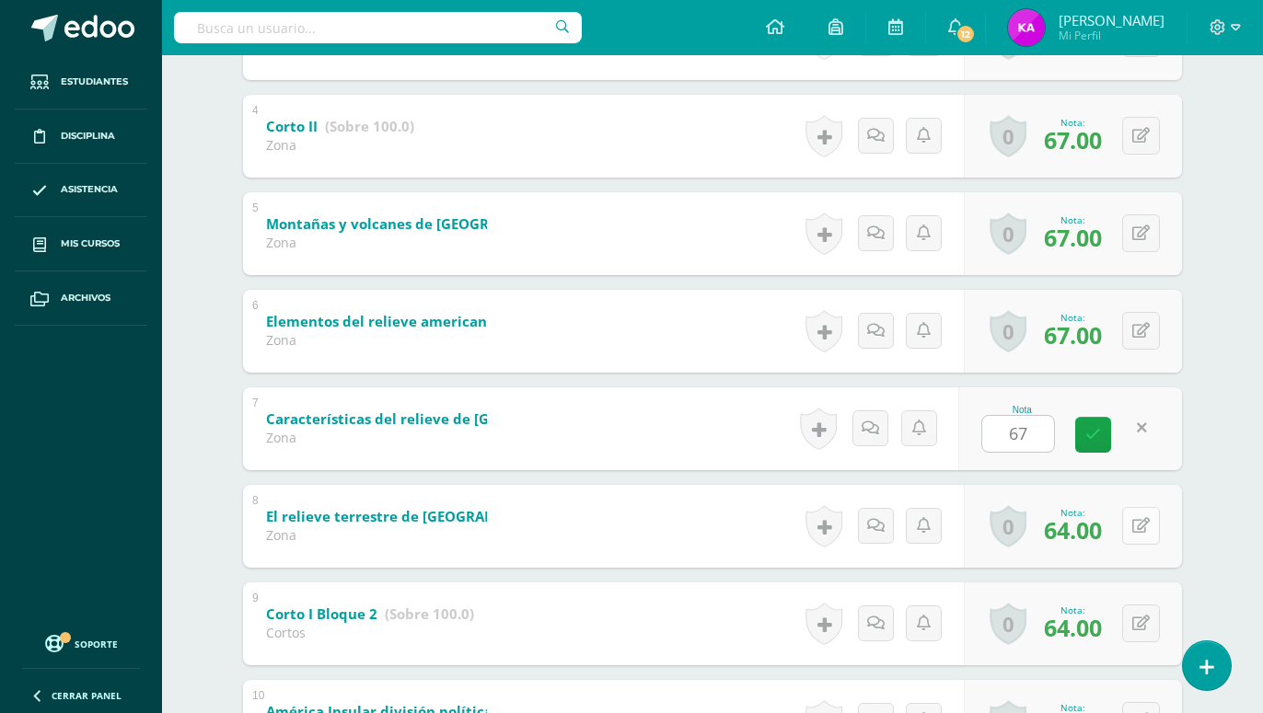
type input "67"
click at [1135, 529] on icon at bounding box center [1140, 526] width 17 height 16
type input "67"
click at [1129, 619] on button at bounding box center [1141, 624] width 38 height 38
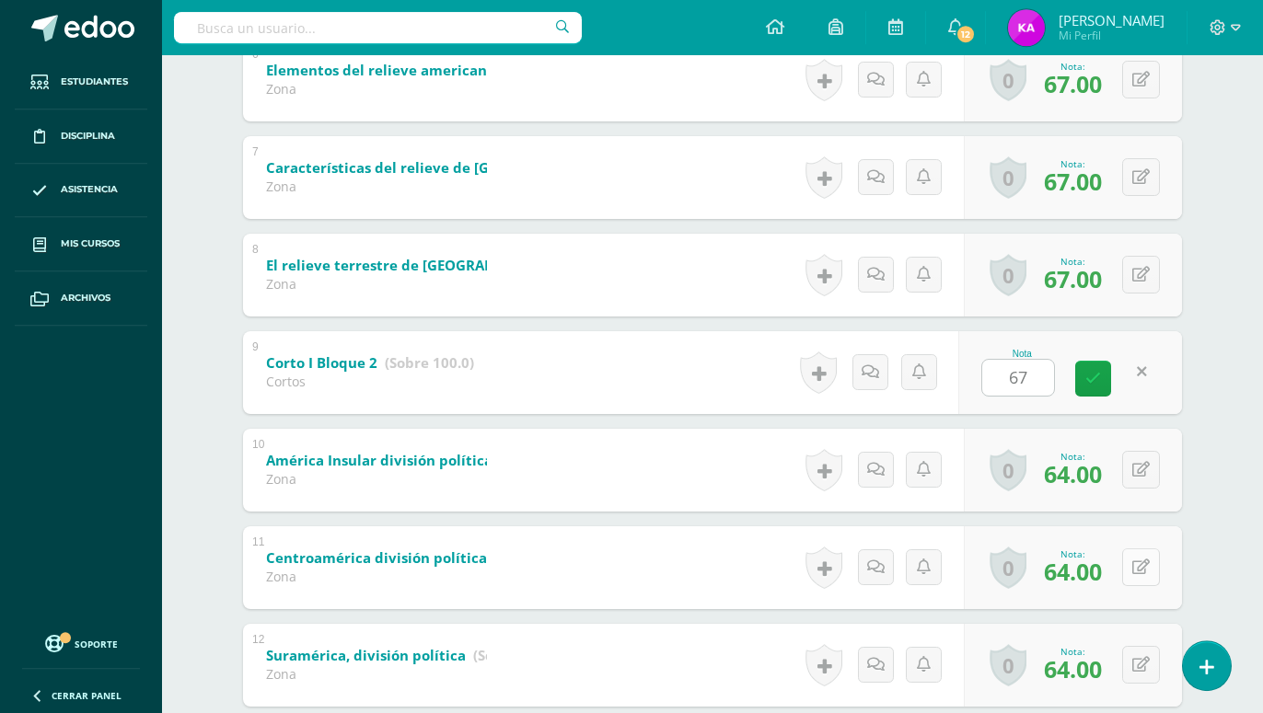
scroll to position [939, 0]
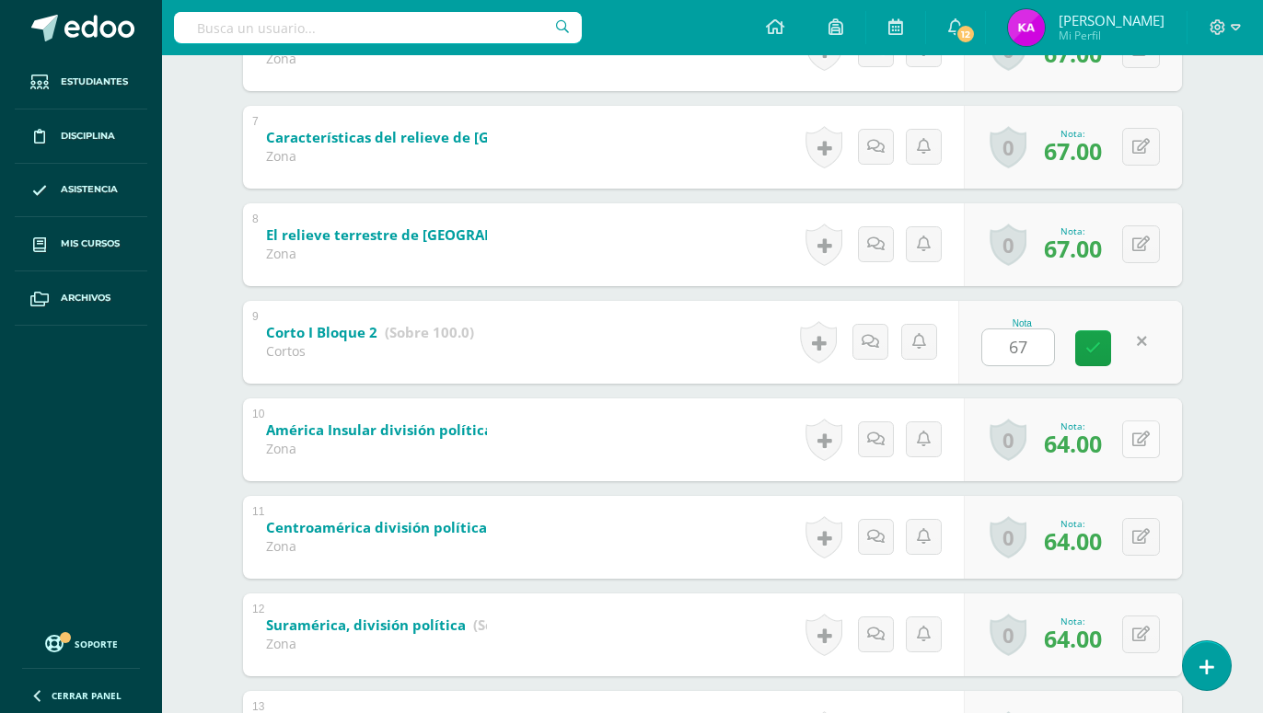
type input "67"
click at [1136, 447] on button at bounding box center [1141, 440] width 38 height 38
type input "67"
click at [1141, 532] on icon at bounding box center [1140, 537] width 17 height 16
type input "67"
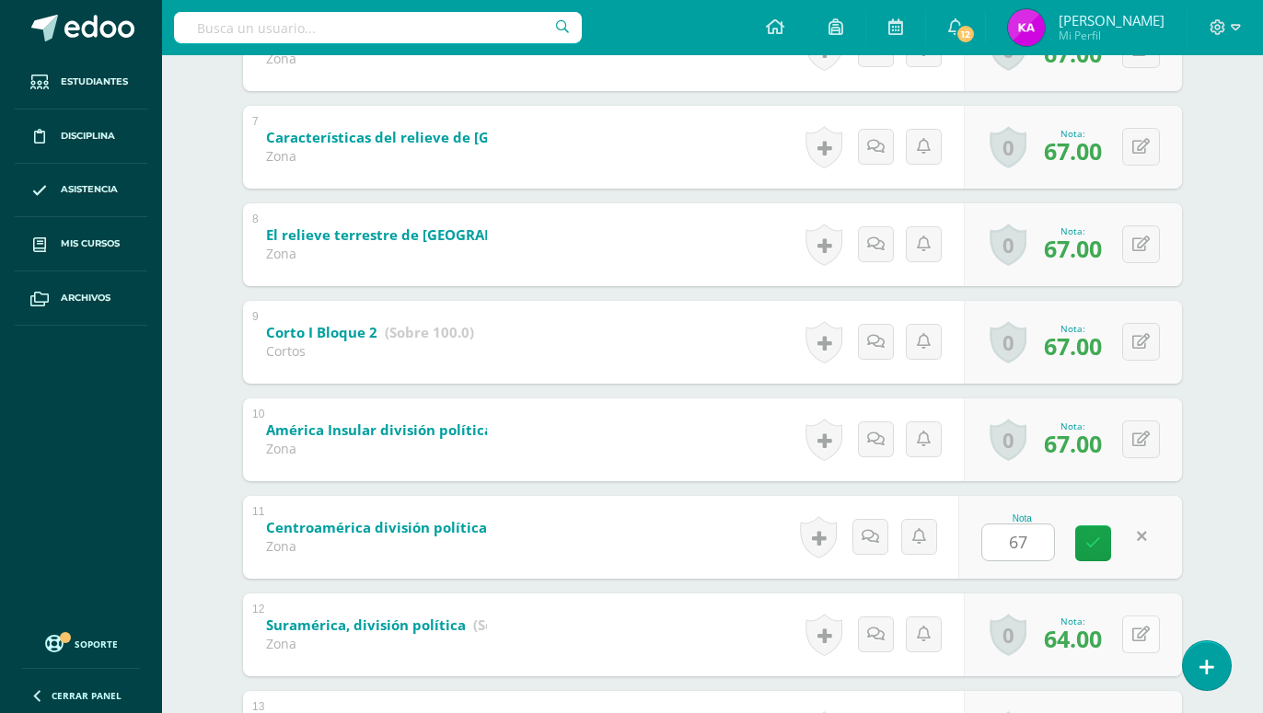
click at [1140, 641] on button at bounding box center [1141, 635] width 38 height 38
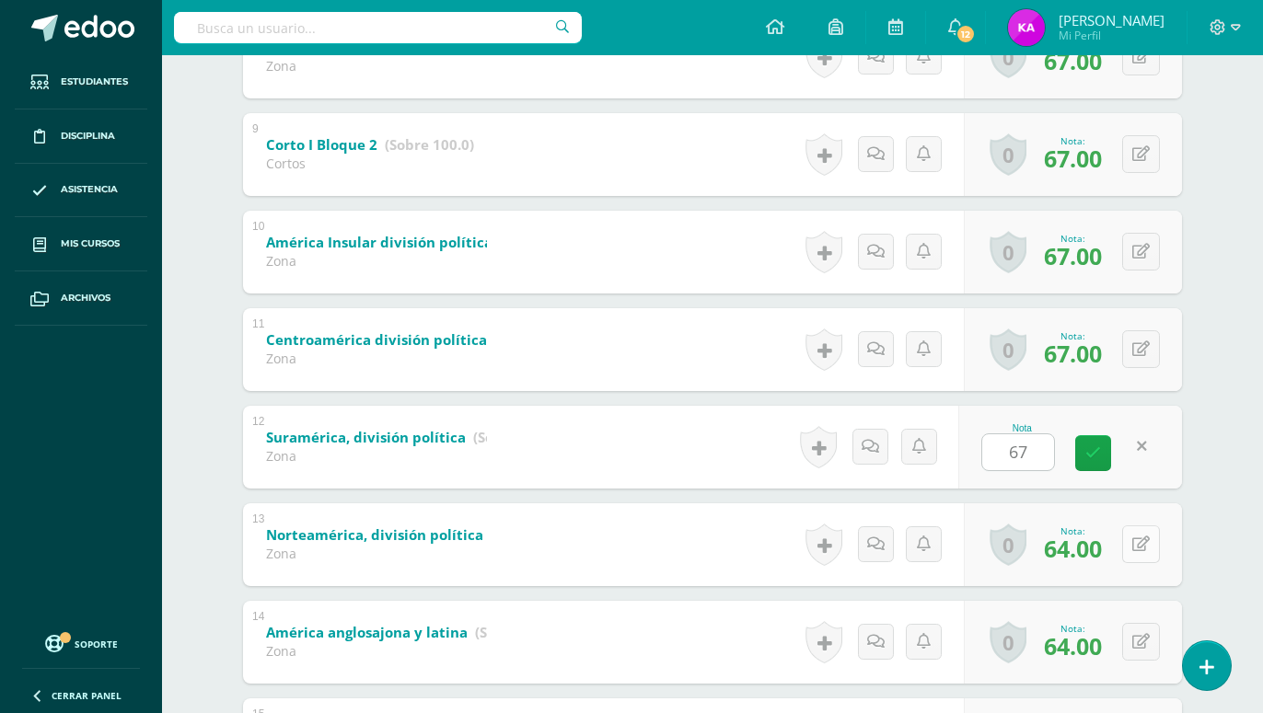
type input "67"
click at [1140, 542] on icon at bounding box center [1140, 545] width 17 height 16
type input "67"
click at [1147, 646] on icon at bounding box center [1140, 642] width 17 height 16
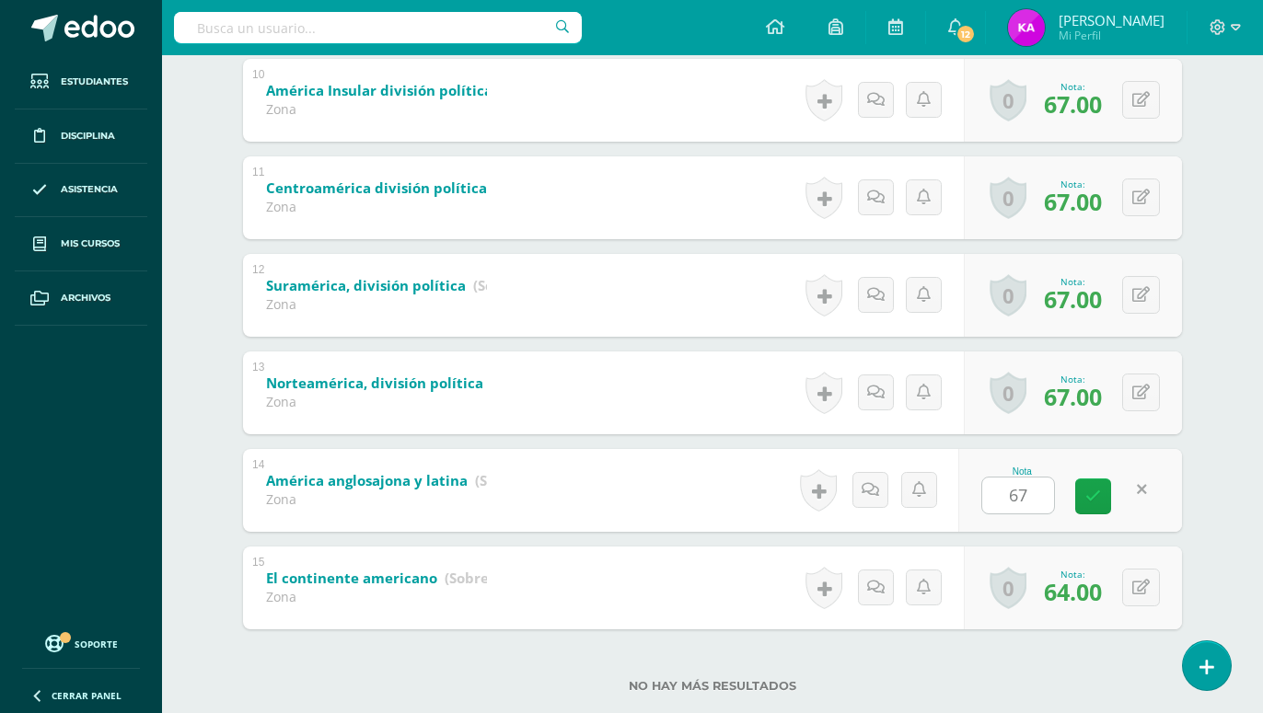
scroll to position [1281, 0]
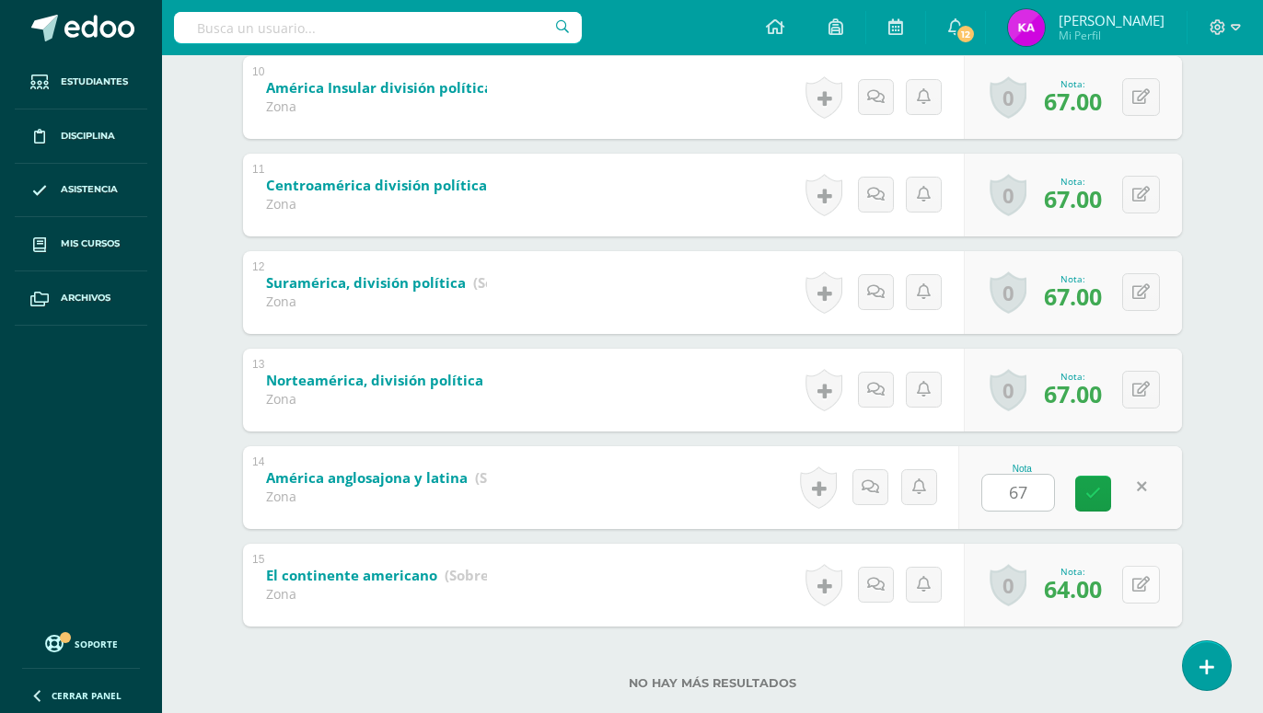
type input "67"
click at [1142, 581] on icon at bounding box center [1140, 585] width 17 height 16
type input "67"
click at [1233, 25] on icon at bounding box center [1236, 27] width 10 height 6
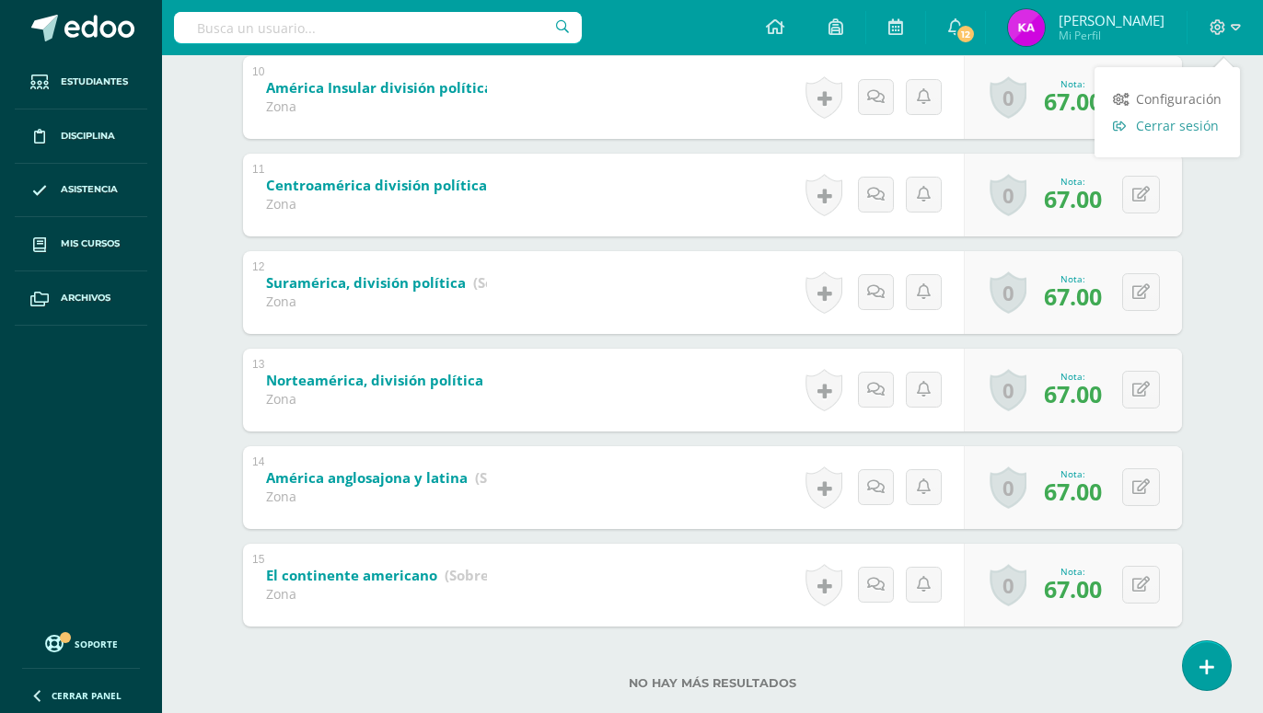
click at [1208, 126] on span "Cerrar sesión" at bounding box center [1177, 125] width 83 height 17
